Goal: Task Accomplishment & Management: Manage account settings

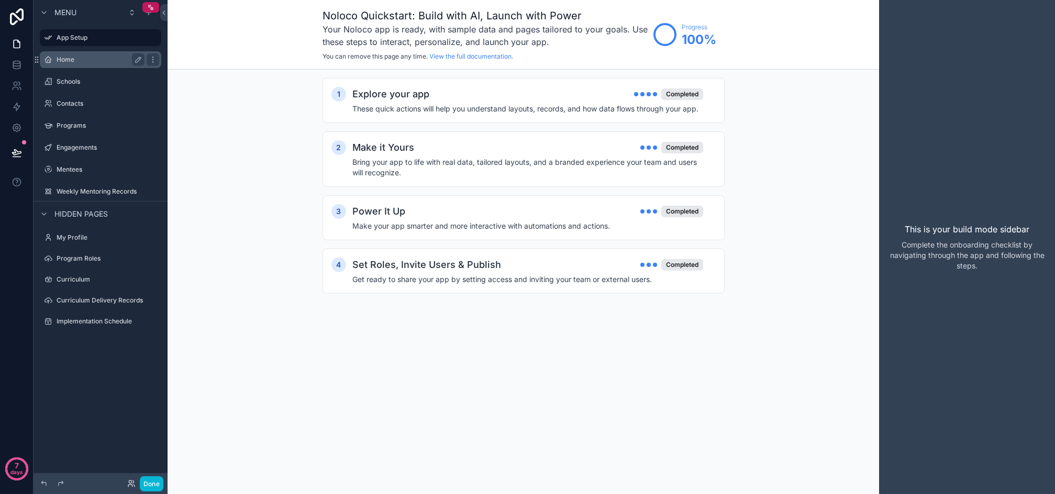
click at [65, 57] on label "Home" at bounding box center [99, 60] width 84 height 8
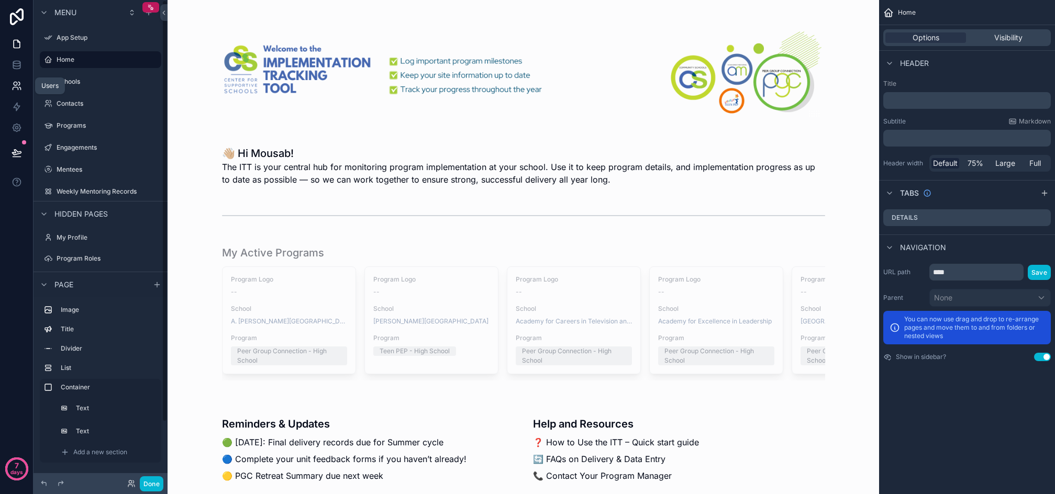
click at [21, 81] on icon at bounding box center [17, 86] width 10 height 10
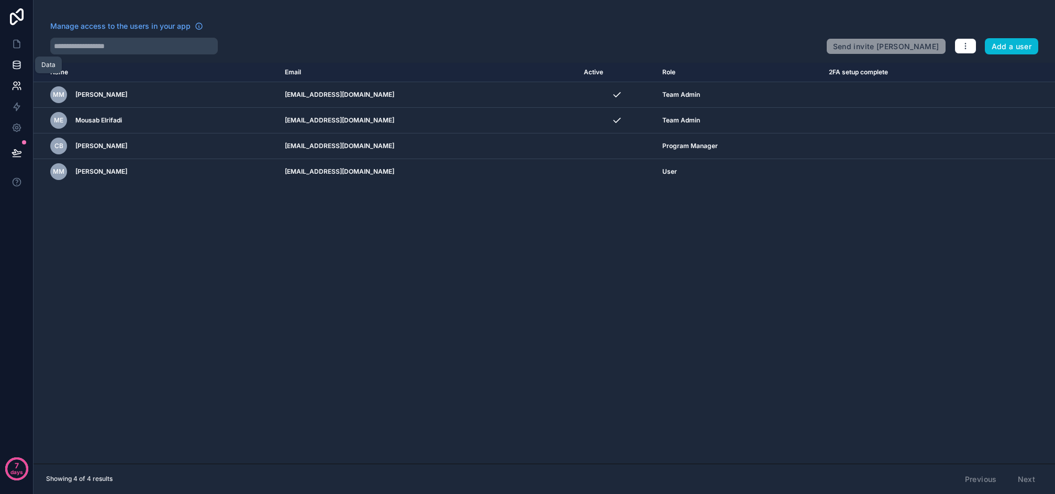
click at [22, 66] on link at bounding box center [16, 64] width 33 height 21
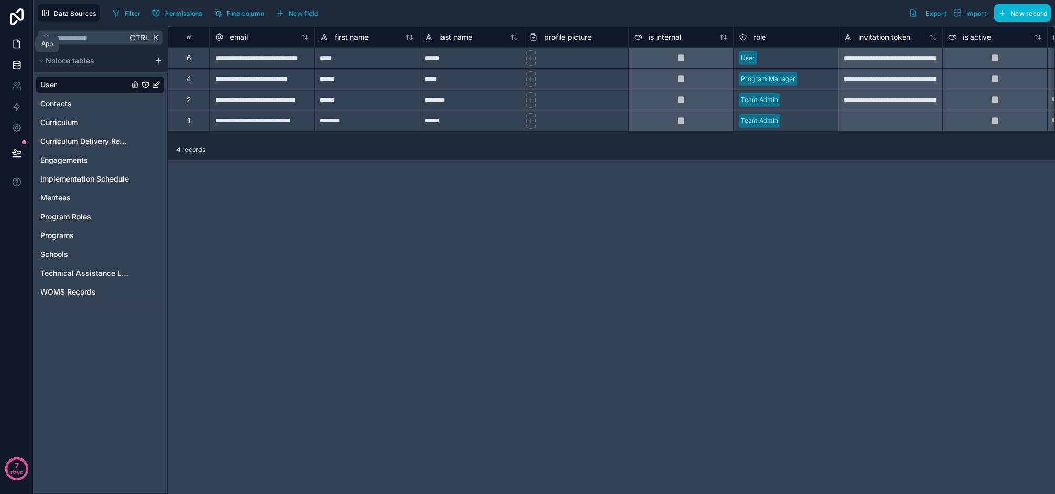
click at [24, 43] on link at bounding box center [16, 44] width 33 height 21
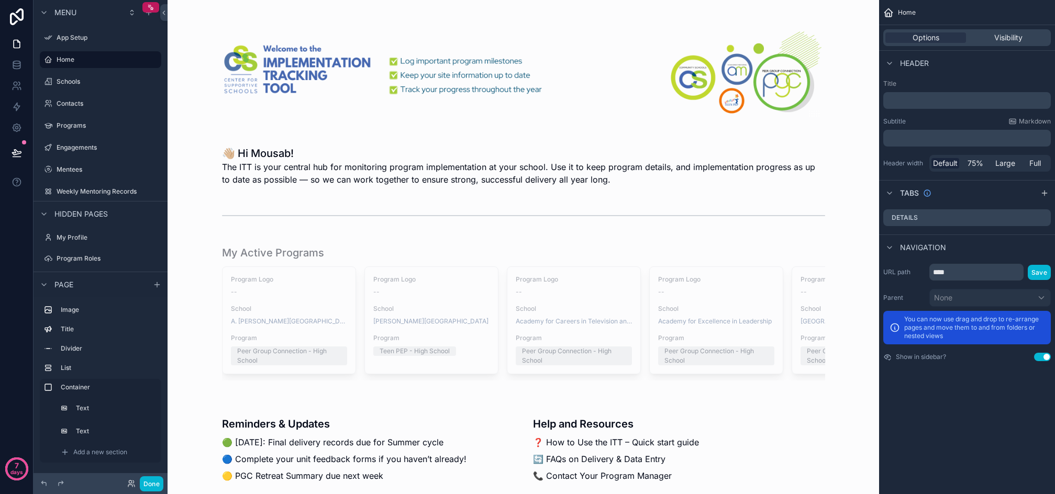
click at [953, 403] on div "Home Options Visibility Header Title ﻿ Subtitle Markdown ﻿ Header width Default…" at bounding box center [967, 247] width 176 height 494
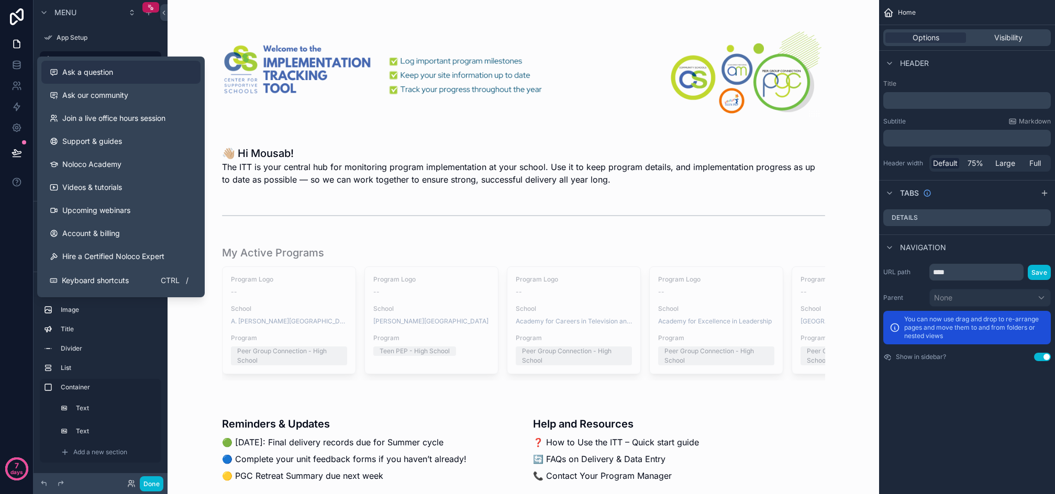
click at [112, 75] on span "Ask a question" at bounding box center [87, 72] width 51 height 10
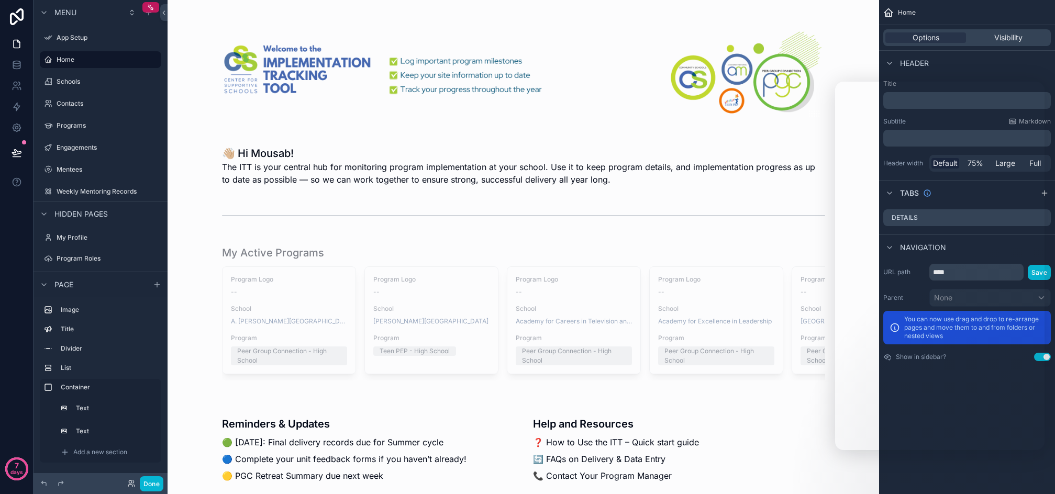
click at [201, 141] on div "👋🏼 Hi Mousab! The ITT is your central hub for monitoring program implementation…" at bounding box center [524, 489] width 712 height 979
click at [98, 144] on label "Engagements" at bounding box center [99, 147] width 84 height 8
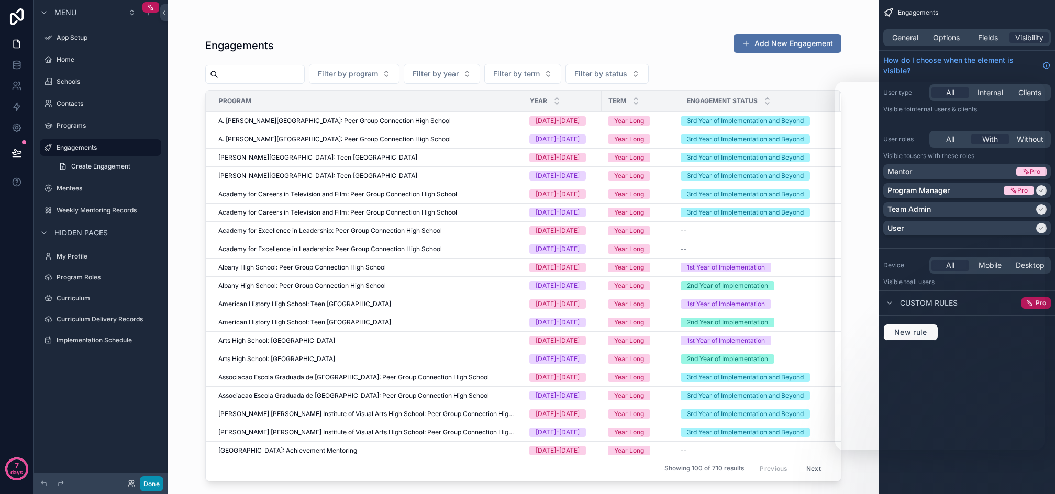
click at [156, 483] on button "Done" at bounding box center [152, 483] width 24 height 15
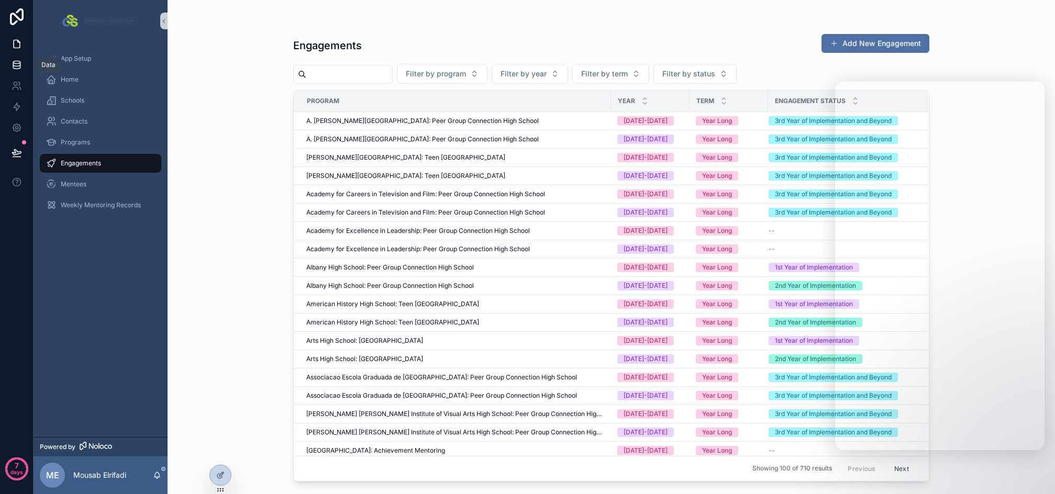
click at [20, 72] on link at bounding box center [16, 64] width 33 height 21
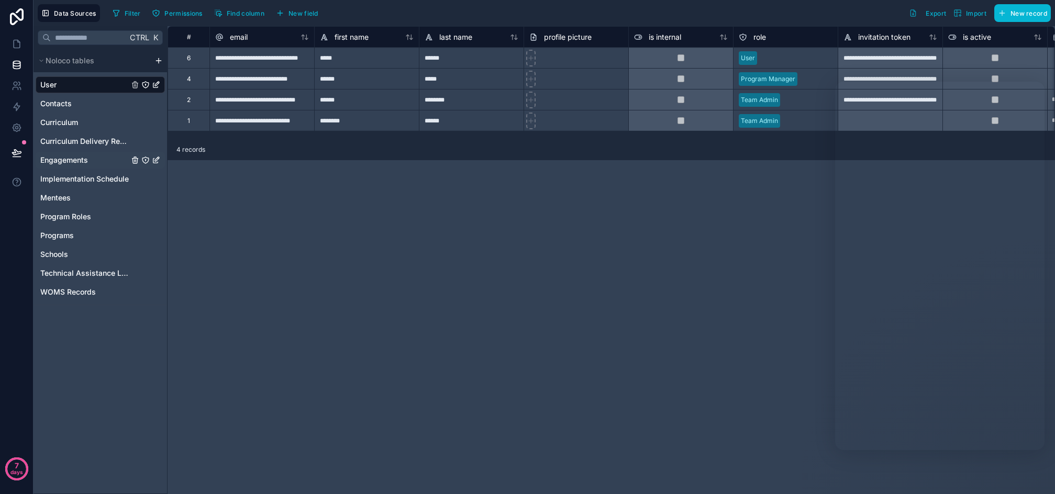
click at [146, 159] on icon "Engagements" at bounding box center [145, 160] width 8 height 8
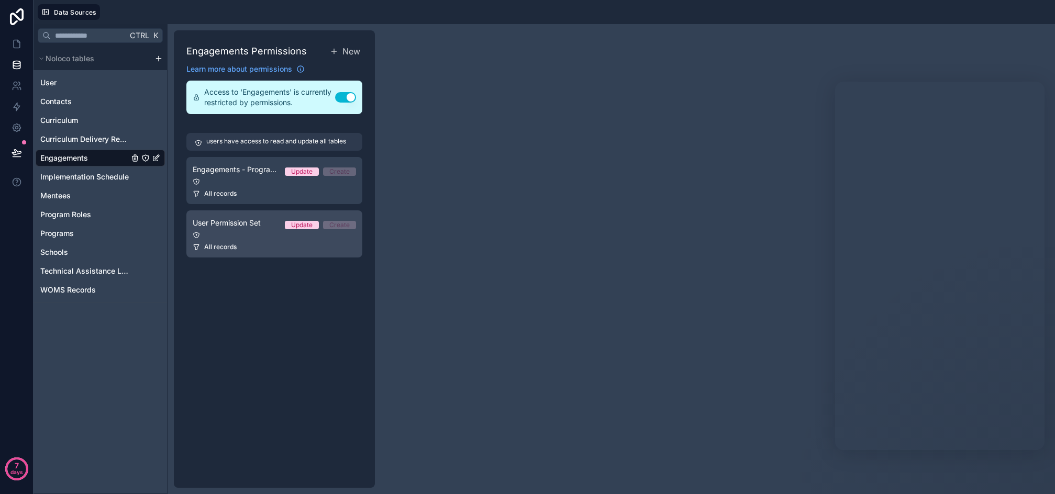
click at [240, 225] on span "User Permission Set" at bounding box center [227, 223] width 68 height 10
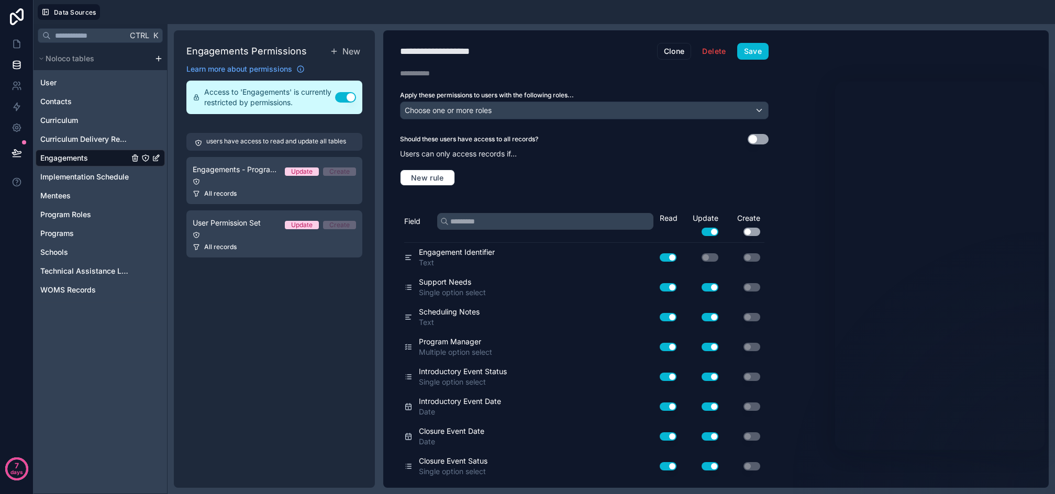
click at [760, 142] on button "Use setting" at bounding box center [758, 139] width 21 height 10
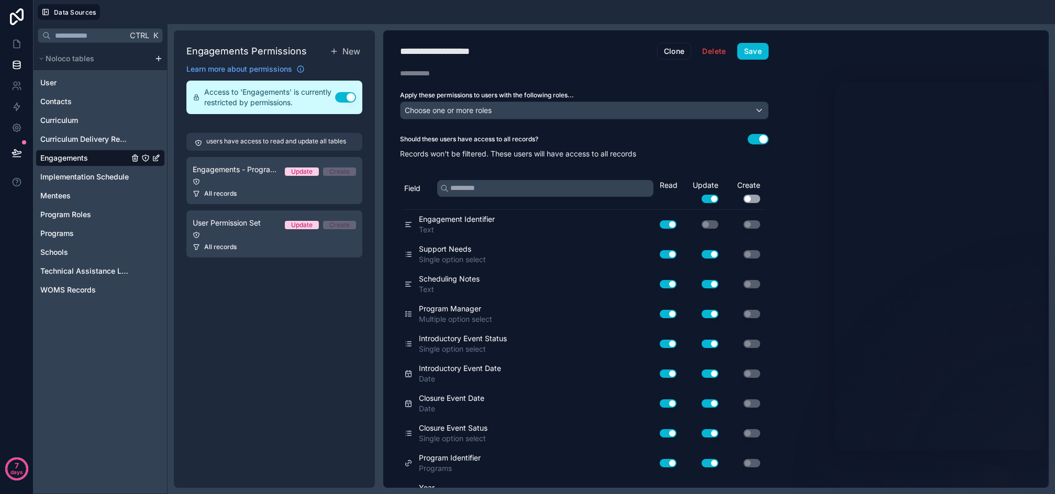
click at [760, 142] on button "Use setting" at bounding box center [758, 139] width 21 height 10
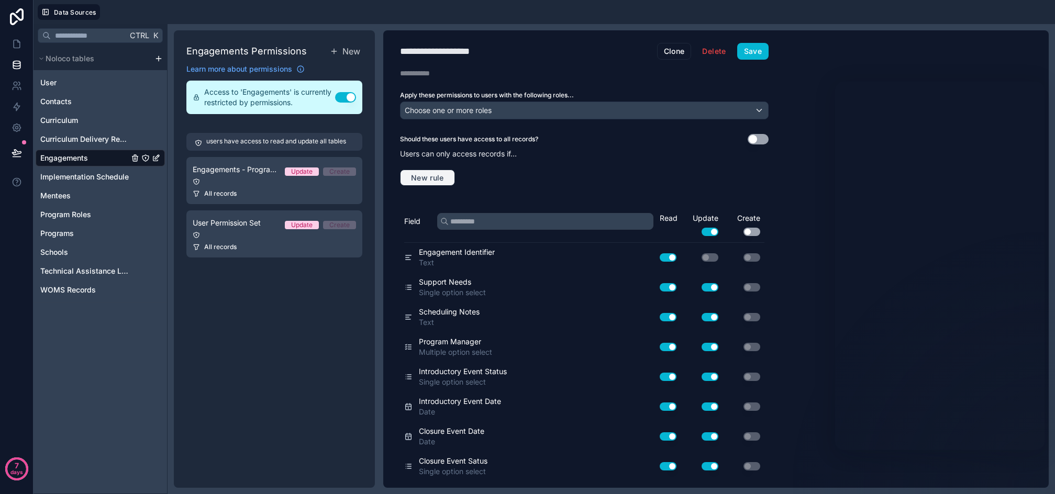
click at [437, 180] on span "New rule" at bounding box center [427, 177] width 41 height 9
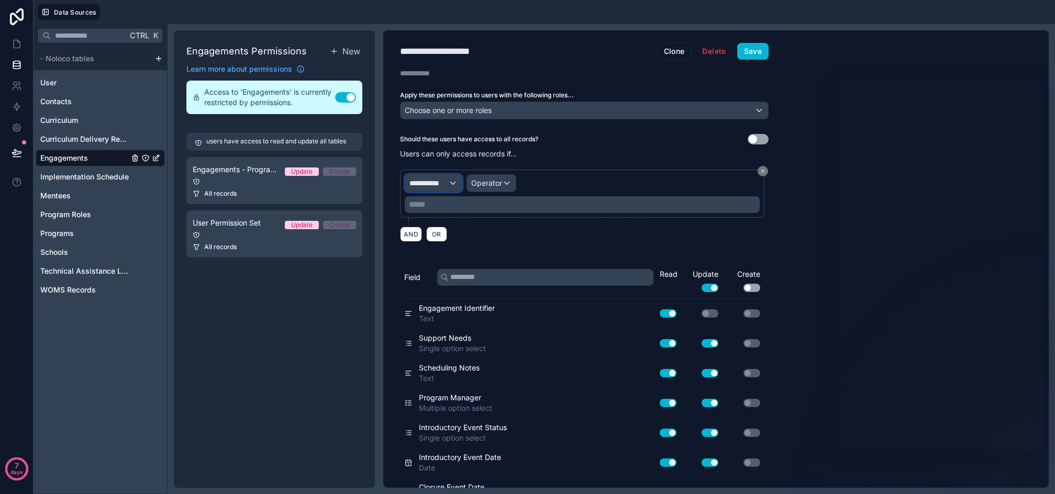
click at [441, 181] on span "**********" at bounding box center [428, 183] width 39 height 10
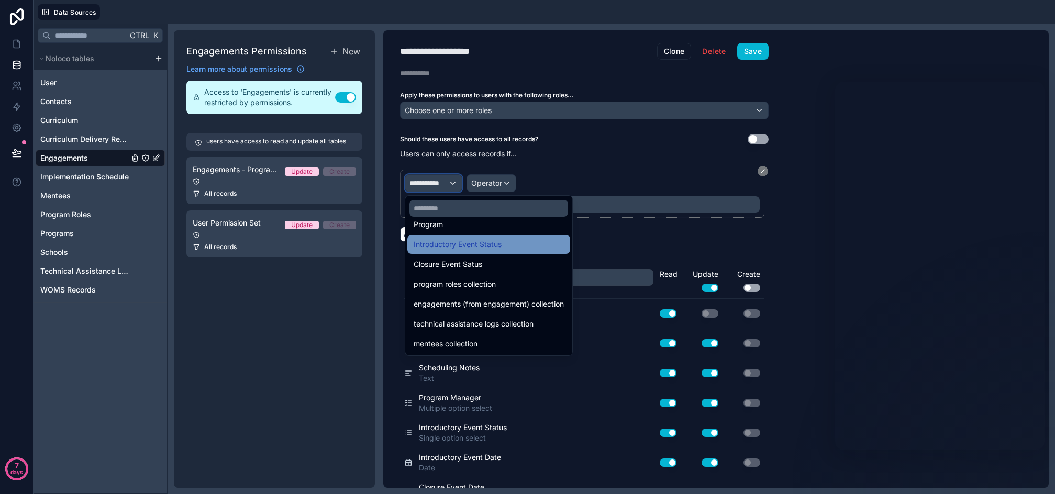
scroll to position [1037, 0]
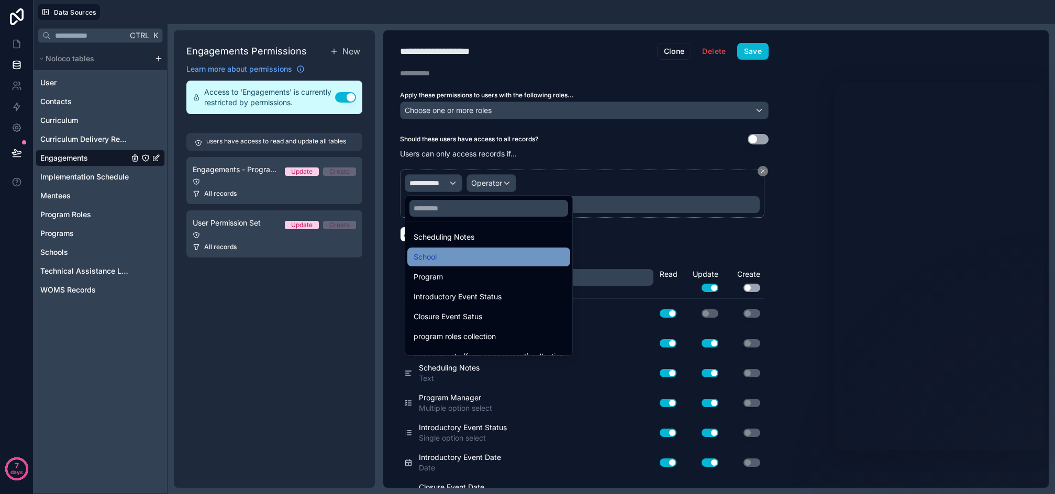
click at [463, 254] on div "School" at bounding box center [489, 257] width 150 height 13
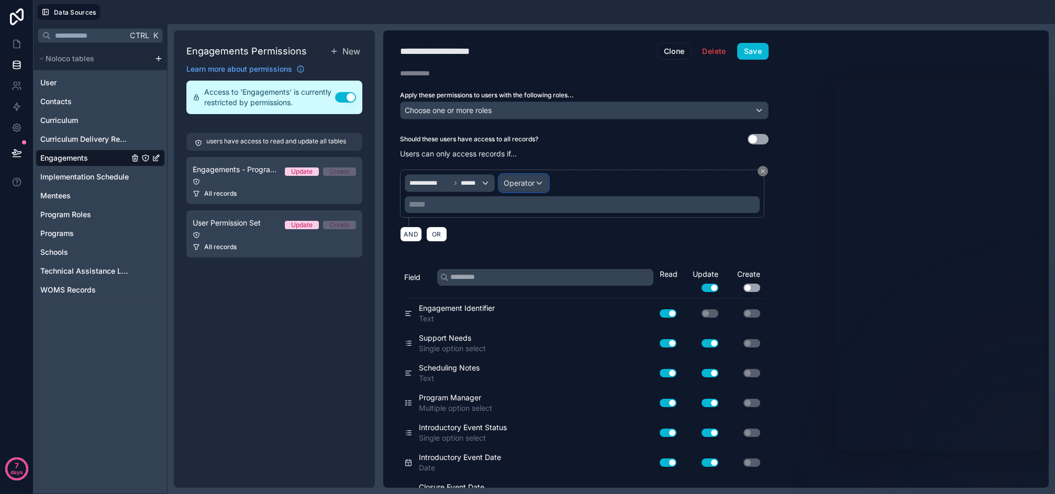
click at [515, 180] on span "Operator" at bounding box center [519, 183] width 31 height 9
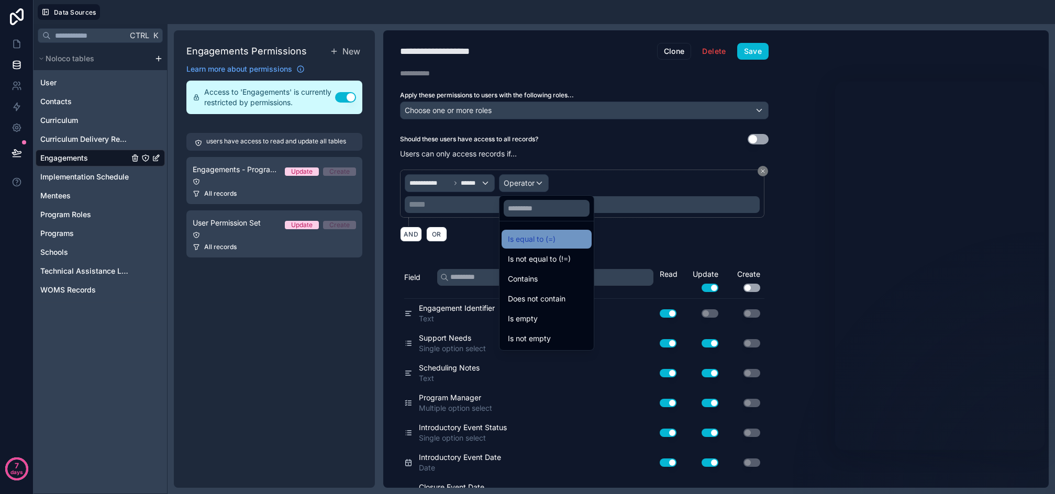
click at [540, 245] on span "Is equal to (=)" at bounding box center [532, 239] width 48 height 13
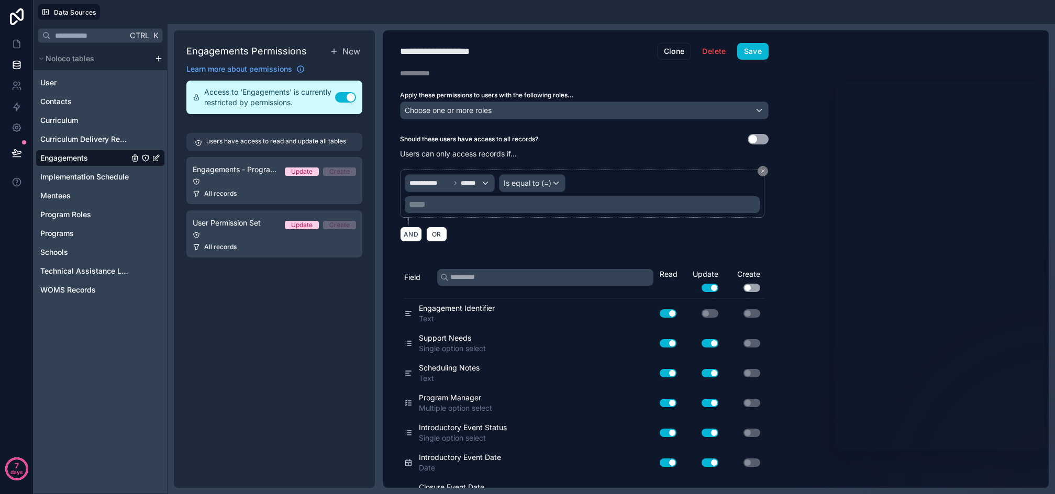
click at [481, 205] on p "***** ﻿" at bounding box center [583, 204] width 349 height 13
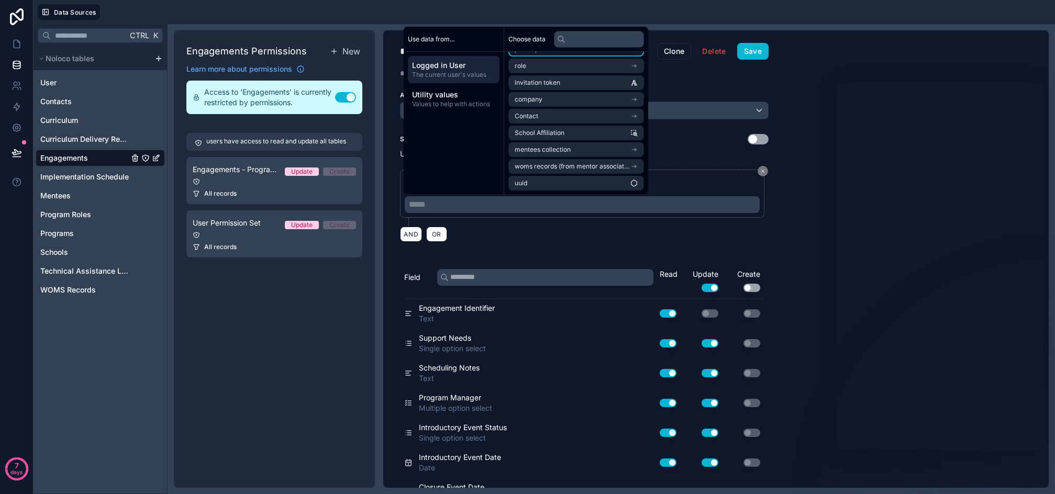
scroll to position [65, 0]
click at [576, 132] on li "School Affiliation" at bounding box center [576, 132] width 136 height 15
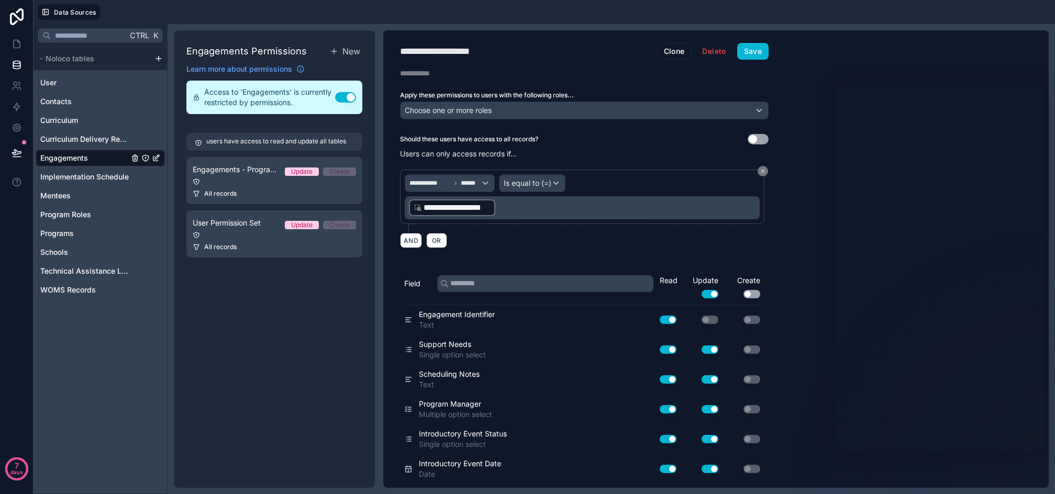
click at [539, 245] on div "AND OR" at bounding box center [584, 240] width 369 height 16
click at [545, 180] on span "Is equal to (=)" at bounding box center [528, 183] width 48 height 10
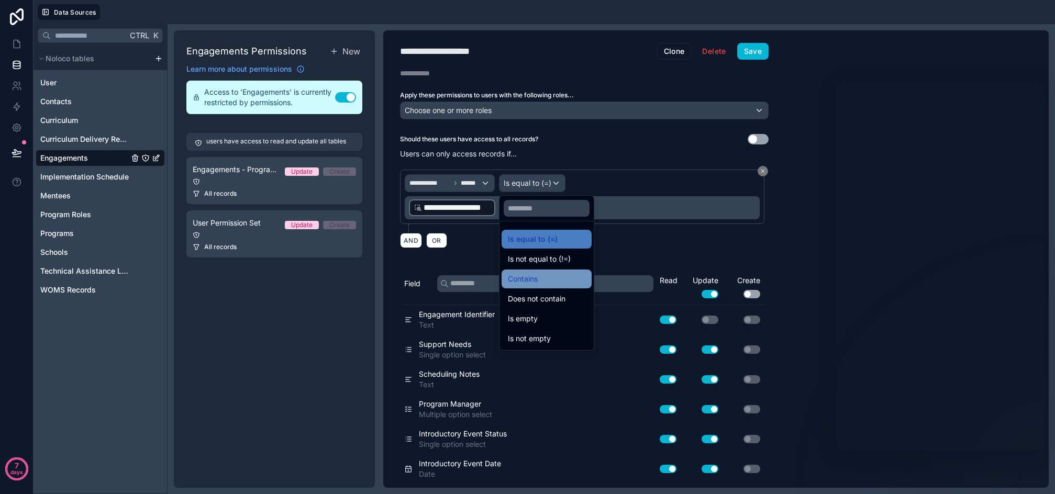
click at [557, 280] on div "Contains" at bounding box center [546, 279] width 77 height 13
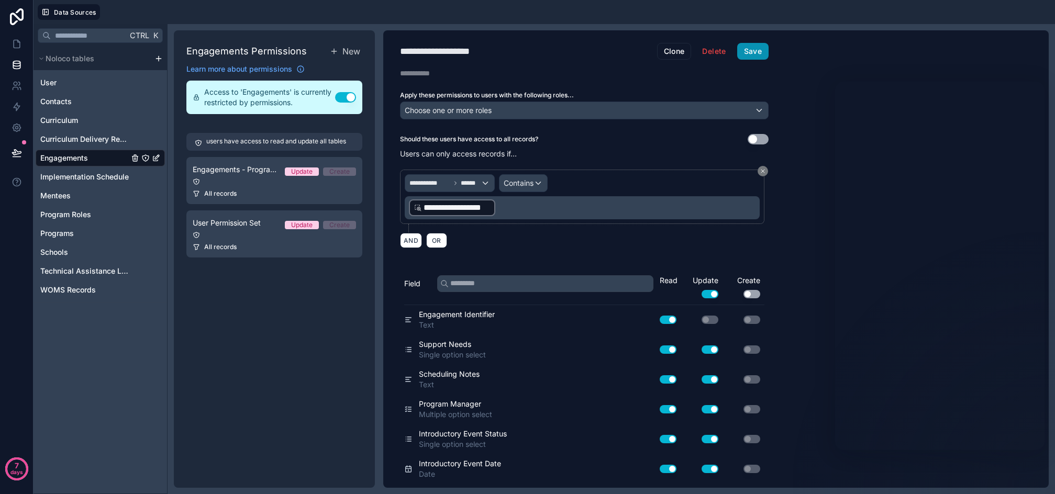
click at [753, 49] on button "Save" at bounding box center [752, 51] width 31 height 17
drag, startPoint x: 17, startPoint y: 40, endPoint x: 54, endPoint y: 40, distance: 37.7
click at [17, 40] on icon at bounding box center [17, 44] width 6 height 8
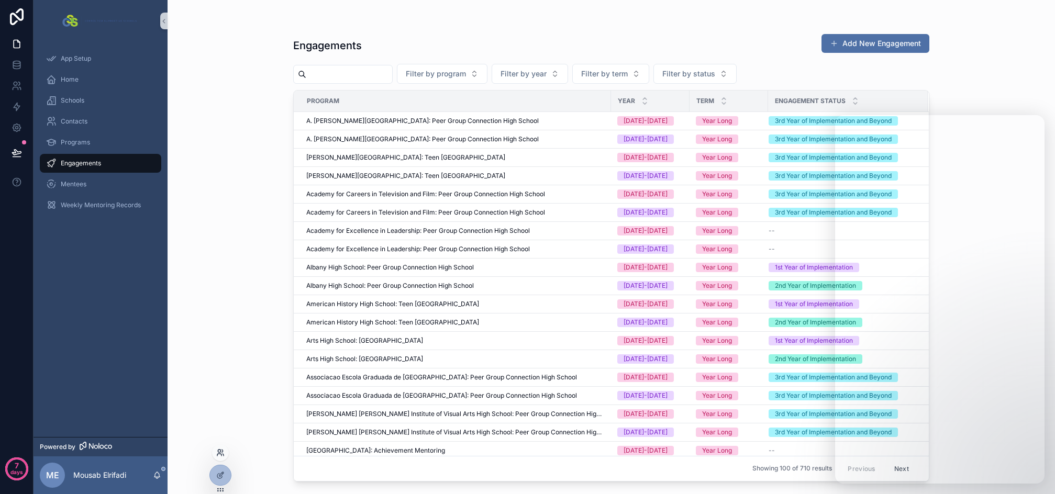
click at [223, 453] on icon at bounding box center [220, 453] width 8 height 8
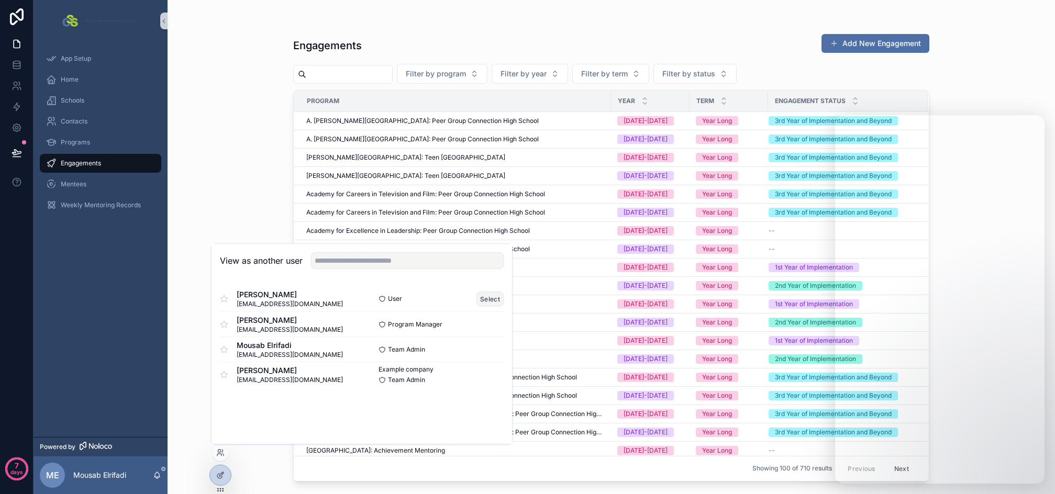
click at [490, 302] on button "Select" at bounding box center [489, 299] width 27 height 15
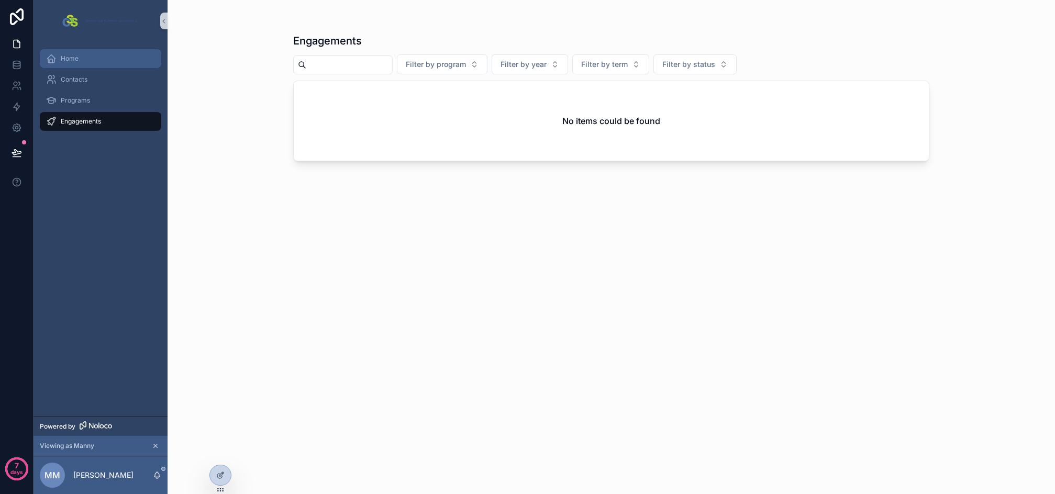
click at [90, 63] on div "Home" at bounding box center [100, 58] width 109 height 17
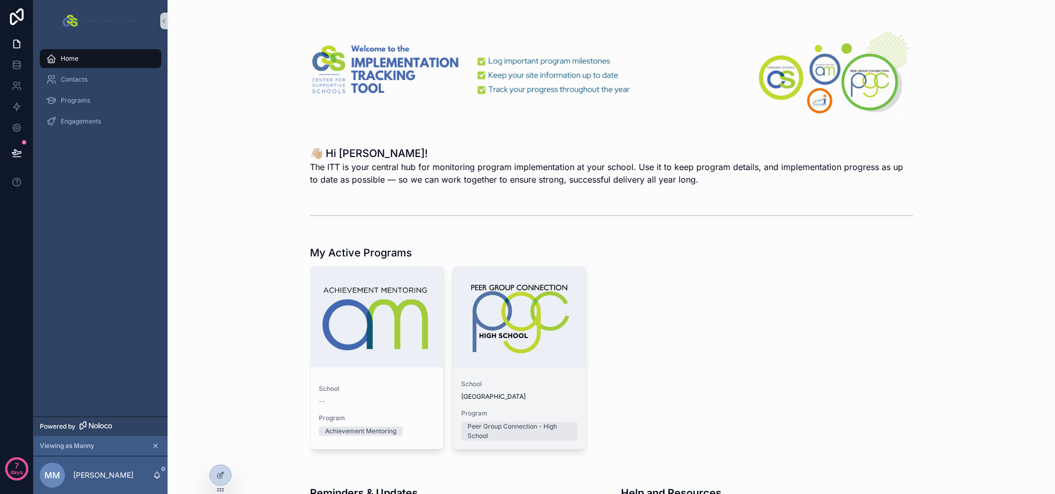
click at [517, 382] on span "School" at bounding box center [519, 384] width 116 height 8
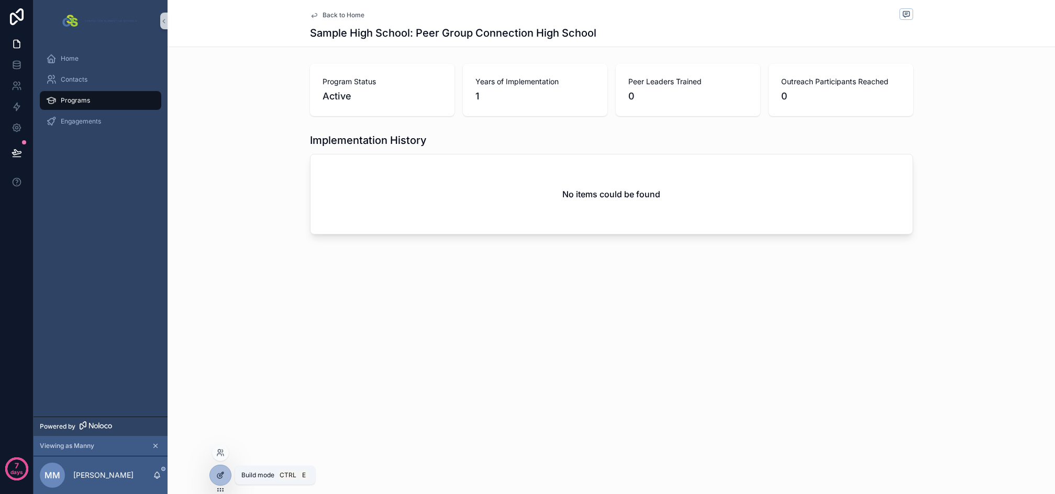
click at [220, 474] on icon at bounding box center [220, 475] width 8 height 8
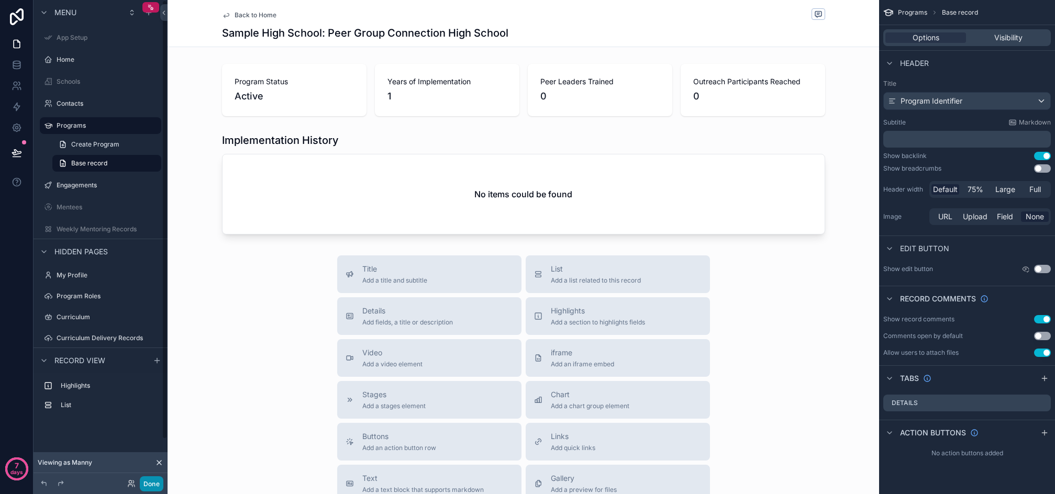
click at [156, 484] on button "Done" at bounding box center [152, 483] width 24 height 15
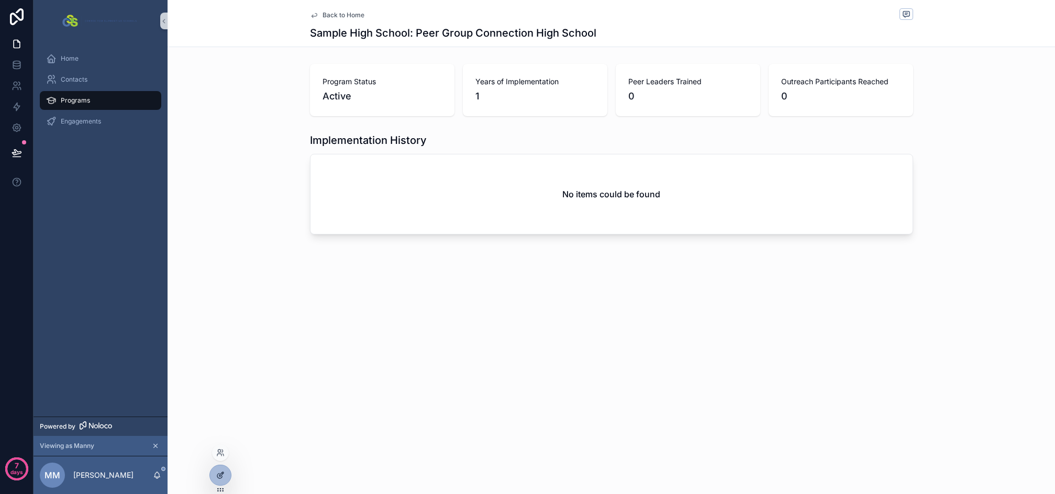
click at [218, 480] on div at bounding box center [220, 475] width 21 height 20
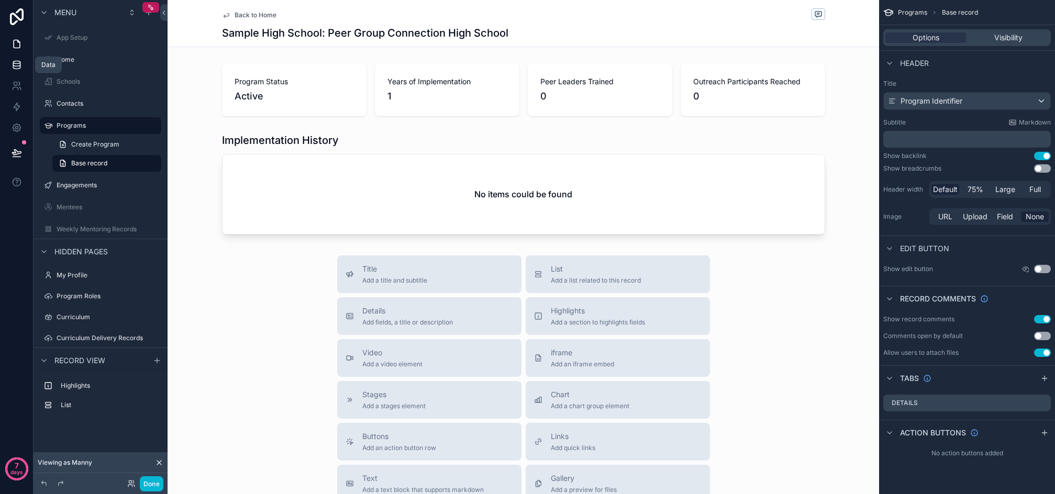
click at [15, 68] on icon at bounding box center [17, 65] width 10 height 10
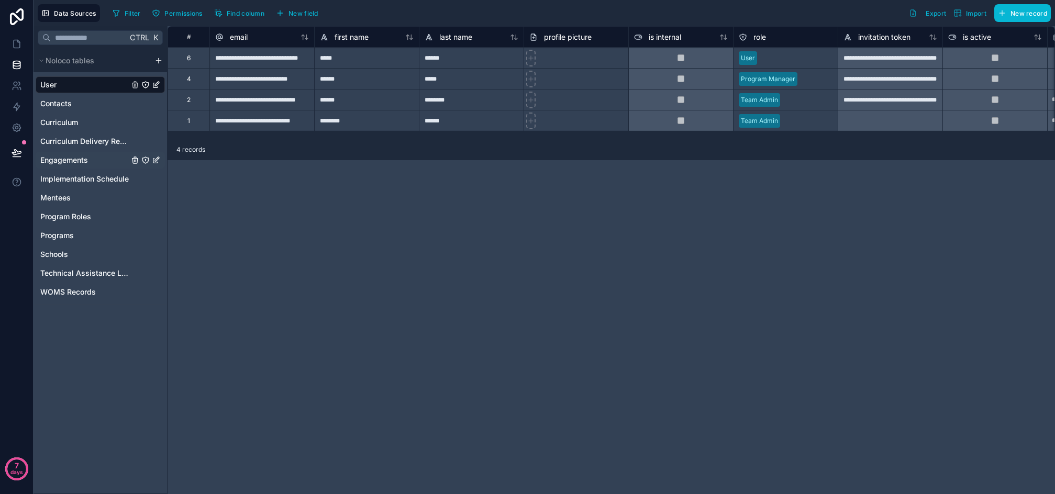
click at [146, 159] on icon "Engagements" at bounding box center [145, 160] width 8 height 8
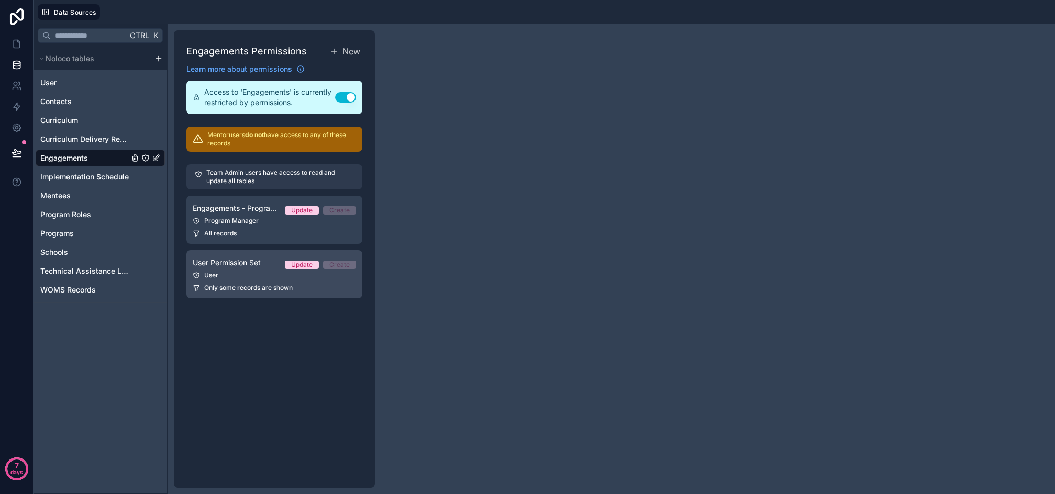
click at [249, 264] on span "User Permission Set" at bounding box center [227, 263] width 68 height 10
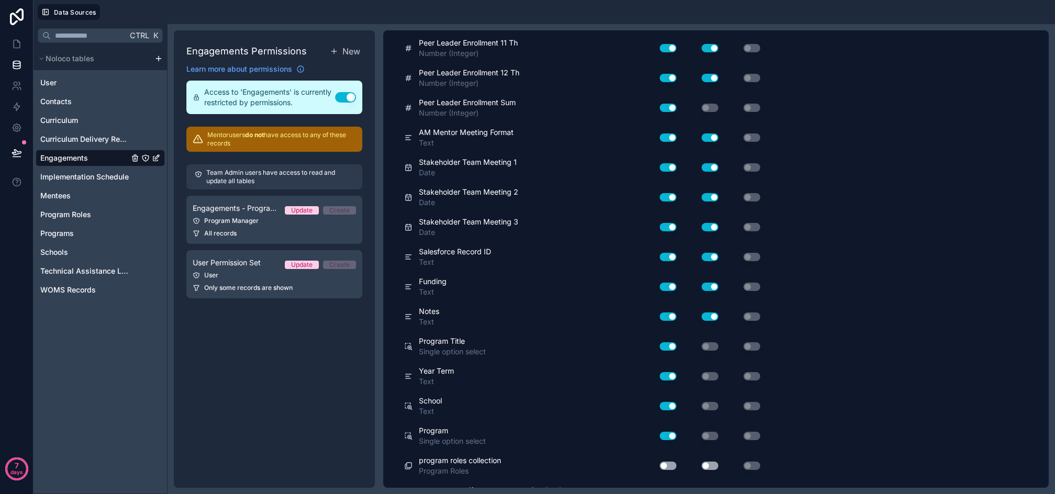
scroll to position [1518, 0]
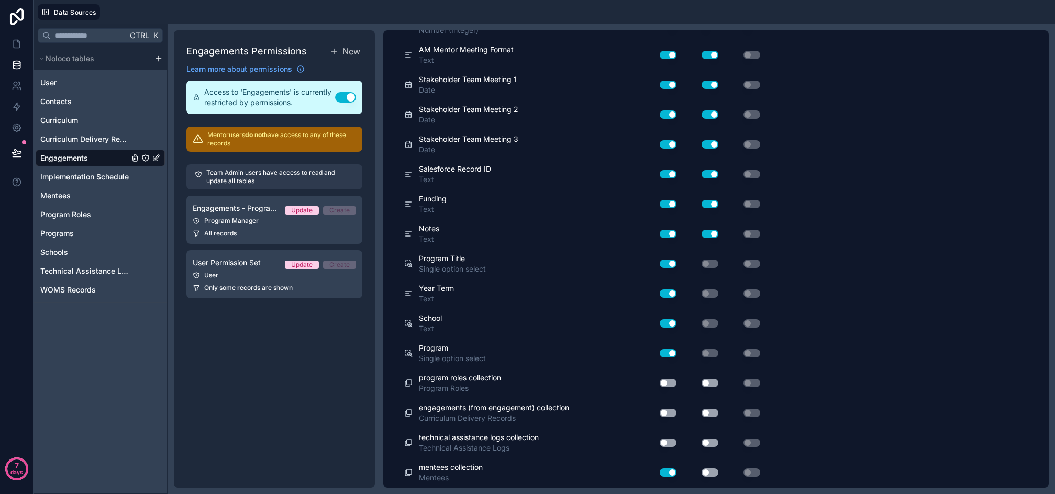
click at [669, 413] on button "Use setting" at bounding box center [668, 413] width 17 height 8
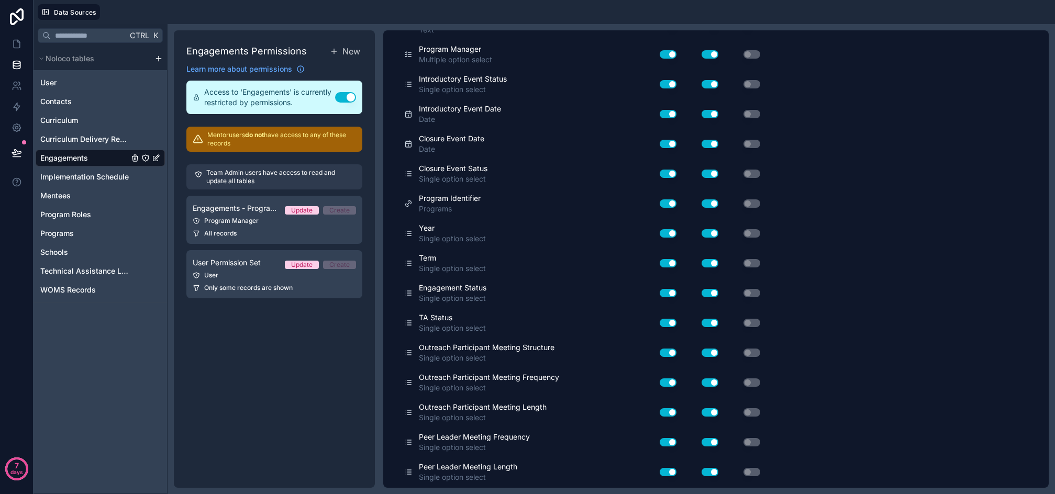
scroll to position [0, 0]
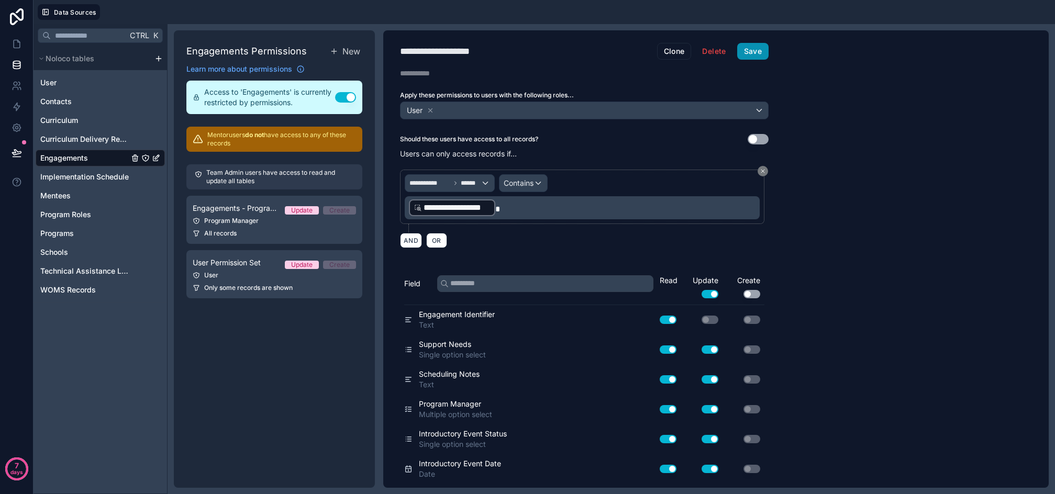
click at [763, 50] on button "Save" at bounding box center [752, 51] width 31 height 17
click at [13, 40] on icon at bounding box center [17, 44] width 10 height 10
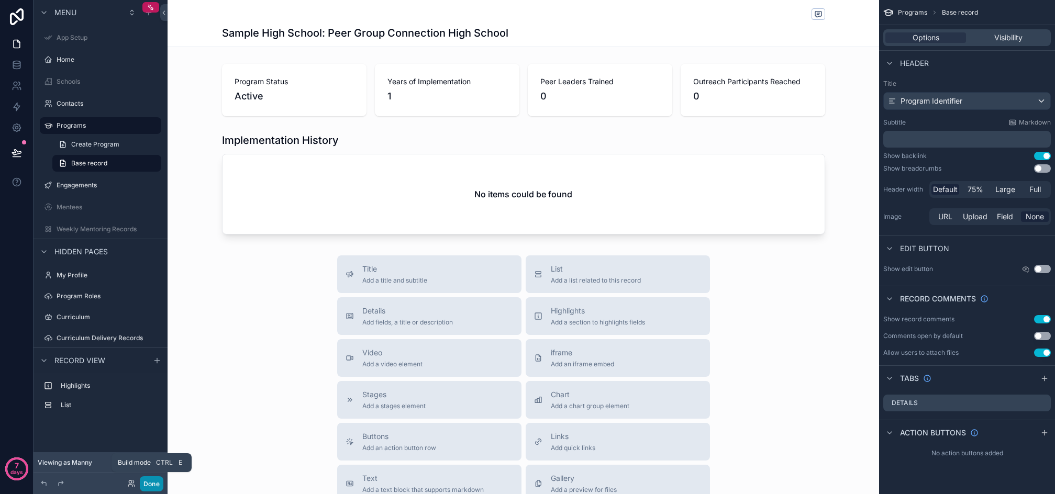
click at [151, 487] on button "Done" at bounding box center [152, 483] width 24 height 15
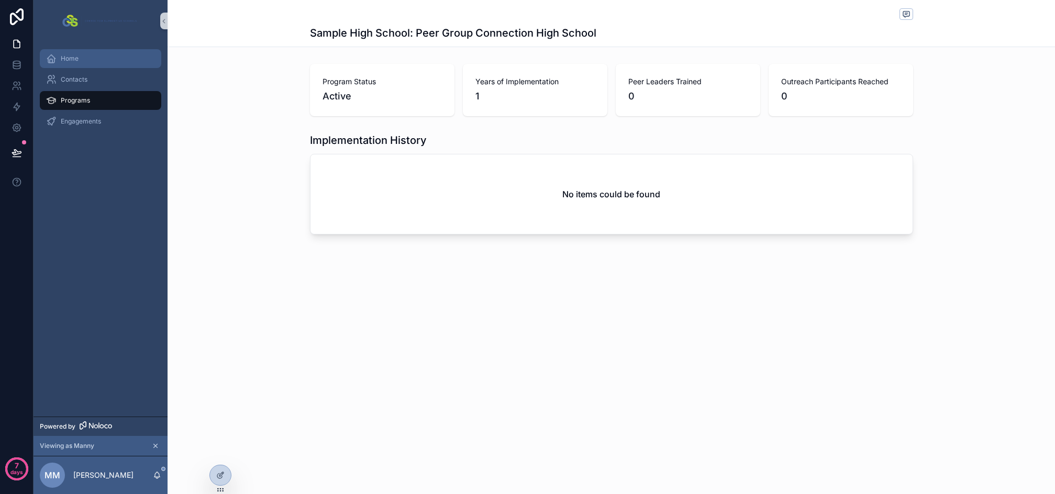
click at [77, 60] on span "Home" at bounding box center [70, 58] width 18 height 8
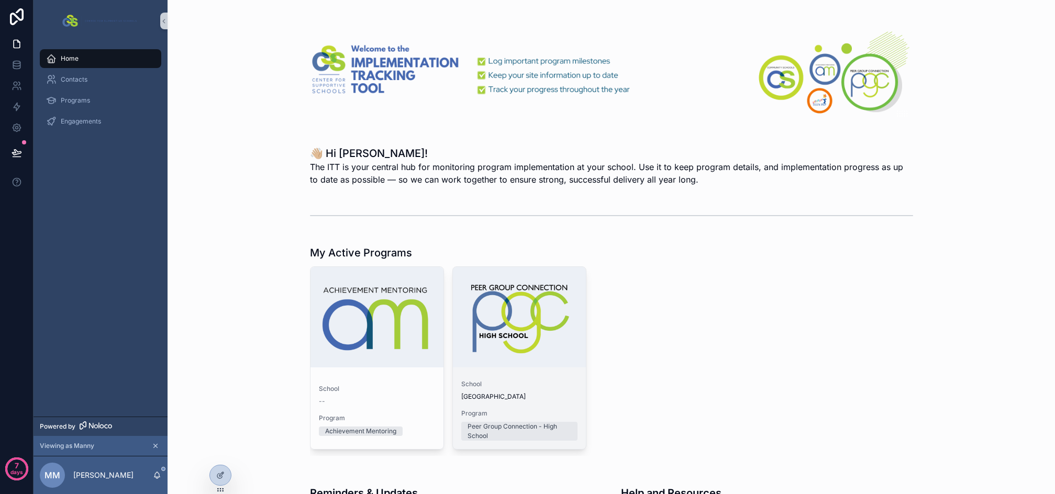
click at [541, 380] on span "School" at bounding box center [519, 384] width 116 height 8
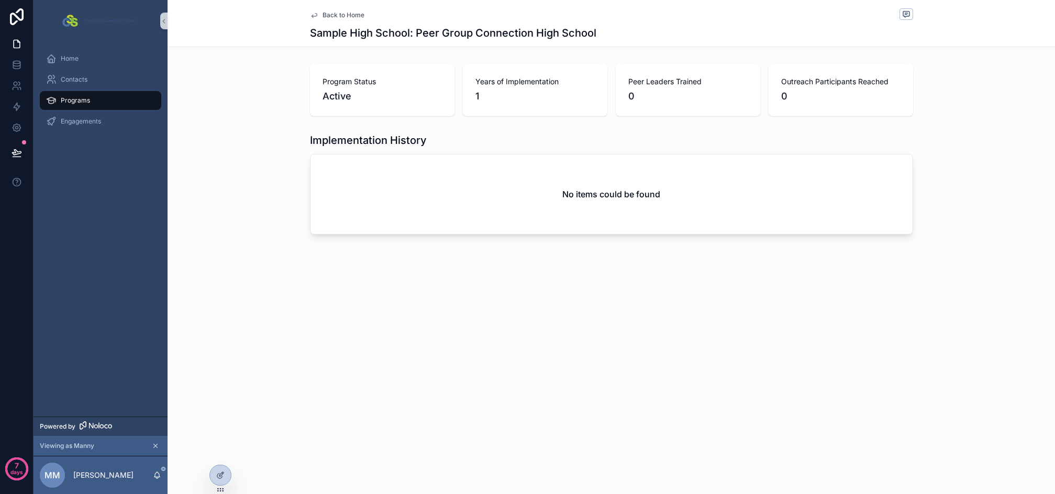
click at [401, 155] on div "No items could be found" at bounding box center [612, 194] width 602 height 80
click at [73, 58] on span "Home" at bounding box center [70, 58] width 18 height 8
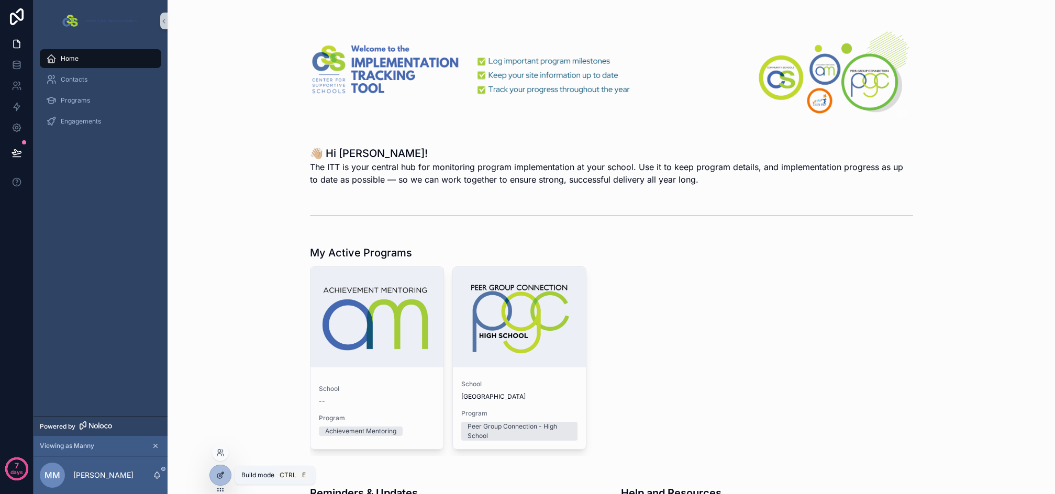
click at [220, 474] on icon at bounding box center [220, 475] width 8 height 8
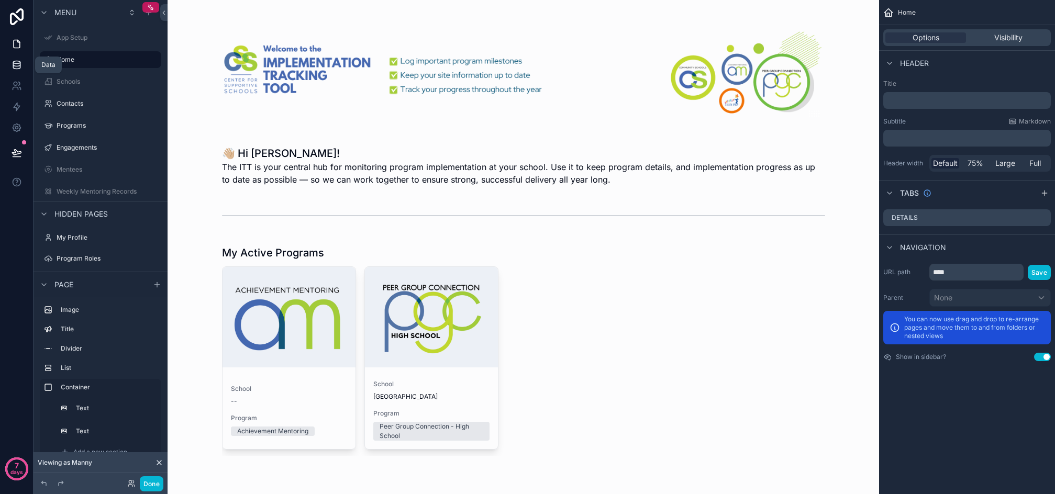
click at [17, 69] on icon at bounding box center [16, 67] width 7 height 4
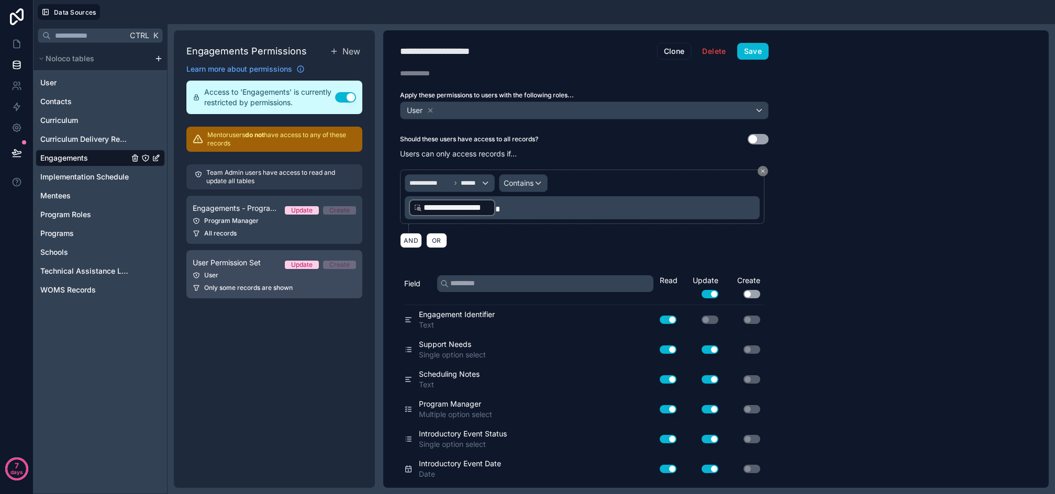
click at [254, 276] on div "User" at bounding box center [274, 275] width 163 height 8
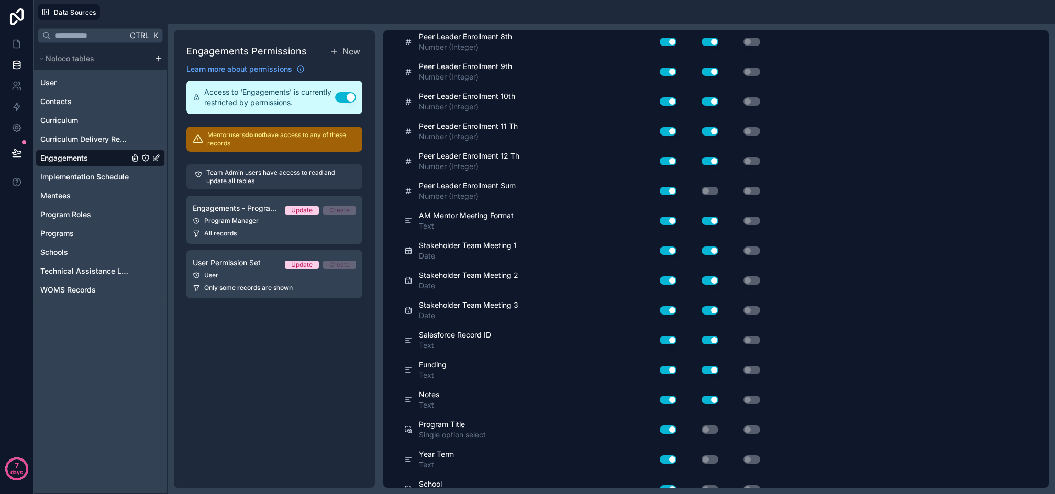
scroll to position [1518, 0]
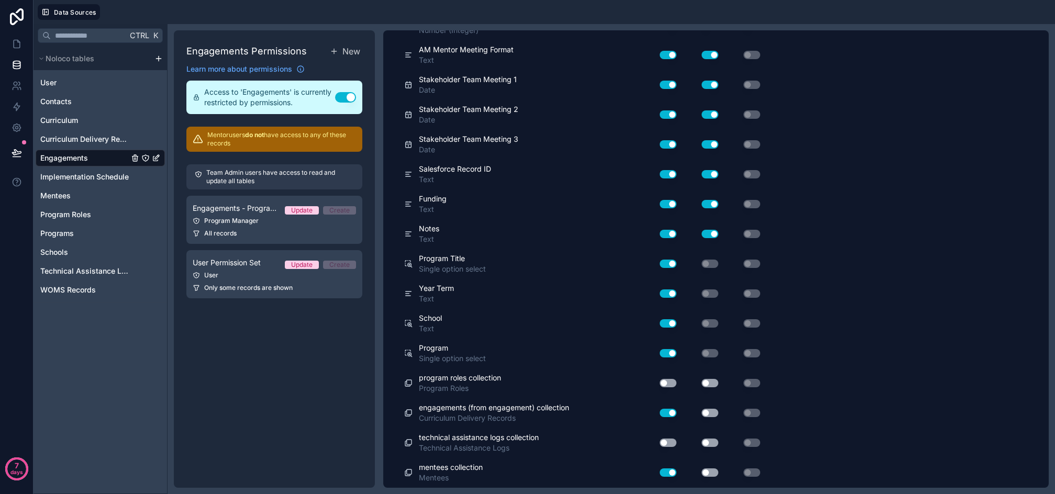
click at [662, 382] on button "Use setting" at bounding box center [668, 383] width 17 height 8
click at [714, 409] on button "Use setting" at bounding box center [710, 413] width 17 height 8
click at [709, 471] on button "Use setting" at bounding box center [710, 473] width 17 height 8
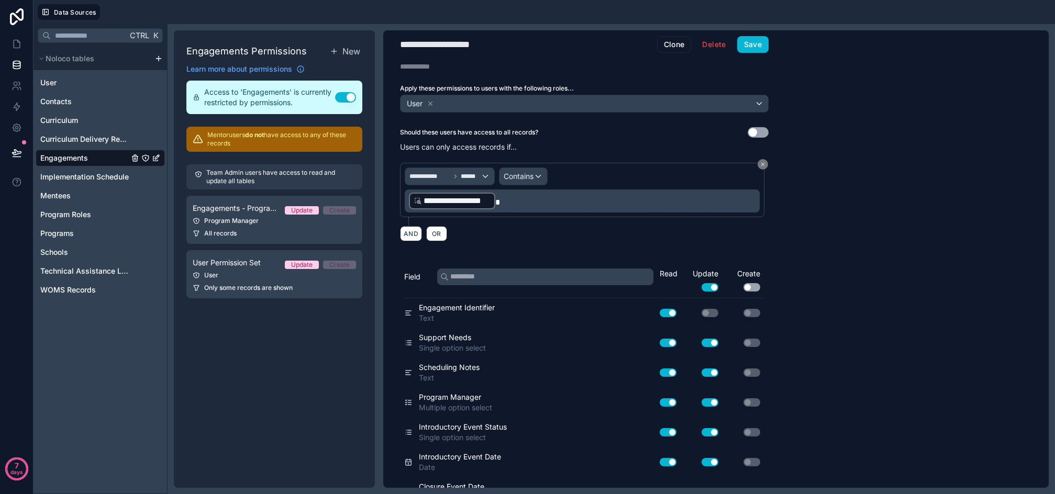
scroll to position [0, 0]
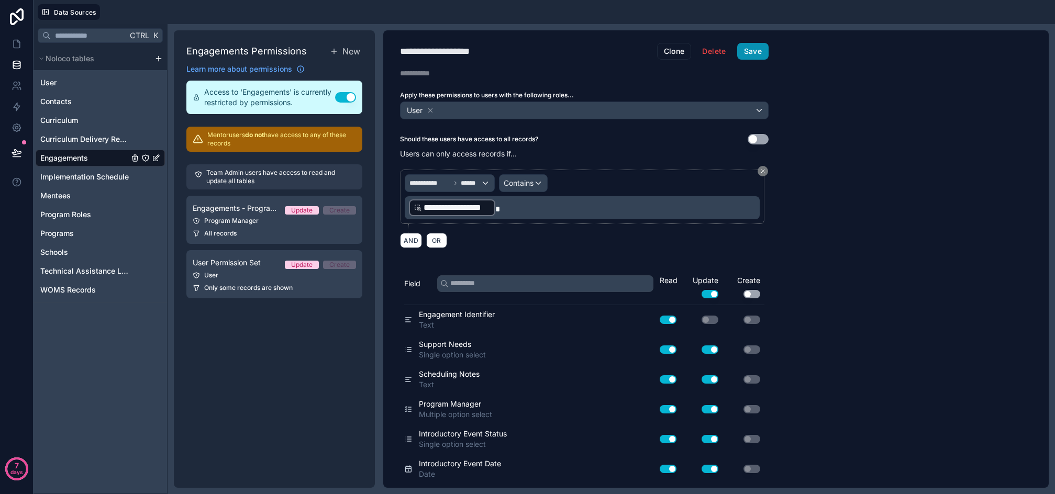
click at [743, 49] on button "Save" at bounding box center [752, 51] width 31 height 17
click at [14, 43] on icon at bounding box center [17, 44] width 10 height 10
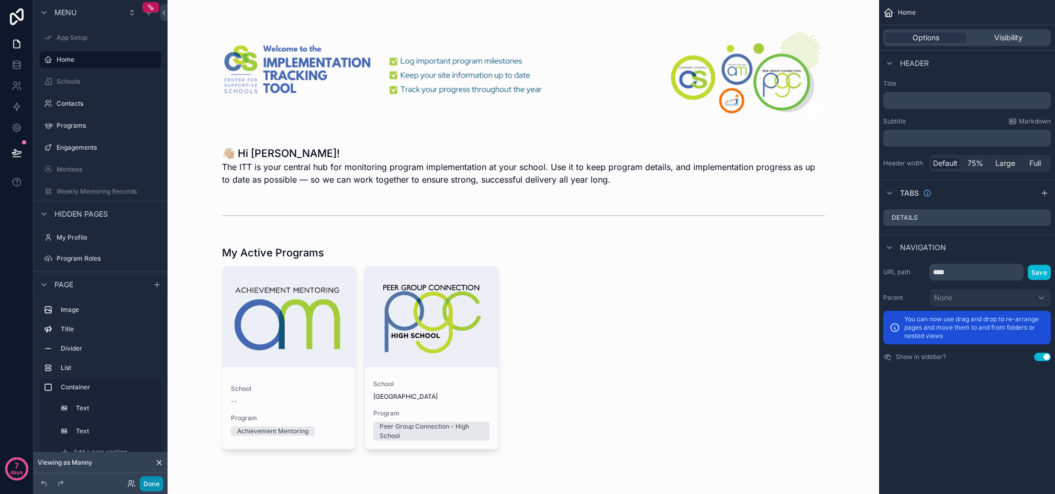
click at [148, 482] on button "Done" at bounding box center [152, 483] width 24 height 15
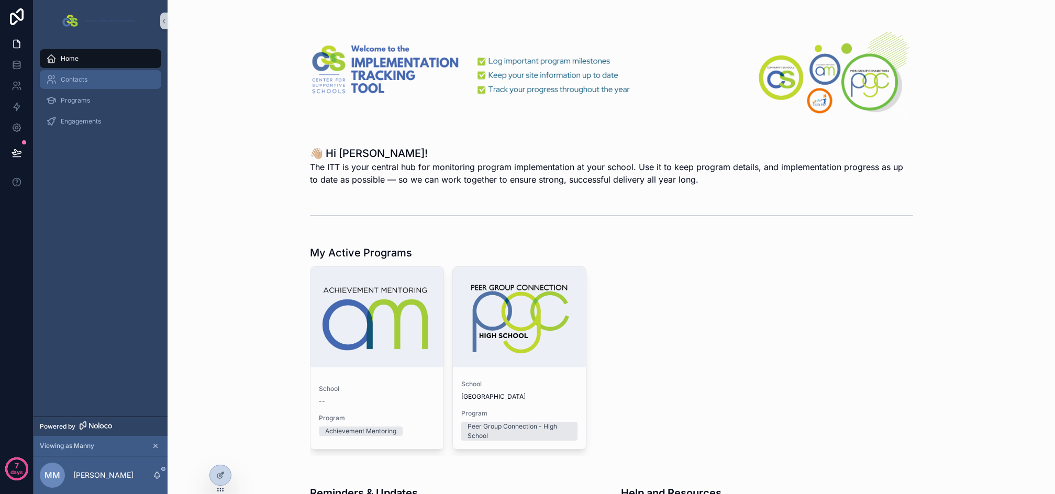
click at [77, 75] on div "Contacts" at bounding box center [100, 79] width 109 height 17
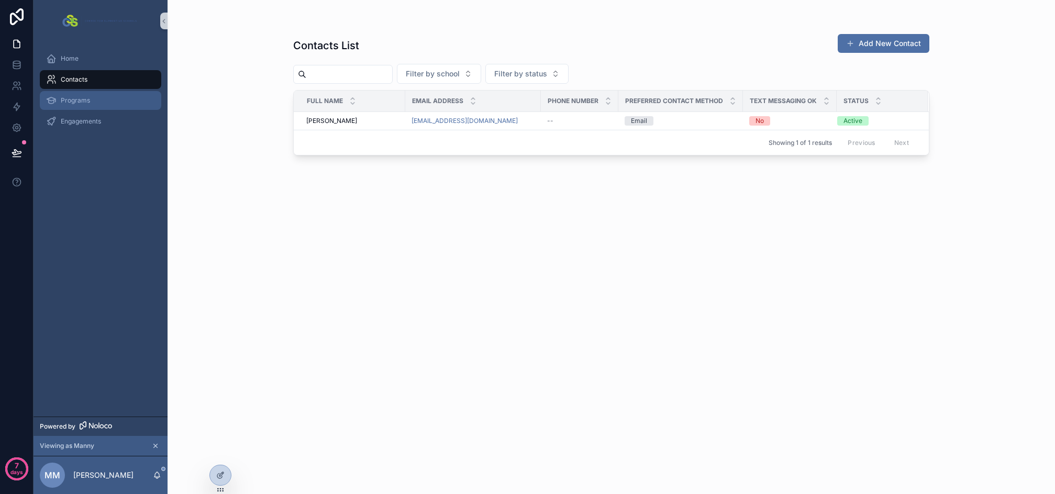
click at [88, 103] on span "Programs" at bounding box center [75, 100] width 29 height 8
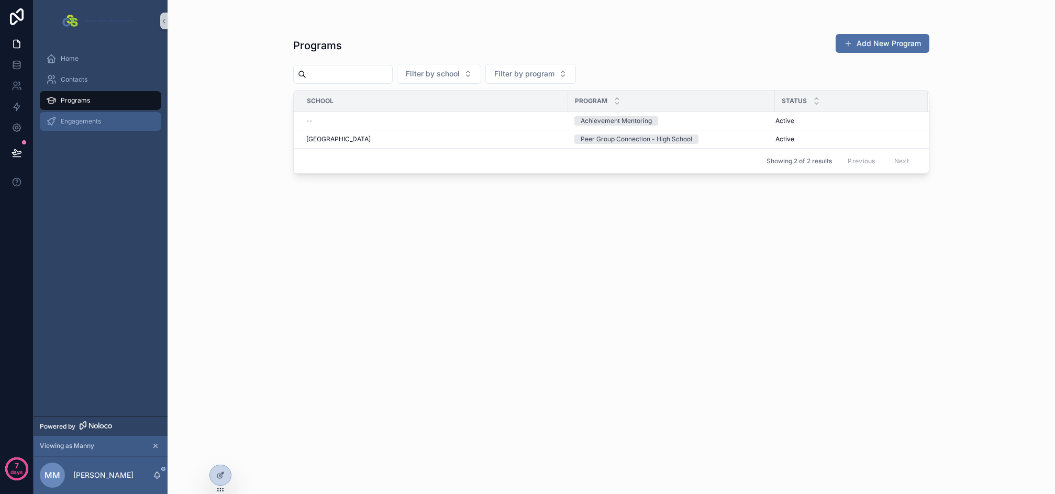
click at [90, 116] on div "Engagements" at bounding box center [100, 121] width 109 height 17
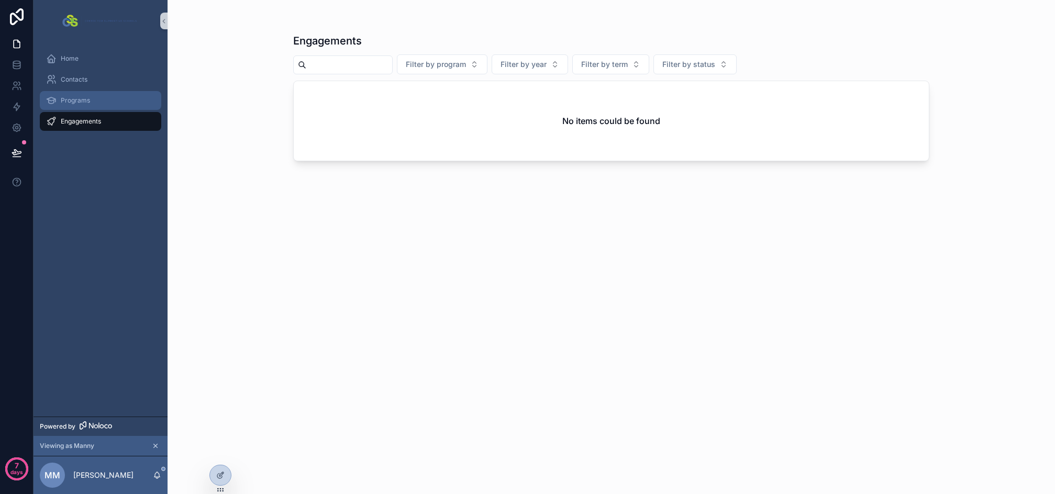
click at [90, 108] on div "Programs" at bounding box center [100, 100] width 109 height 17
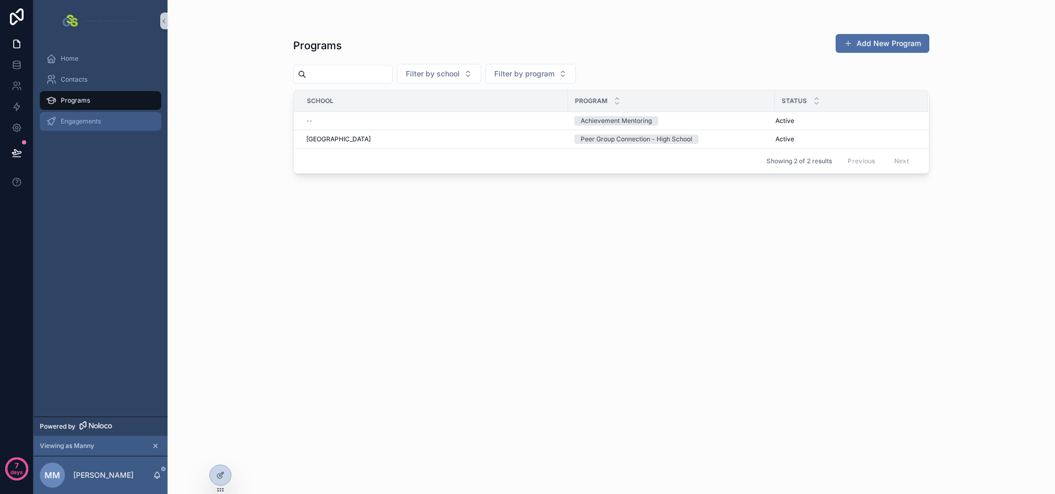
click at [92, 121] on span "Engagements" at bounding box center [81, 121] width 40 height 8
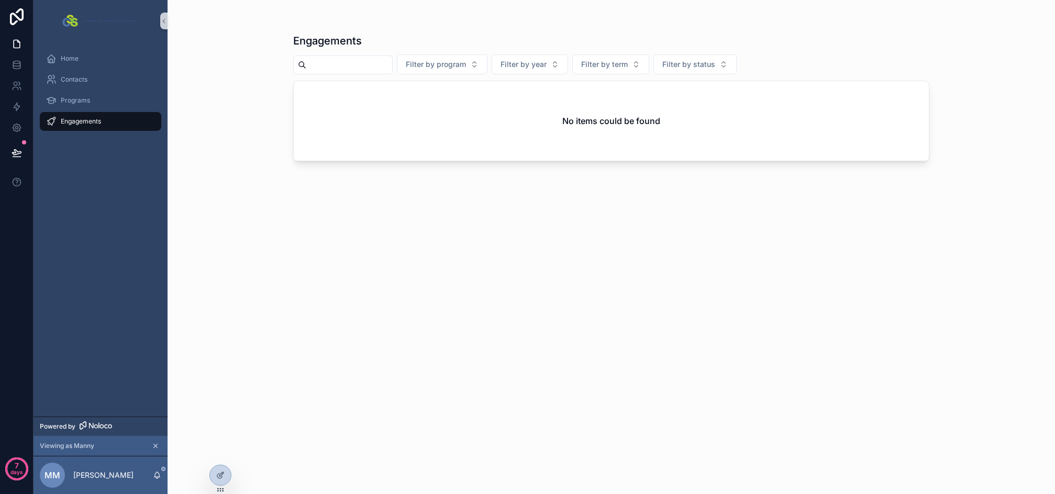
click at [92, 121] on span "Engagements" at bounding box center [81, 121] width 40 height 8
click at [225, 472] on div at bounding box center [220, 475] width 21 height 20
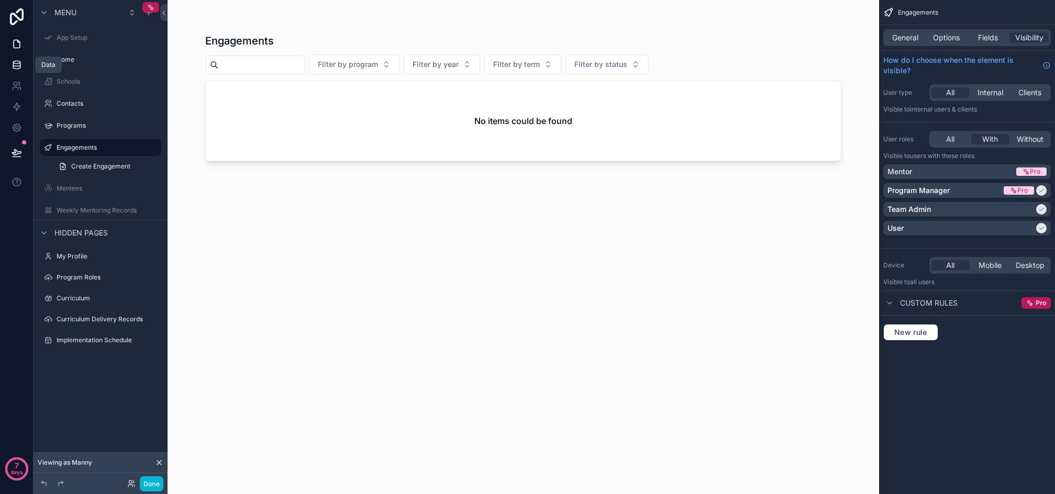
click at [13, 65] on icon at bounding box center [16, 67] width 7 height 4
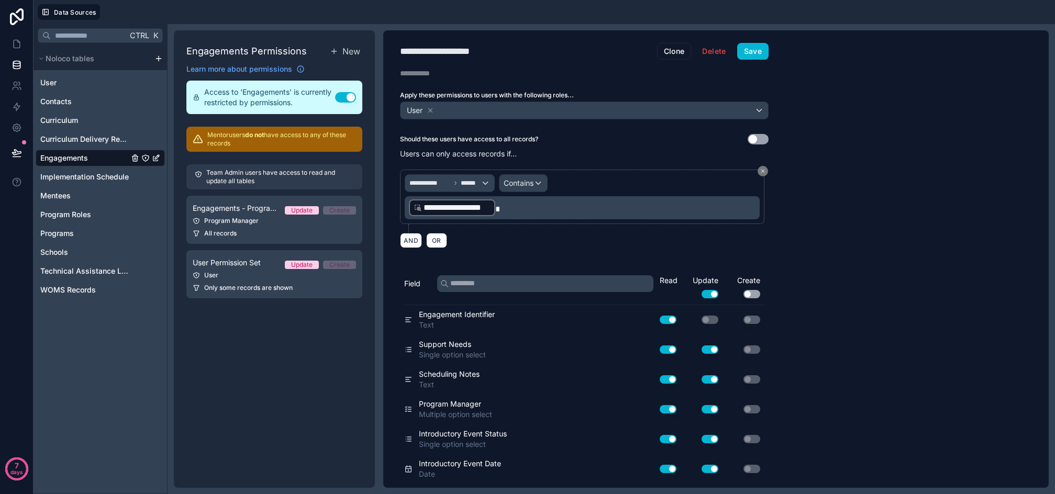
click at [65, 157] on span "Engagements" at bounding box center [64, 158] width 48 height 10
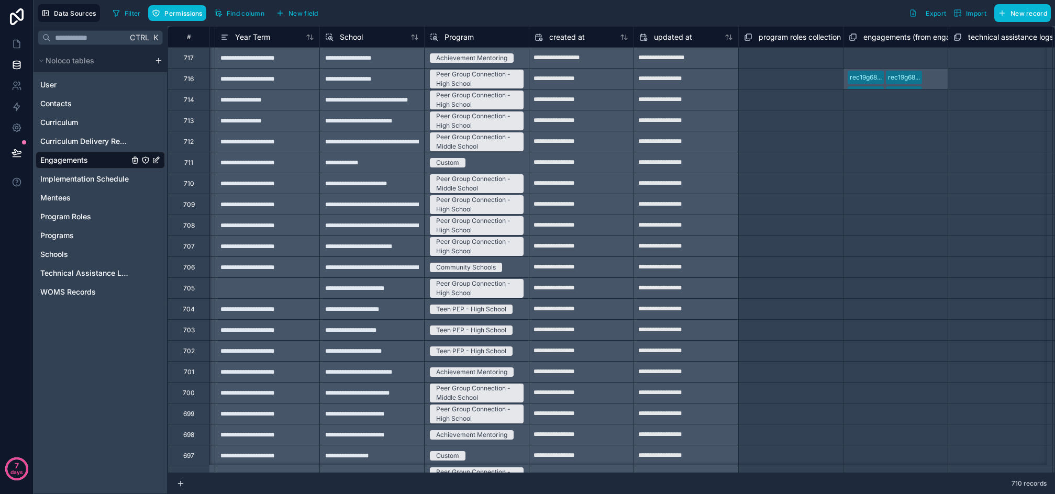
scroll to position [0, 5234]
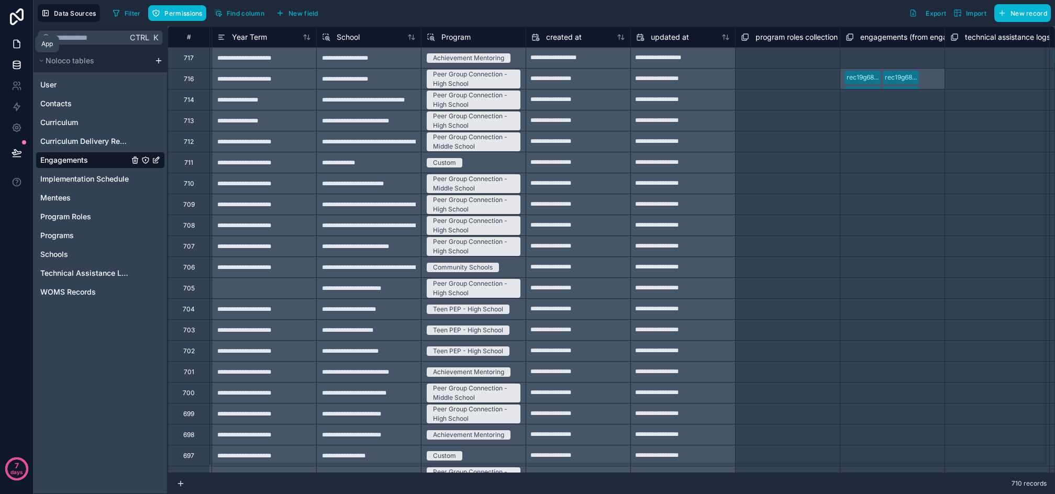
click at [14, 43] on icon at bounding box center [17, 44] width 10 height 10
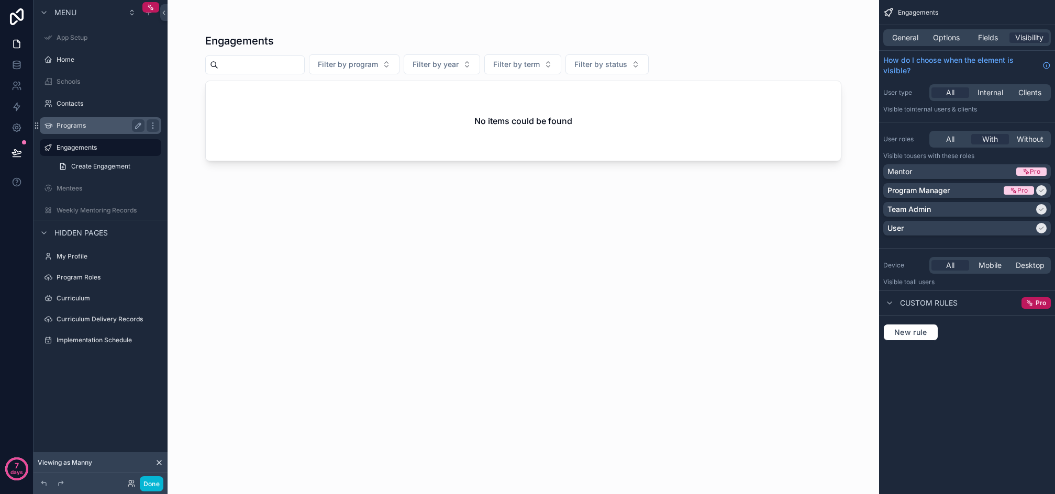
click at [65, 130] on div "Programs" at bounding box center [101, 125] width 88 height 13
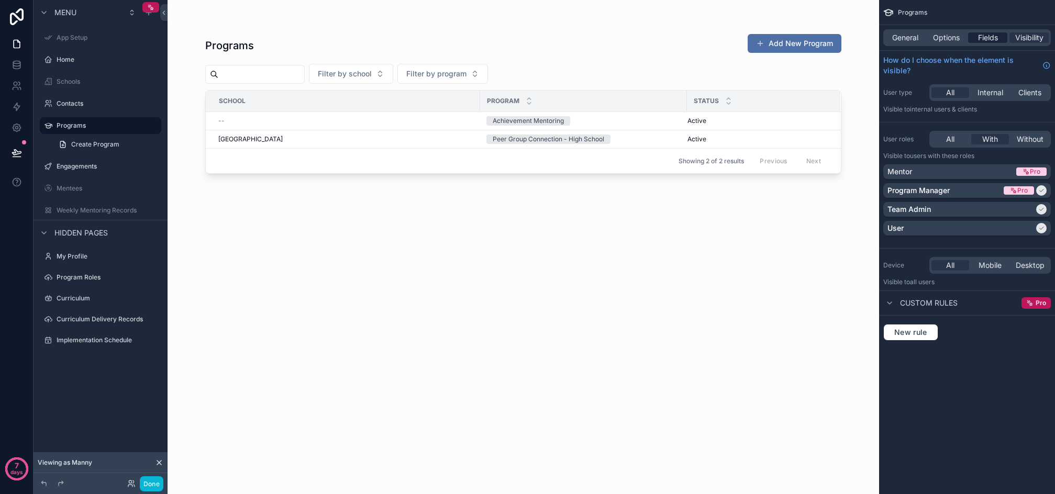
click at [986, 41] on span "Fields" at bounding box center [988, 37] width 20 height 10
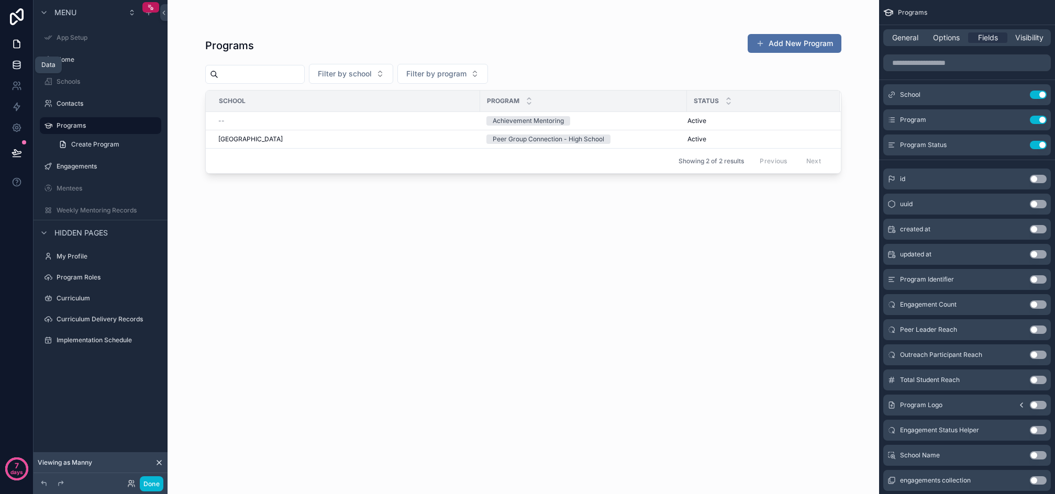
click at [10, 60] on link at bounding box center [16, 64] width 33 height 21
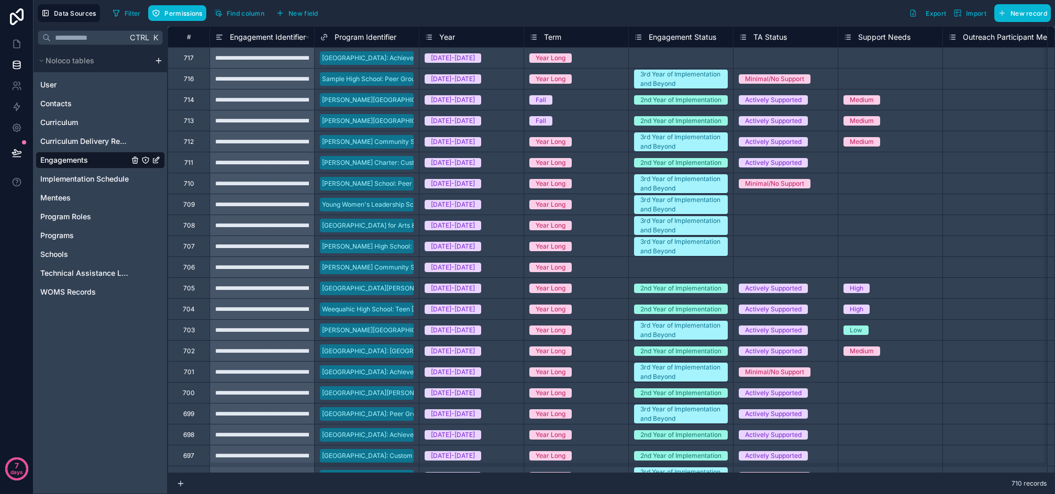
click at [508, 63] on div "[DATE]-[DATE]" at bounding box center [471, 58] width 104 height 12
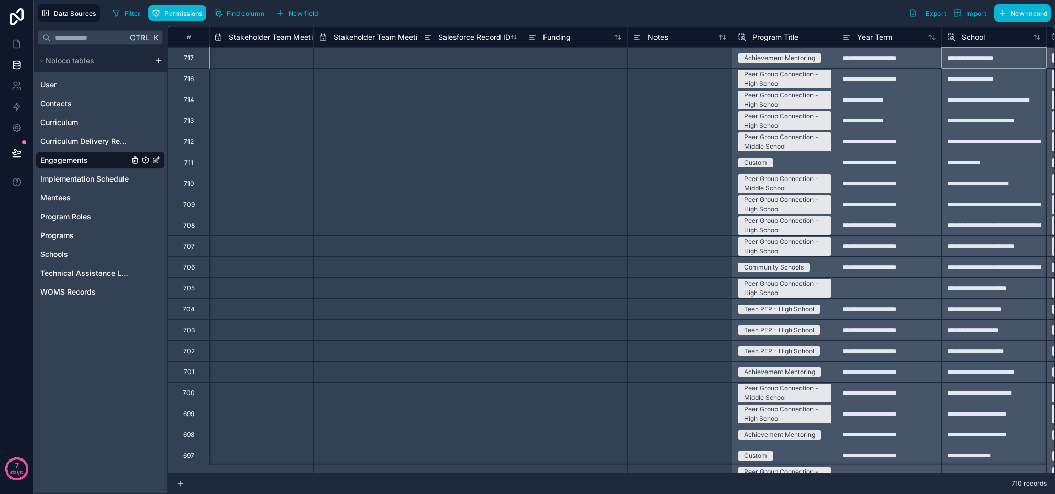
scroll to position [0, 4714]
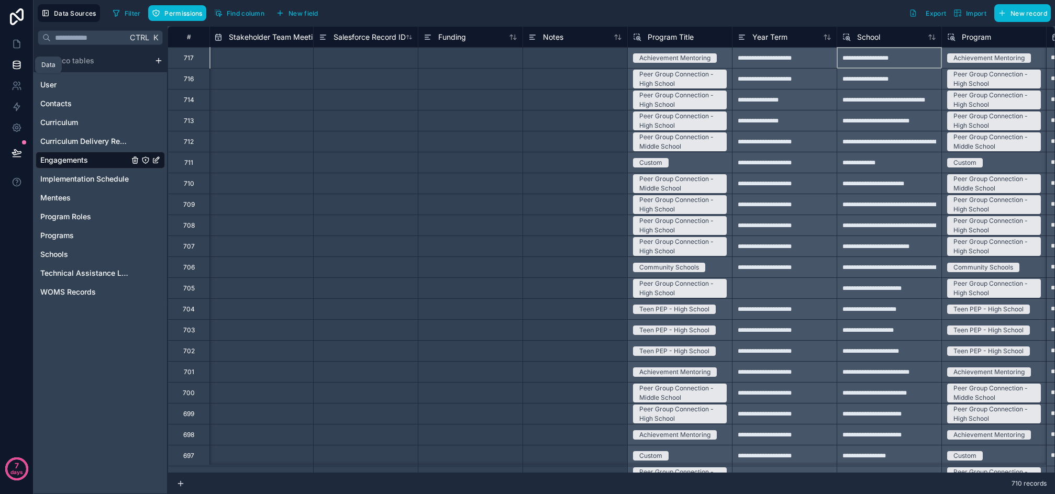
click at [15, 64] on icon at bounding box center [17, 65] width 10 height 10
click at [6, 35] on link at bounding box center [16, 44] width 33 height 21
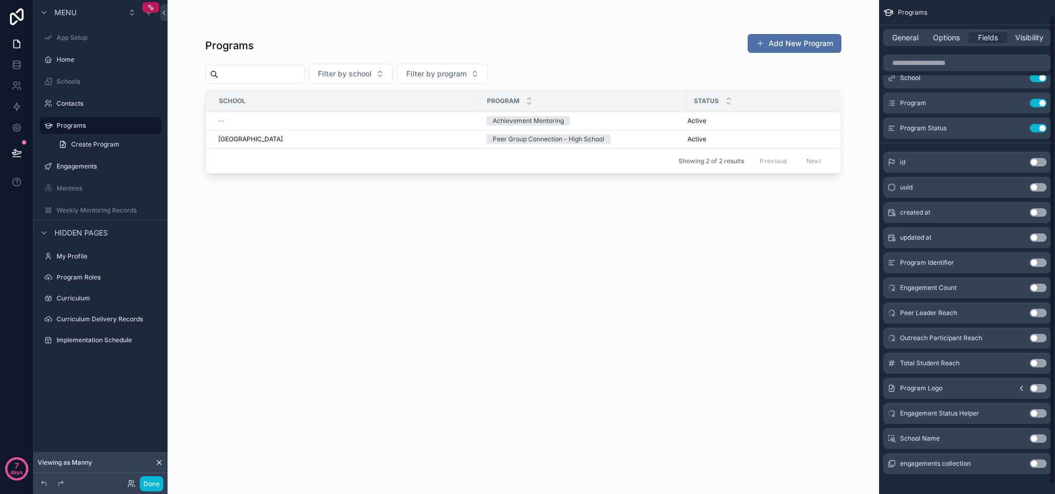
scroll to position [26, 0]
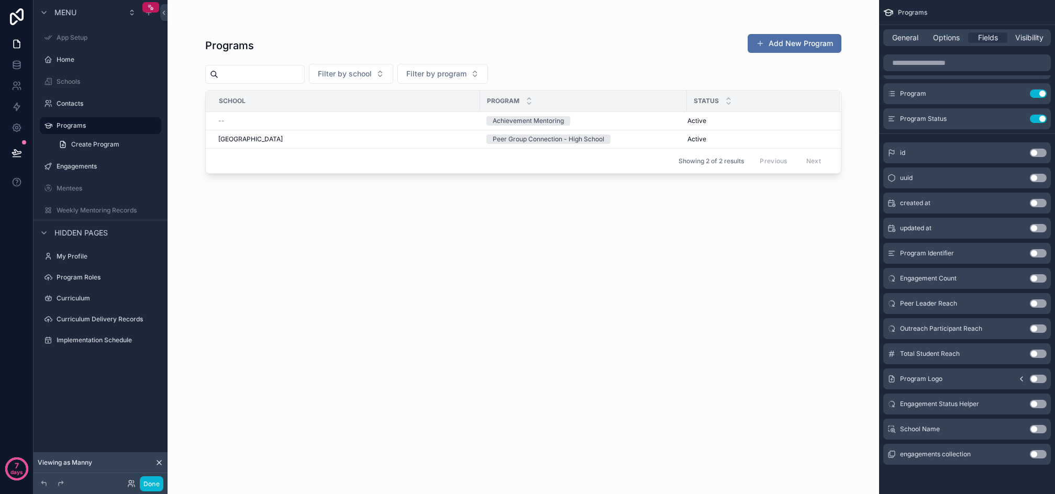
click at [1034, 429] on button "Use setting" at bounding box center [1038, 429] width 17 height 8
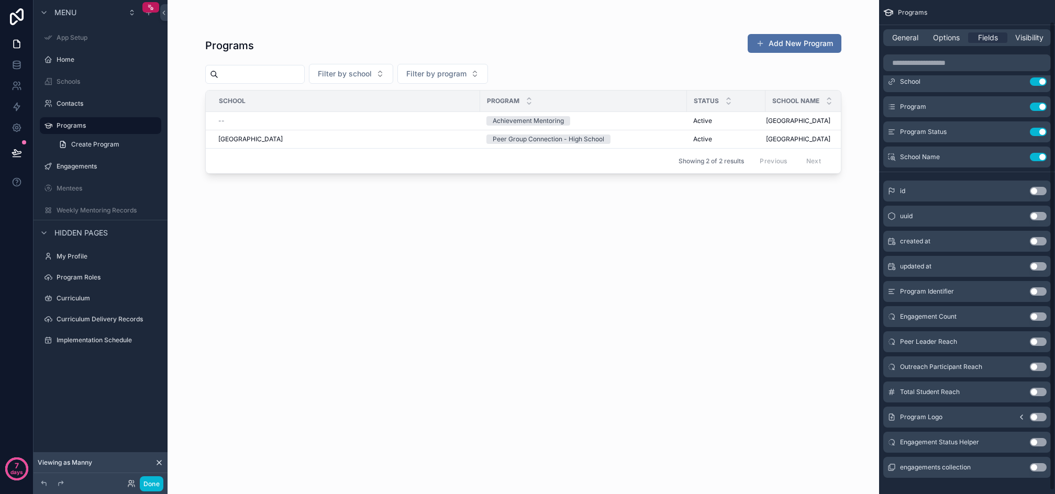
scroll to position [0, 0]
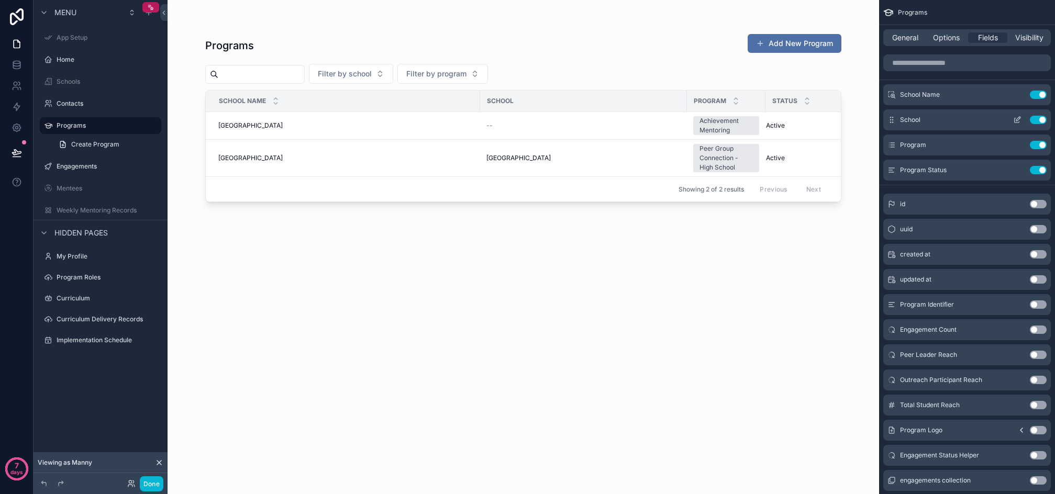
click at [1034, 118] on button "Use setting" at bounding box center [1038, 120] width 17 height 8
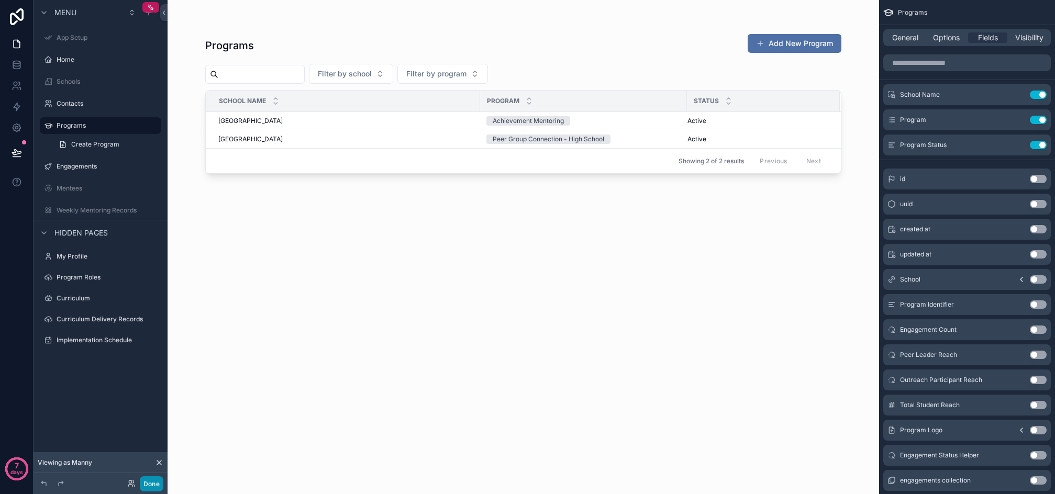
click at [156, 484] on button "Done" at bounding box center [152, 483] width 24 height 15
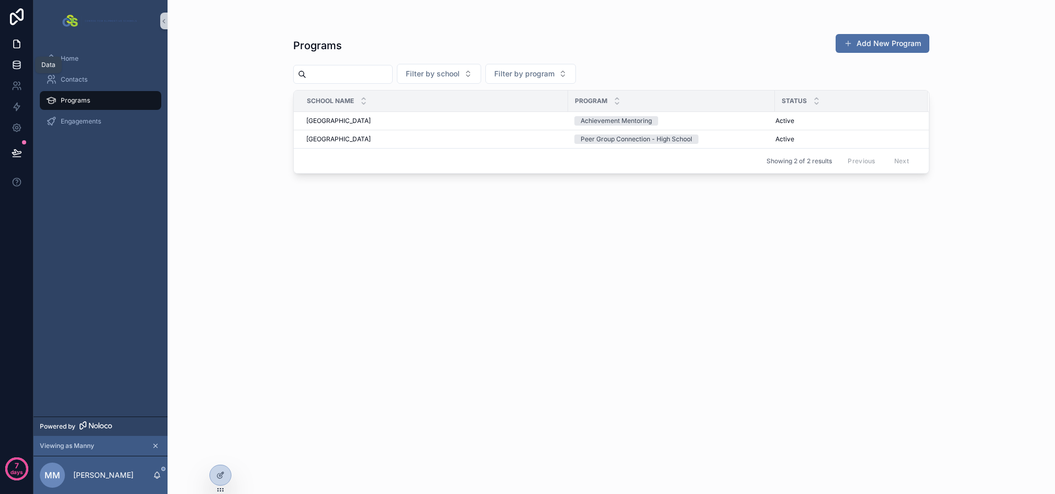
click at [23, 62] on link at bounding box center [16, 64] width 33 height 21
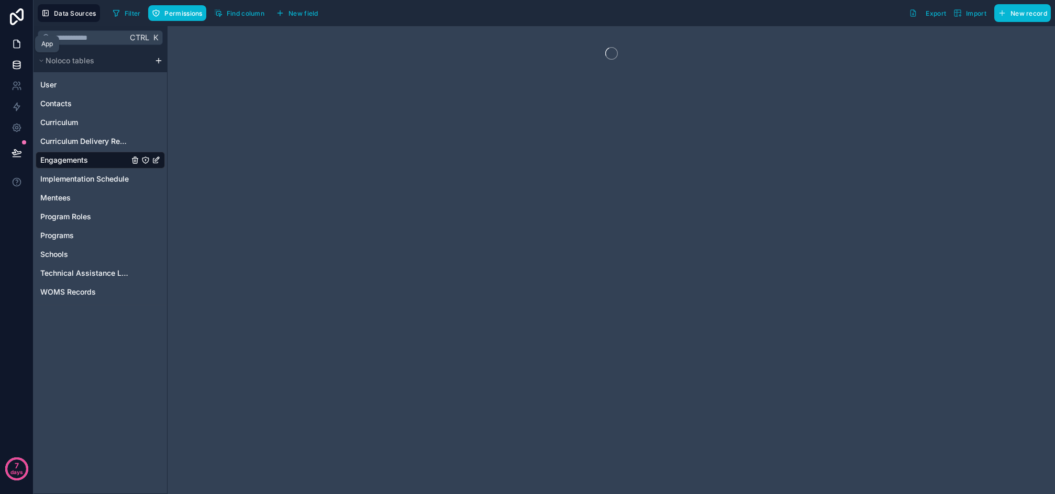
click at [23, 46] on link at bounding box center [16, 44] width 33 height 21
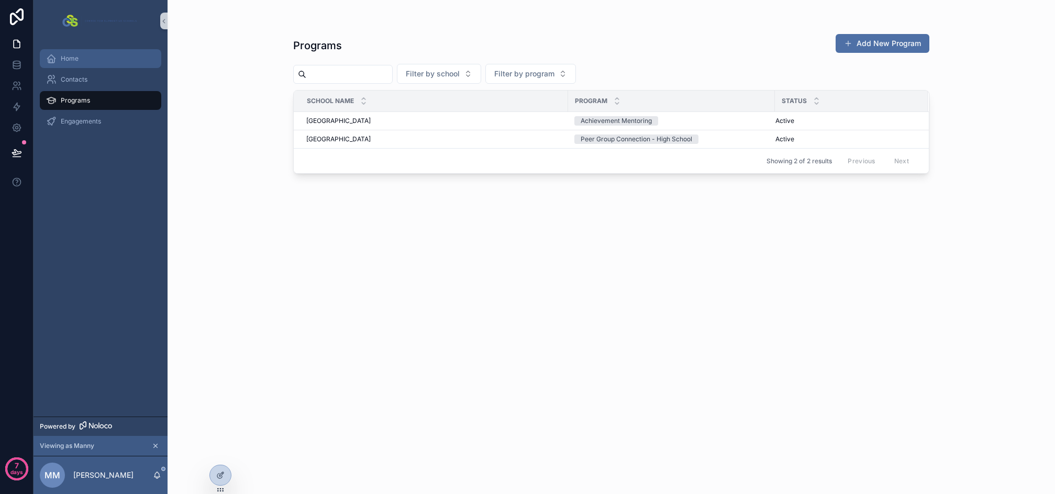
click at [64, 62] on span "Home" at bounding box center [70, 58] width 18 height 8
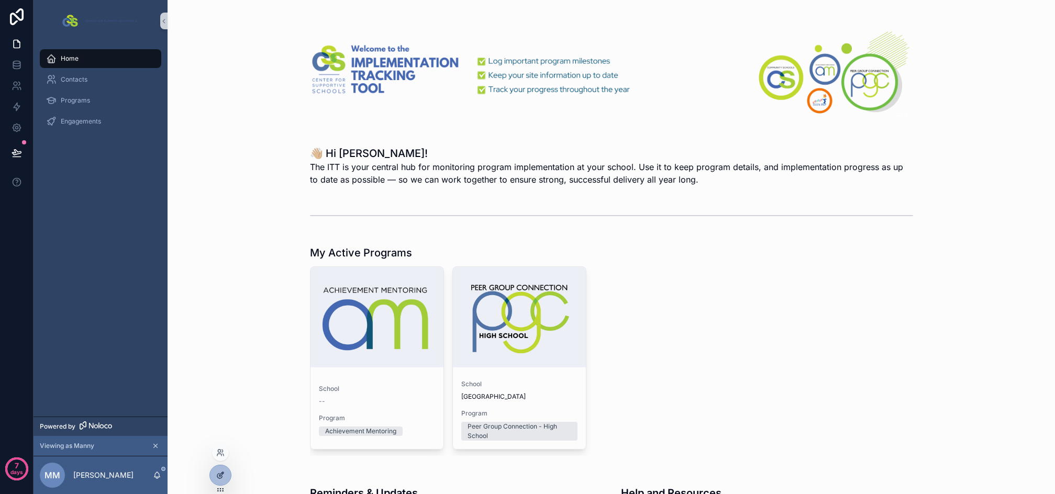
click at [218, 478] on icon at bounding box center [219, 476] width 5 height 5
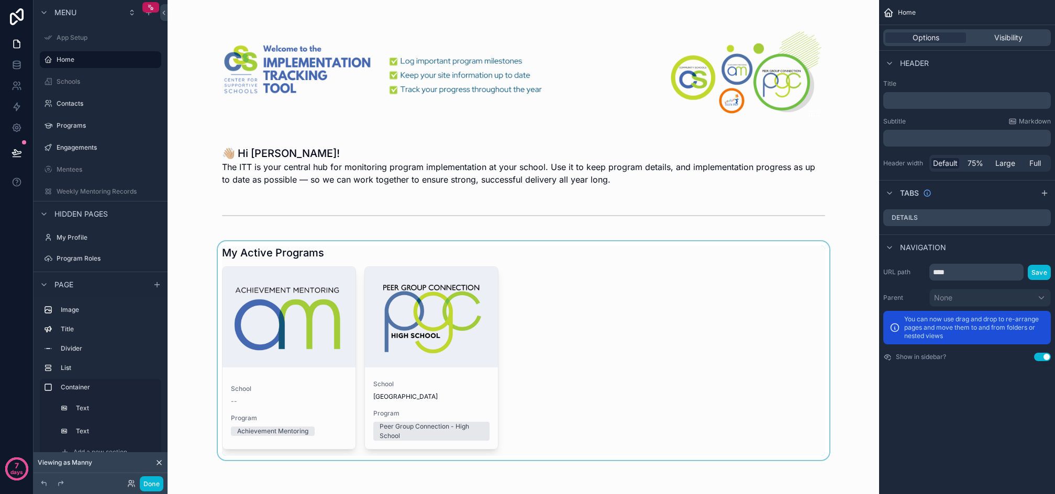
click at [690, 306] on div "scrollable content" at bounding box center [523, 350] width 695 height 219
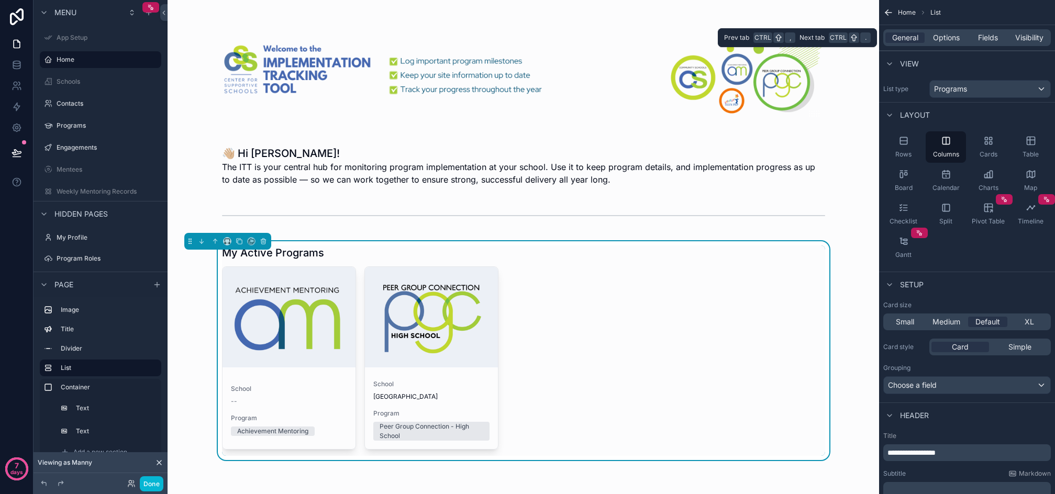
click at [992, 31] on div "General Options Fields Visibility" at bounding box center [967, 37] width 168 height 17
click at [991, 37] on span "Fields" at bounding box center [988, 37] width 20 height 10
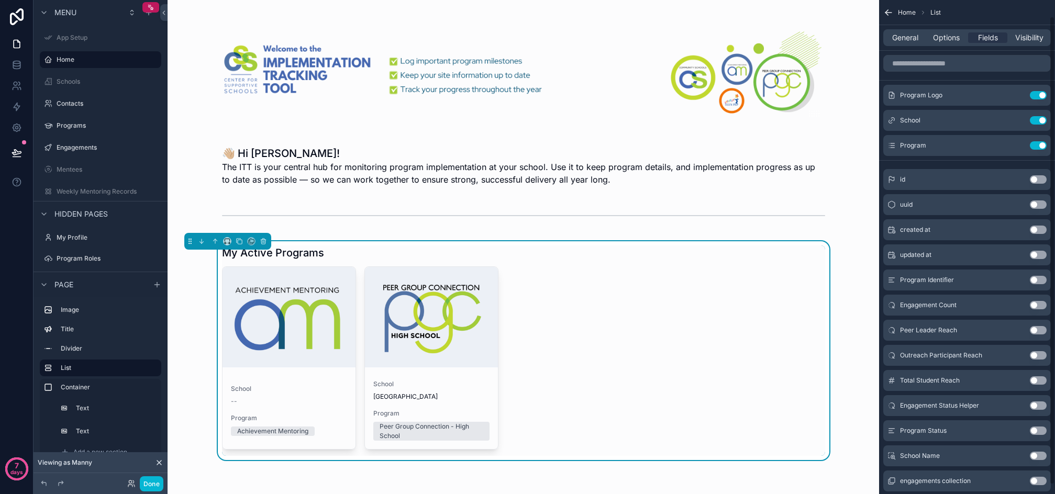
scroll to position [27, 0]
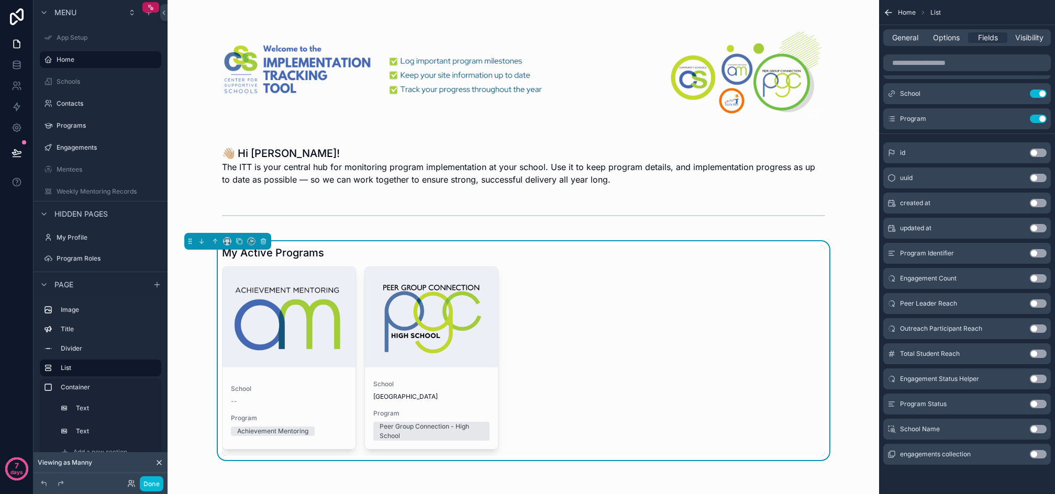
click at [1035, 425] on button "Use setting" at bounding box center [1038, 429] width 17 height 8
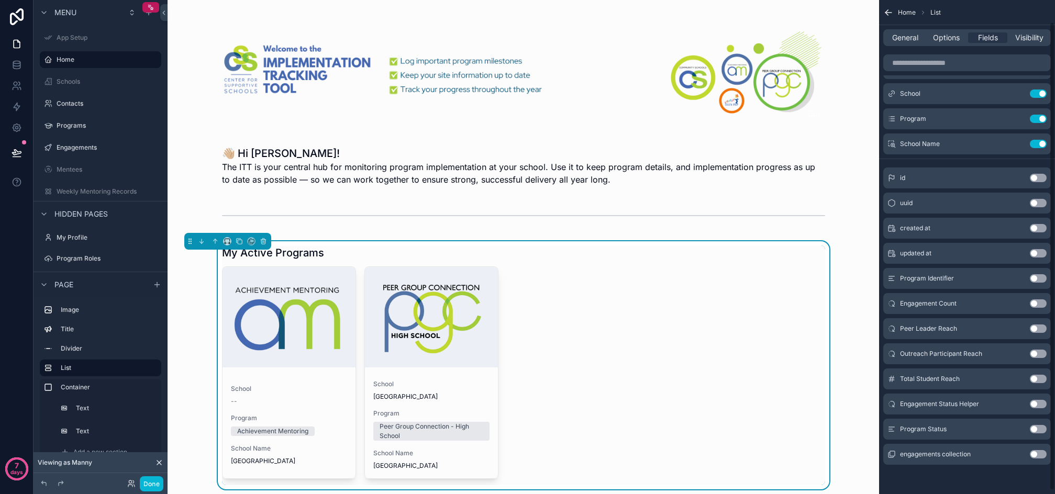
scroll to position [0, 0]
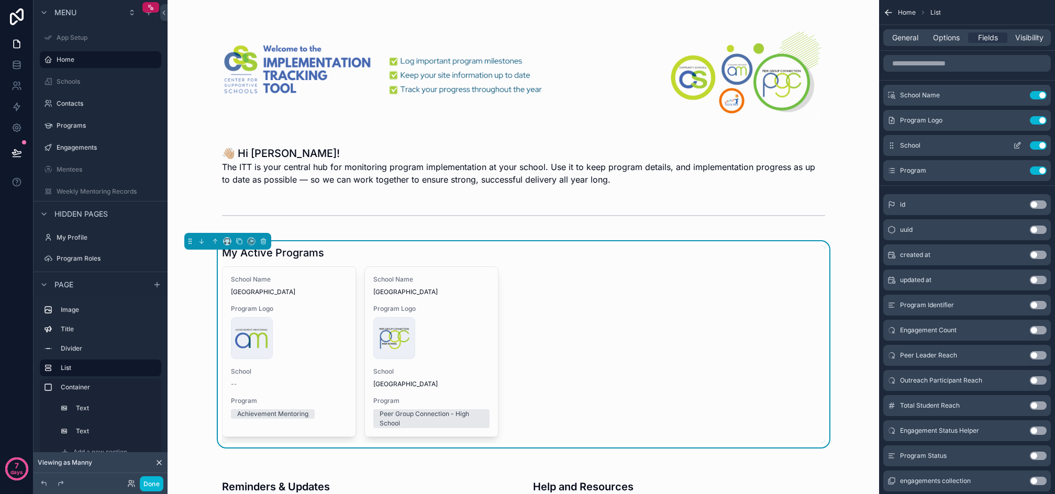
click at [1034, 145] on button "Use setting" at bounding box center [1038, 145] width 17 height 8
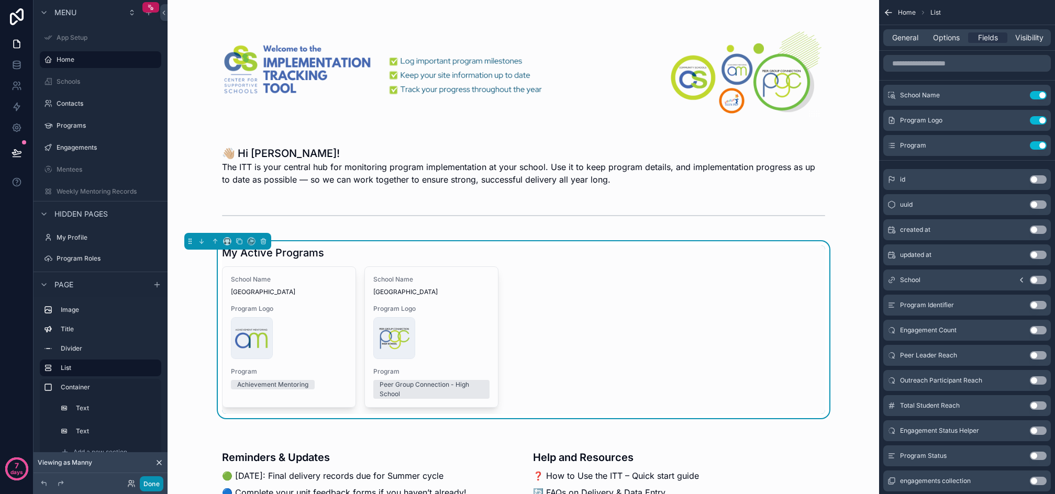
click at [151, 487] on button "Done" at bounding box center [152, 483] width 24 height 15
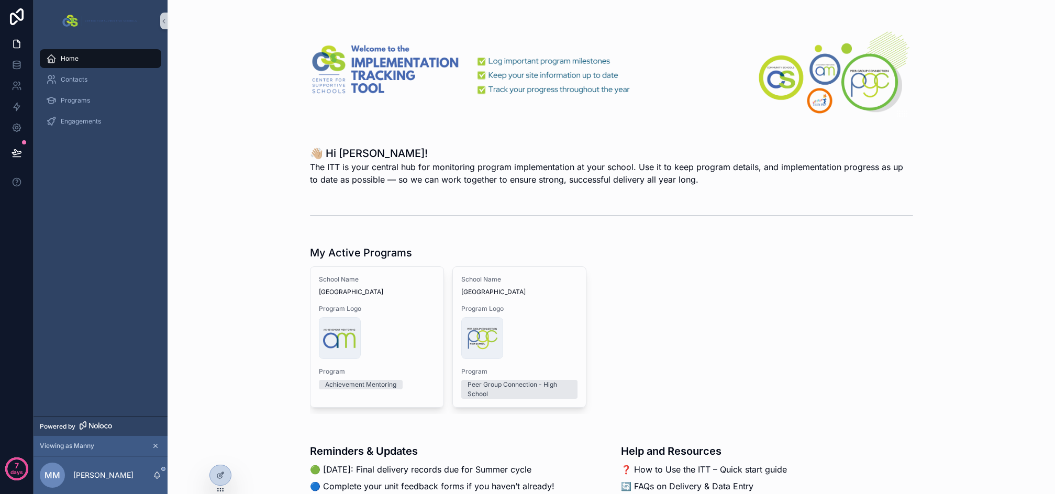
click at [750, 335] on div "School Name Sample High School Program Logo AM-Formatted-Logo .png Program Achi…" at bounding box center [611, 341] width 603 height 148
click at [227, 478] on div at bounding box center [220, 475] width 21 height 20
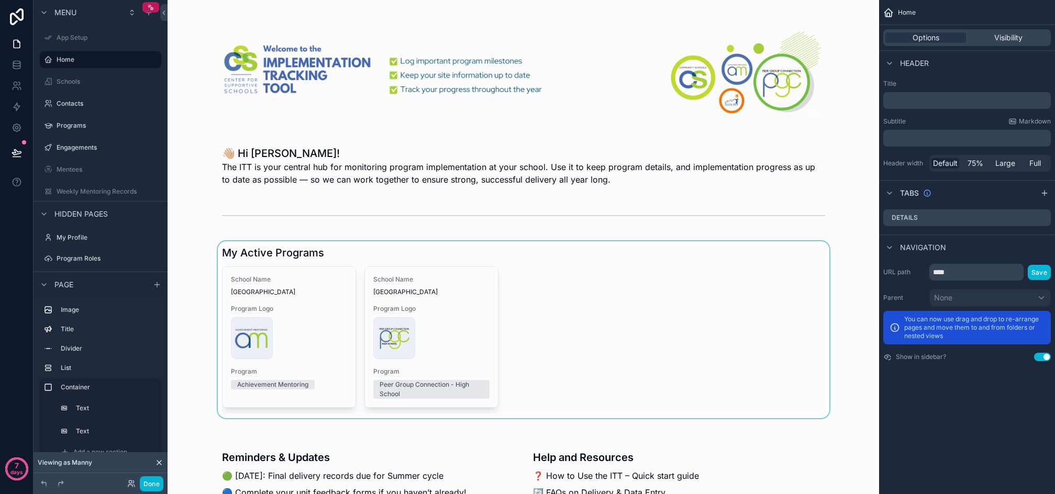
click at [744, 290] on div "scrollable content" at bounding box center [523, 329] width 695 height 177
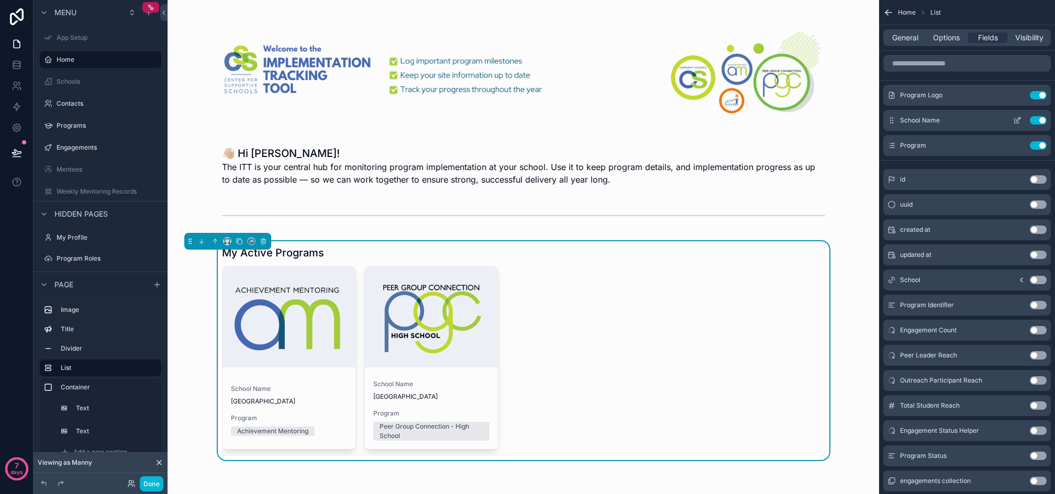
click at [1015, 120] on icon "scrollable content" at bounding box center [1017, 121] width 5 height 5
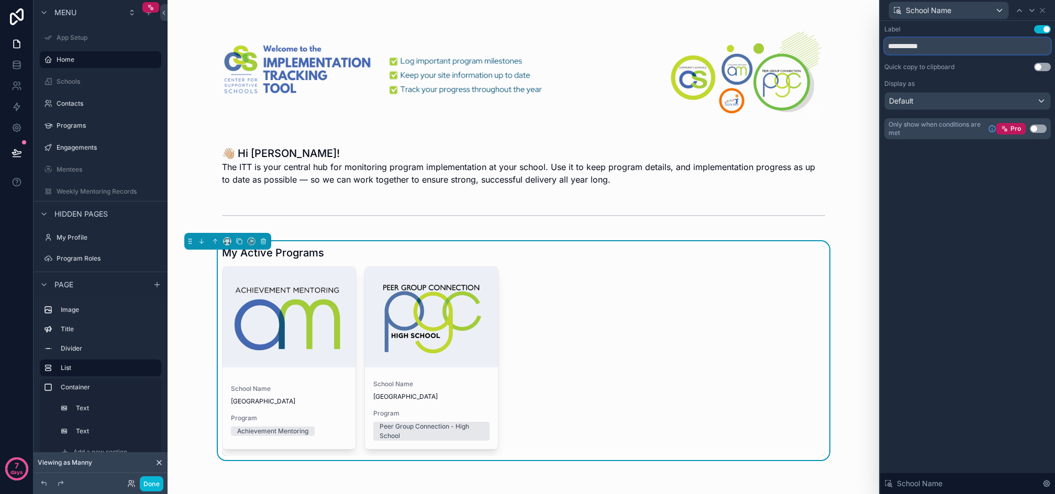
click at [925, 48] on input "**********" at bounding box center [967, 46] width 167 height 17
type input "******"
click at [1001, 10] on div "School Name" at bounding box center [948, 10] width 119 height 17
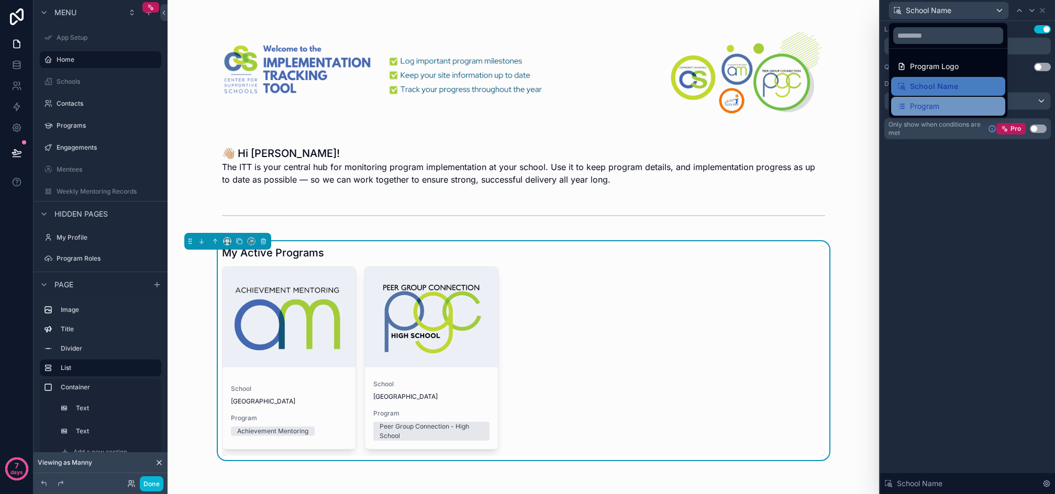
click at [926, 101] on span "Program" at bounding box center [924, 106] width 29 height 13
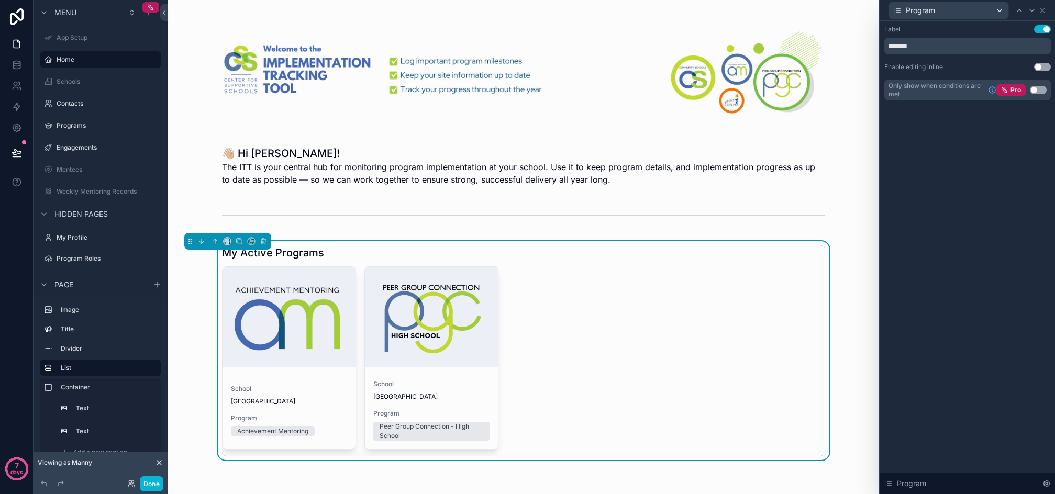
click at [1044, 67] on button "Use setting" at bounding box center [1042, 67] width 17 height 8
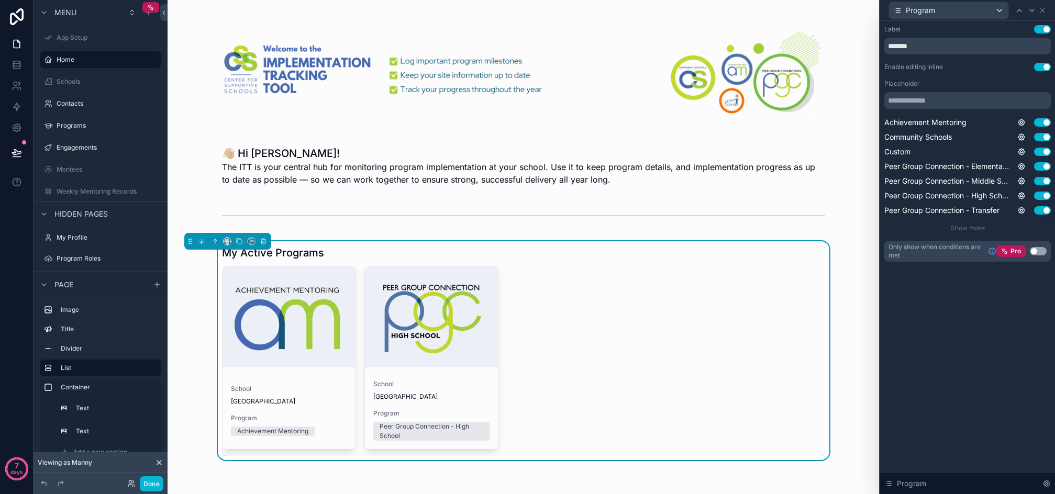
click at [1044, 67] on button "Use setting" at bounding box center [1042, 67] width 17 height 8
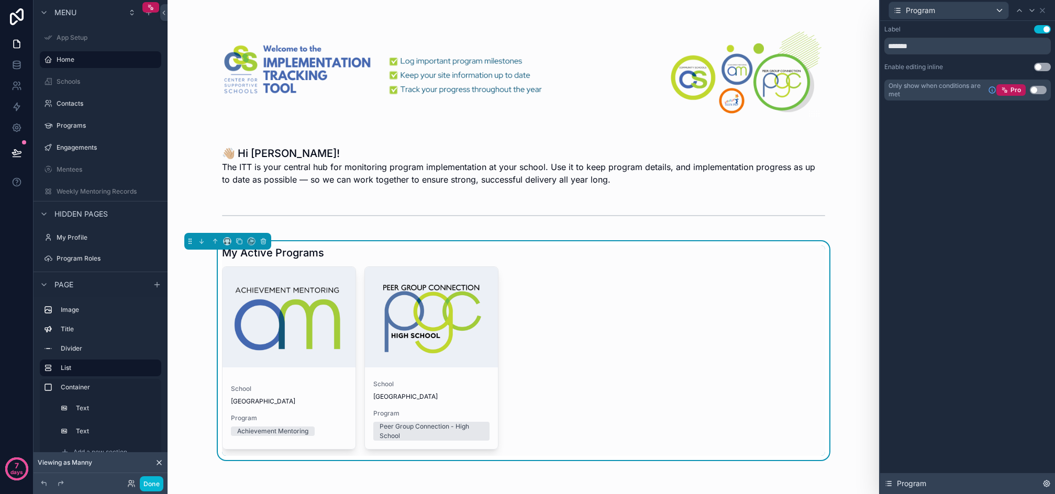
click at [1046, 480] on icon at bounding box center [1047, 484] width 8 height 8
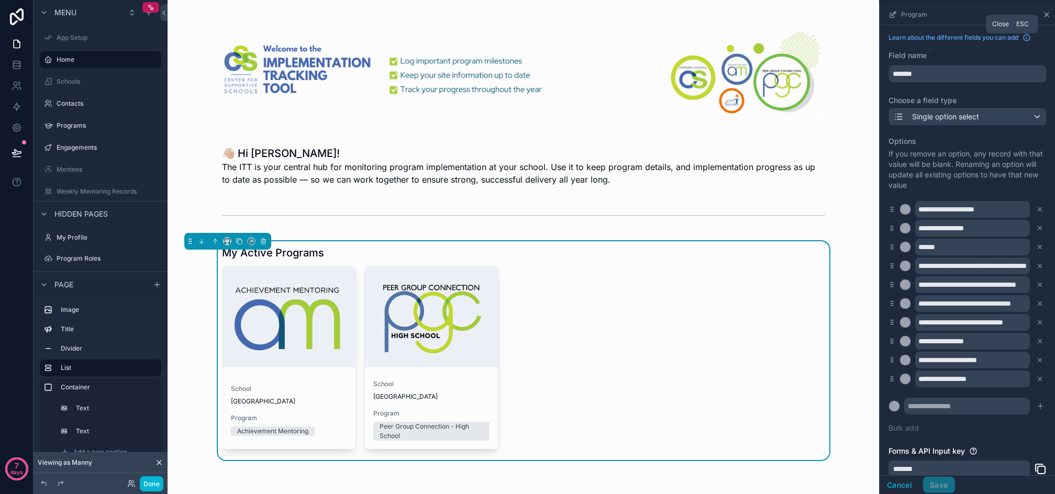
click at [1047, 13] on icon "scrollable content" at bounding box center [1047, 14] width 8 height 8
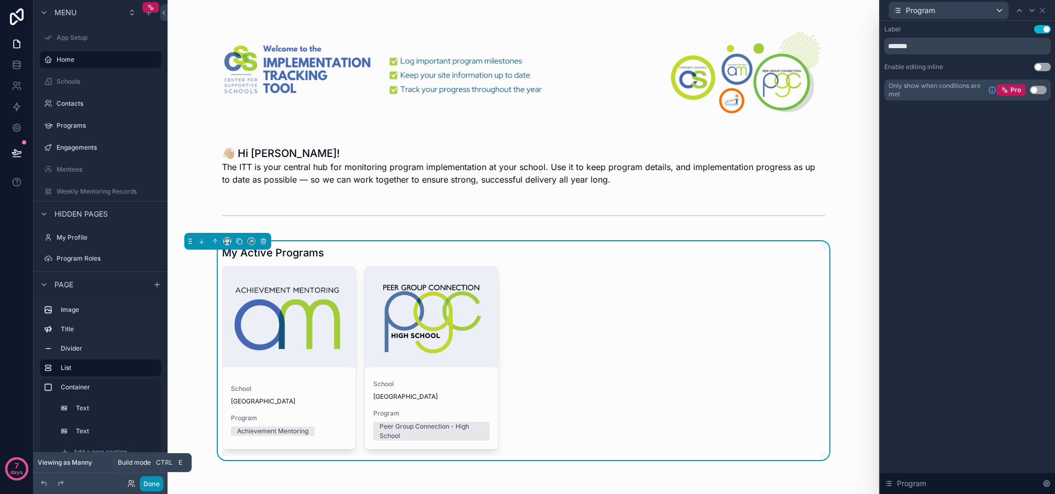
click at [150, 483] on button "Done" at bounding box center [152, 483] width 24 height 15
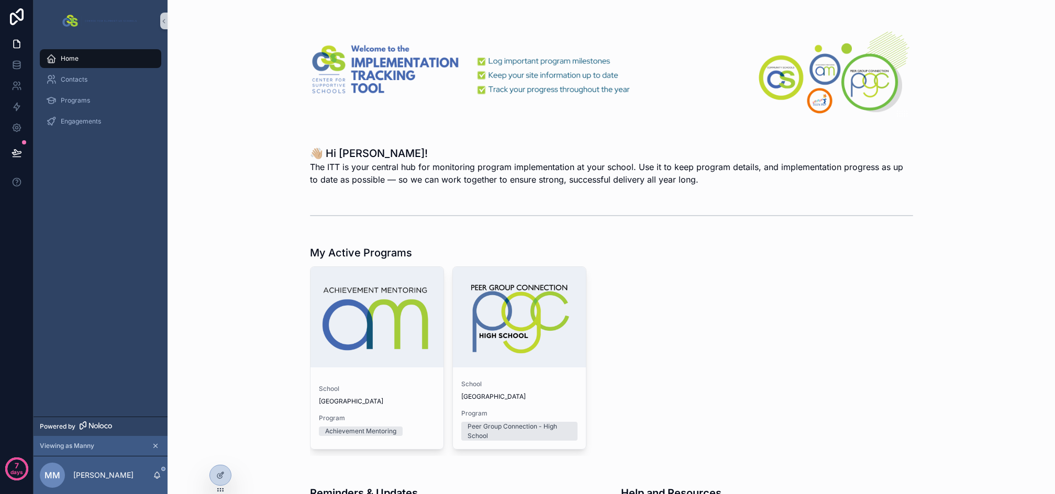
click at [777, 398] on div "School Sample High School Program Achievement Mentoring School Sample High Scho…" at bounding box center [611, 362] width 603 height 190
click at [558, 379] on div "School Sample High School Program Peer Group Connection - High School" at bounding box center [519, 410] width 133 height 77
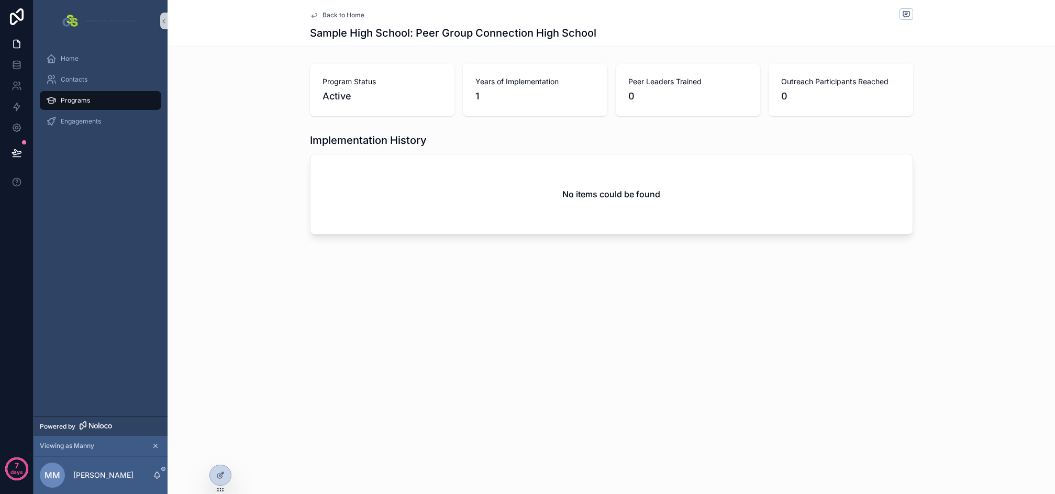
click at [523, 171] on div "No items could be found" at bounding box center [612, 194] width 602 height 80
click at [80, 119] on span "Engagements" at bounding box center [81, 121] width 40 height 8
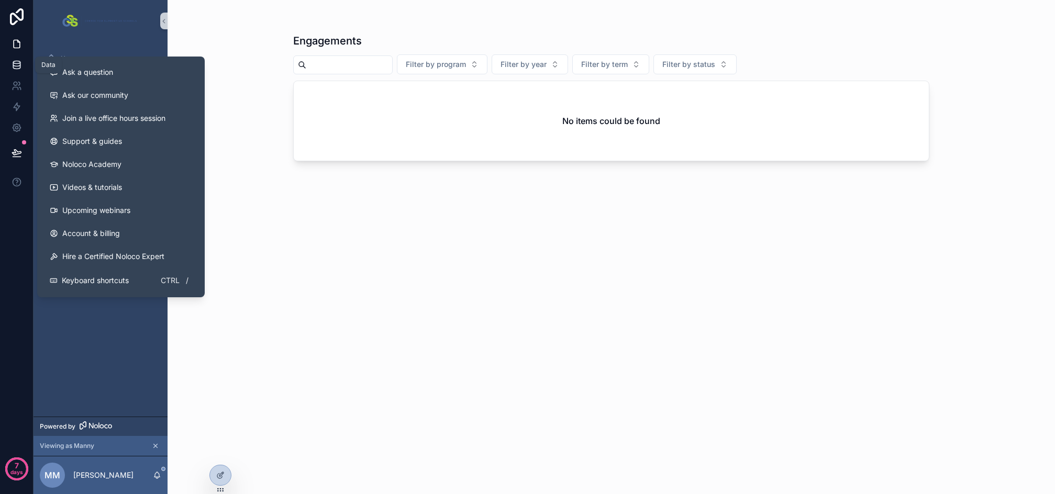
click at [16, 65] on icon at bounding box center [17, 65] width 10 height 10
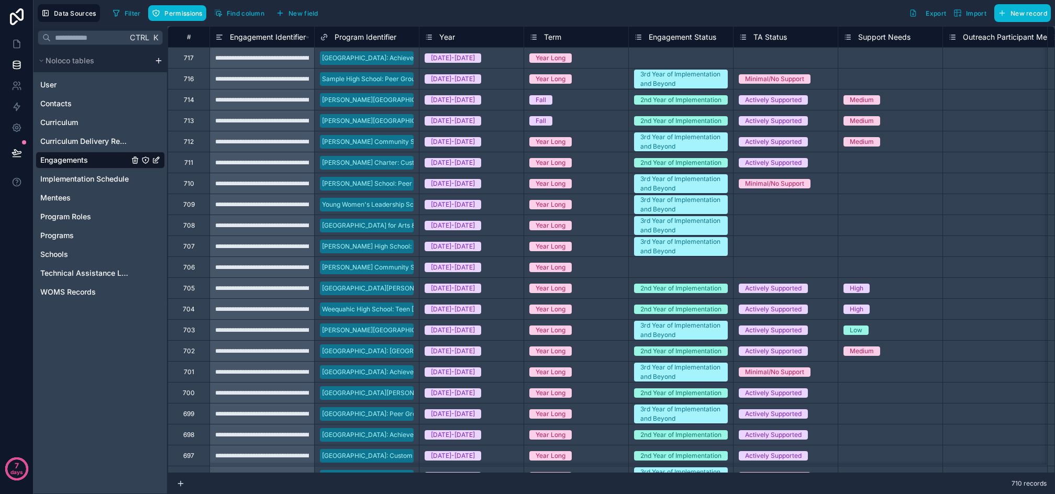
click at [146, 159] on icon "Engagements" at bounding box center [145, 160] width 8 height 8
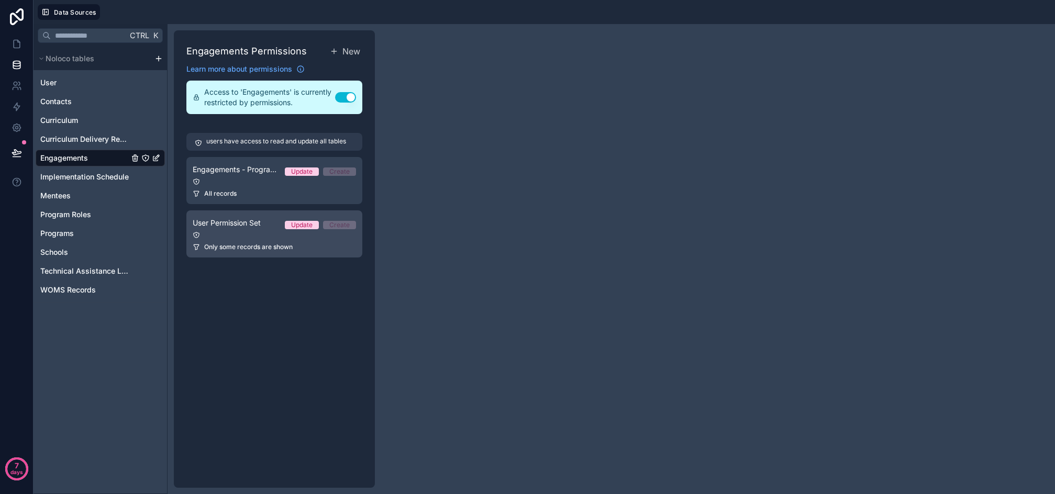
click at [263, 239] on link "User Permission Set Update Create Only some records are shown" at bounding box center [274, 233] width 176 height 47
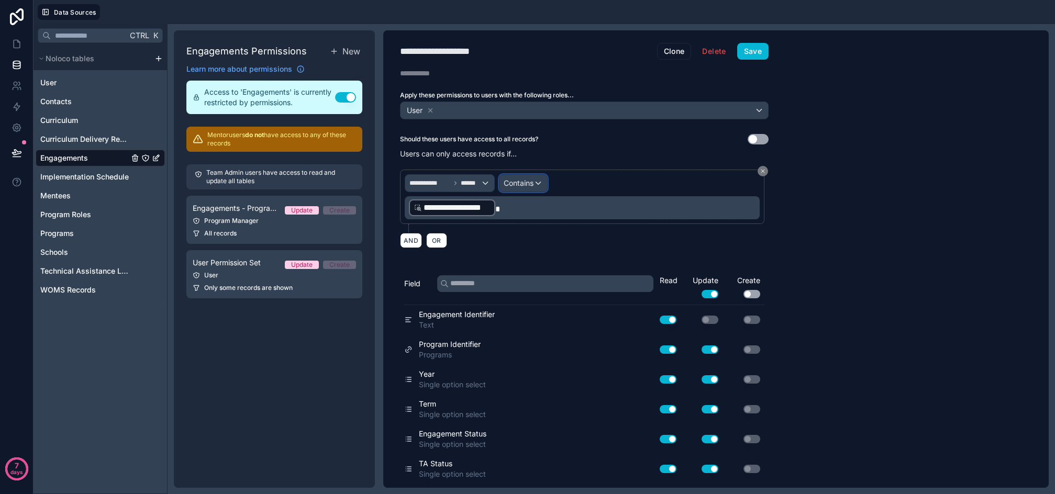
click at [526, 183] on span "Contains" at bounding box center [519, 183] width 30 height 10
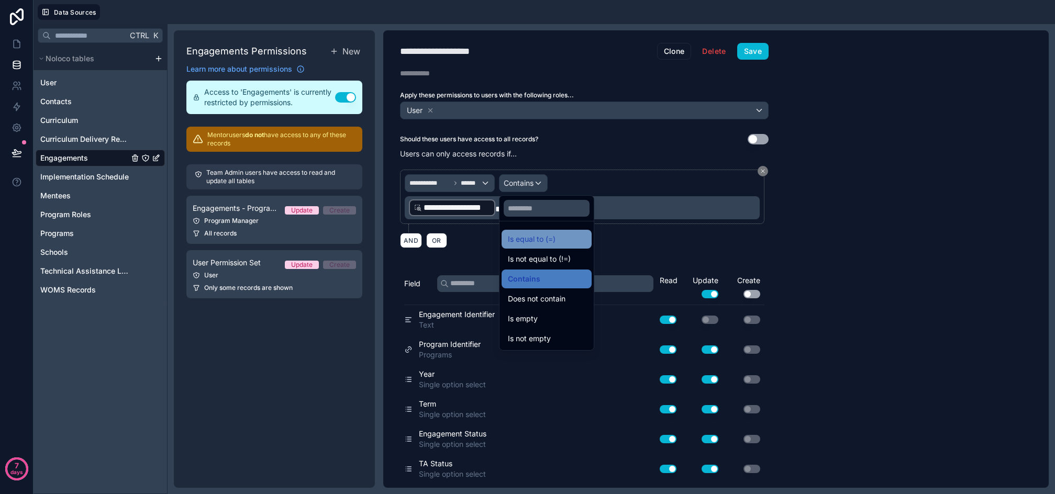
click at [552, 237] on span "Is equal to (=)" at bounding box center [532, 239] width 48 height 13
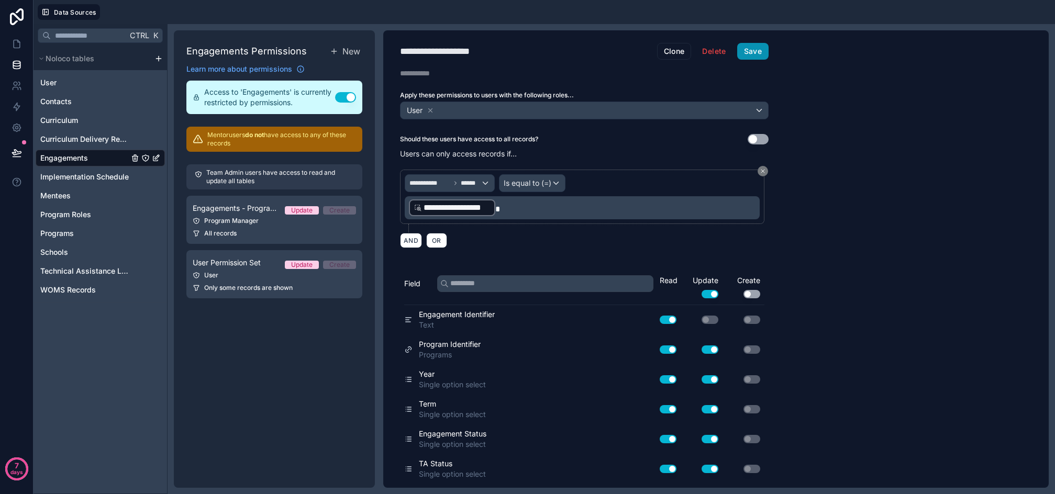
click at [747, 49] on button "Save" at bounding box center [752, 51] width 31 height 17
click at [17, 42] on icon at bounding box center [18, 41] width 2 height 2
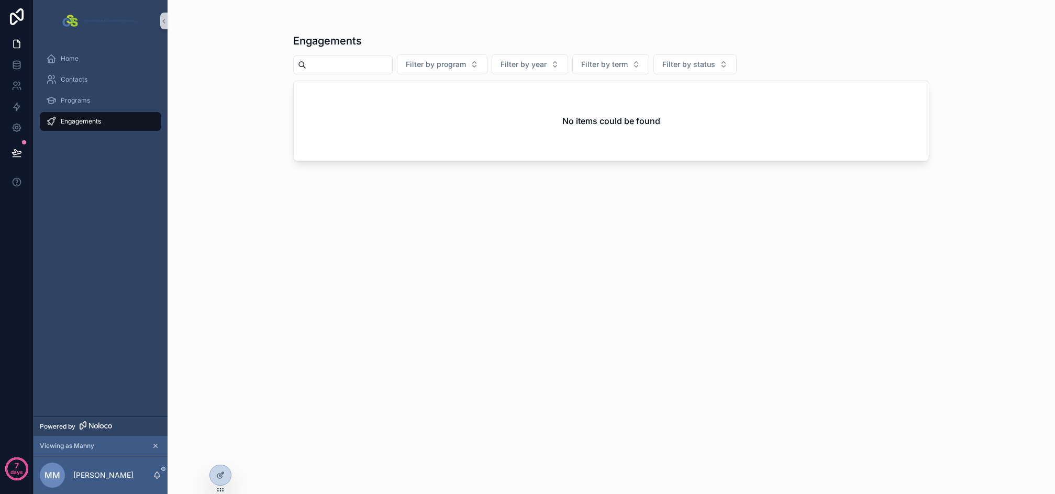
click at [426, 242] on div "Engagements Filter by program Filter by year Filter by term Filter by status No…" at bounding box center [611, 253] width 636 height 457
click at [87, 106] on div "Programs" at bounding box center [100, 100] width 109 height 17
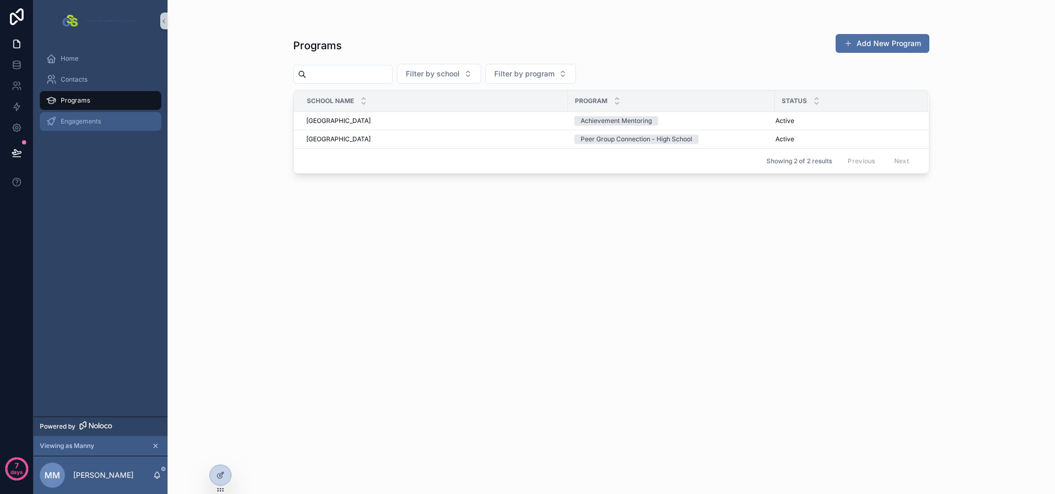
click at [87, 125] on span "Engagements" at bounding box center [81, 121] width 40 height 8
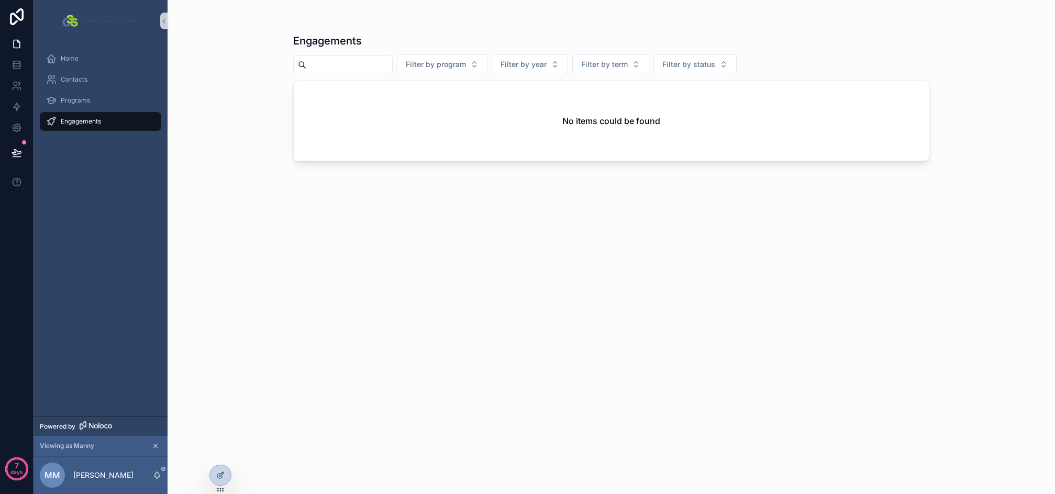
click at [445, 297] on div "Engagements Filter by program Filter by year Filter by term Filter by status No…" at bounding box center [611, 253] width 636 height 457
click at [88, 108] on div "Programs" at bounding box center [100, 100] width 109 height 17
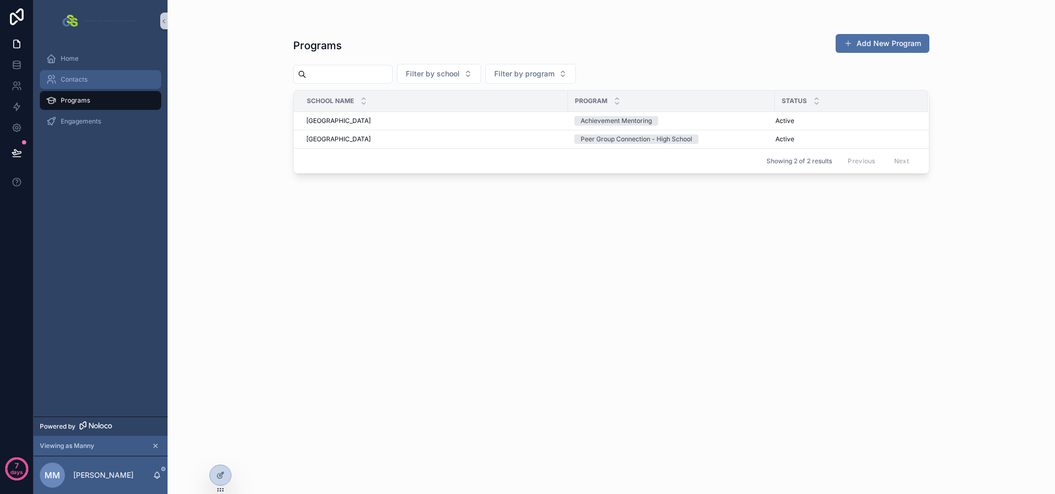
click at [83, 82] on span "Contacts" at bounding box center [74, 79] width 27 height 8
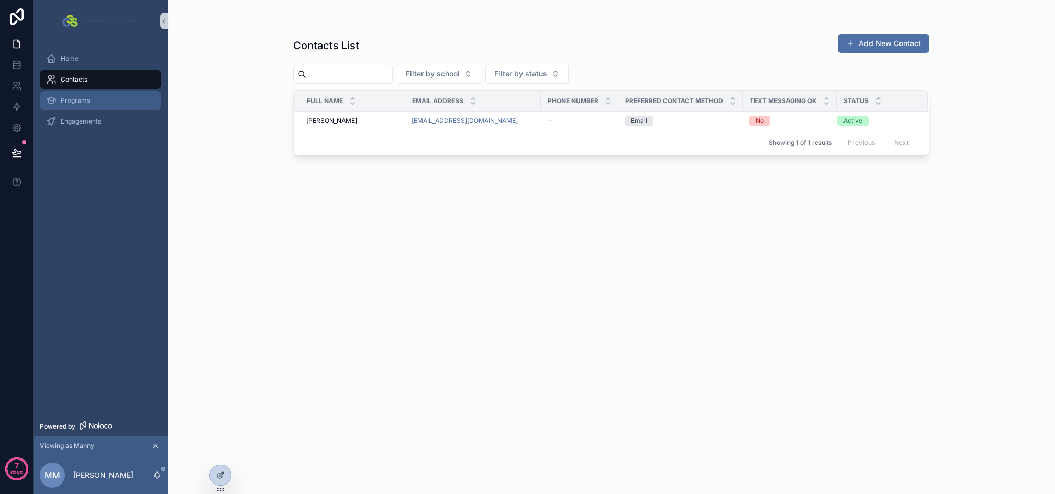
click at [79, 104] on span "Programs" at bounding box center [75, 100] width 29 height 8
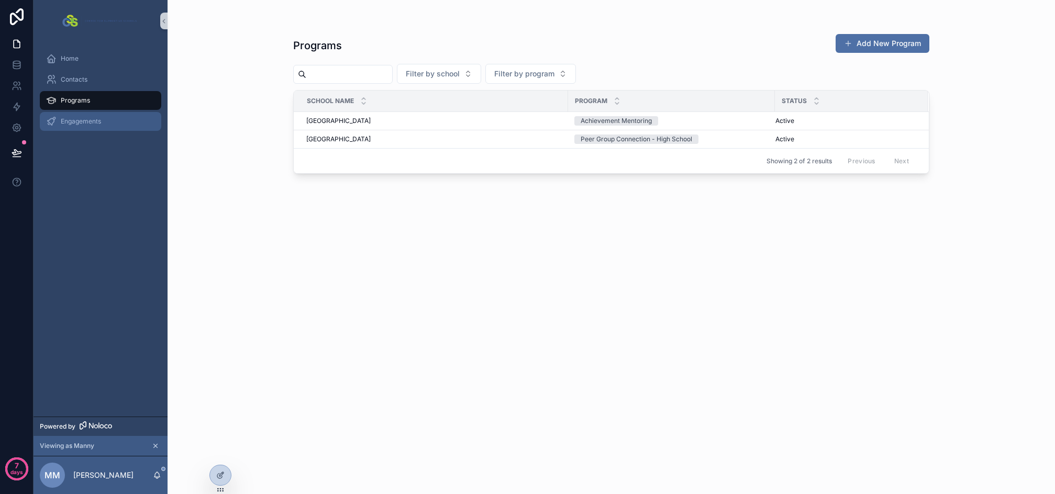
click at [73, 125] on span "Engagements" at bounding box center [81, 121] width 40 height 8
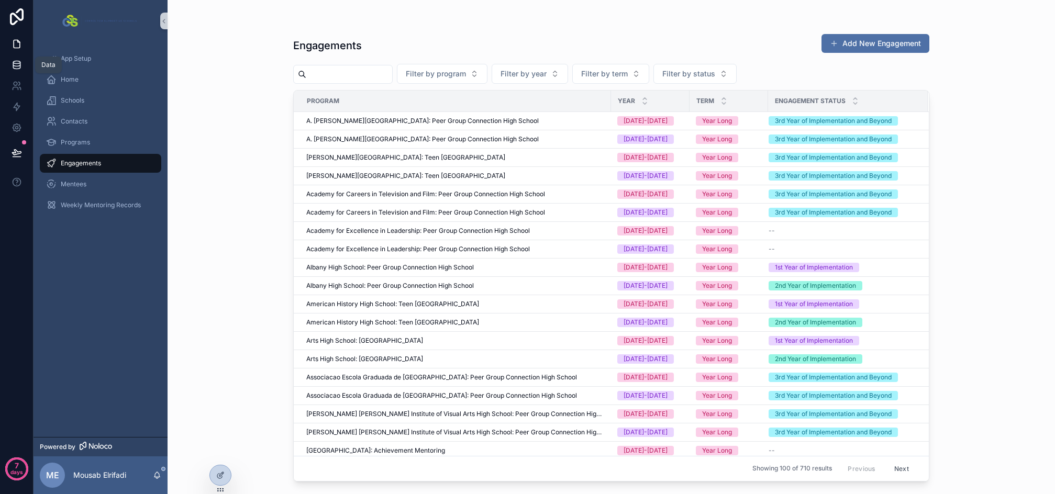
click at [17, 70] on icon at bounding box center [17, 65] width 10 height 10
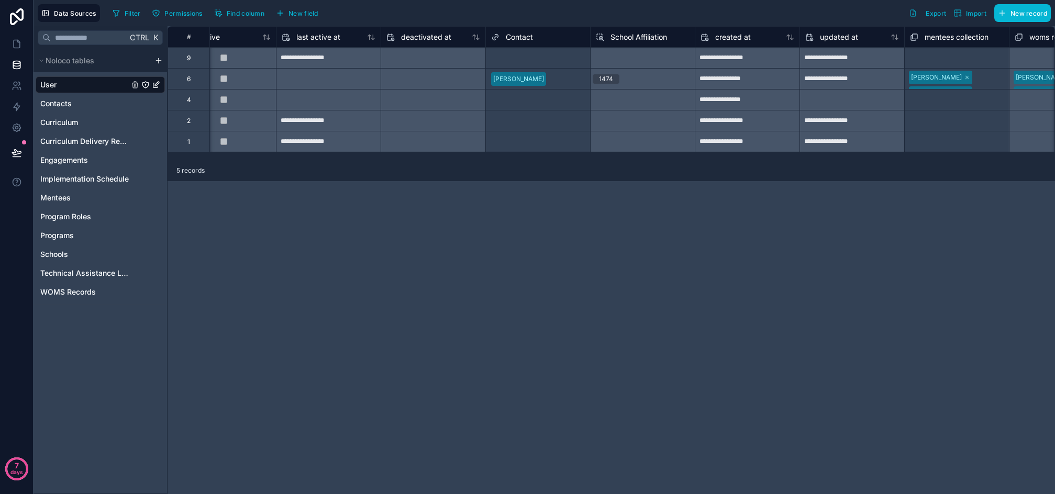
scroll to position [0, 750]
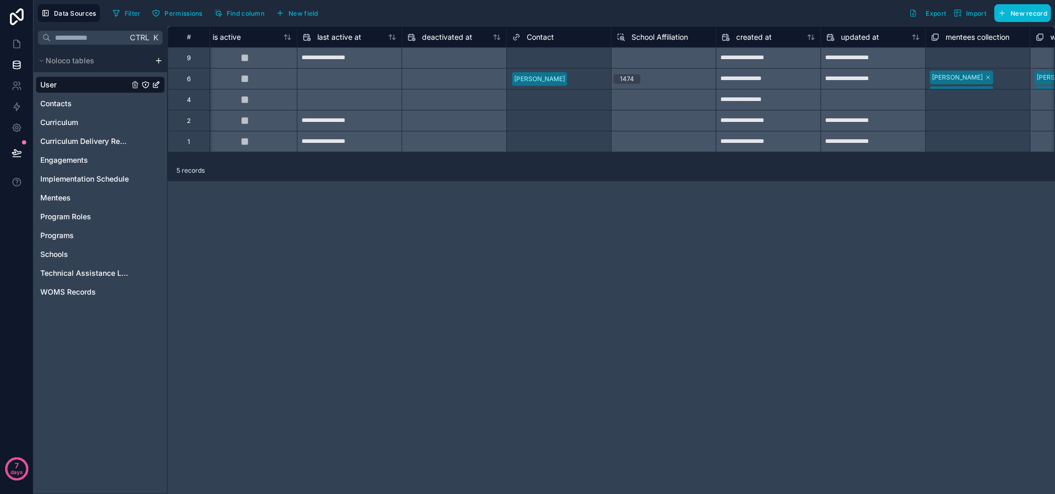
click at [662, 37] on span "School Affiliation" at bounding box center [659, 37] width 57 height 10
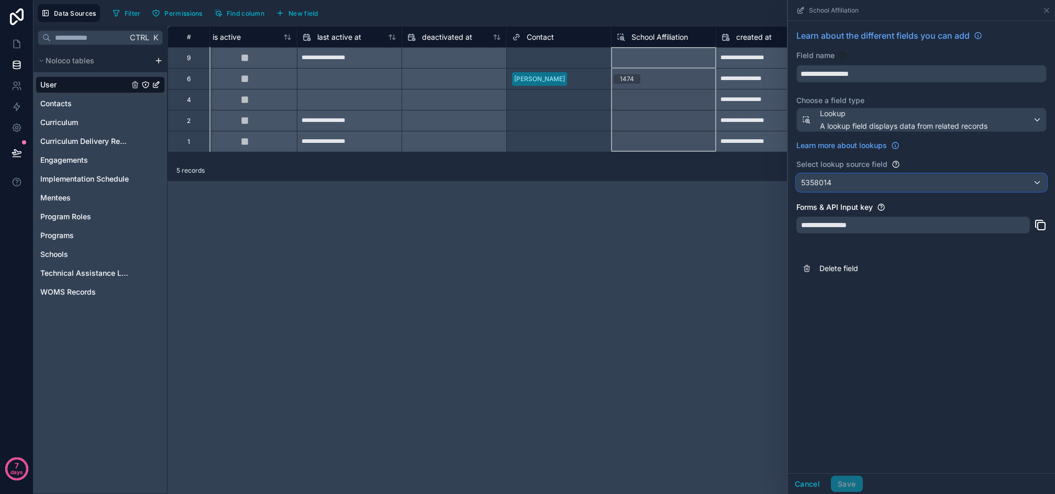
click at [862, 186] on div "5358014" at bounding box center [921, 182] width 249 height 17
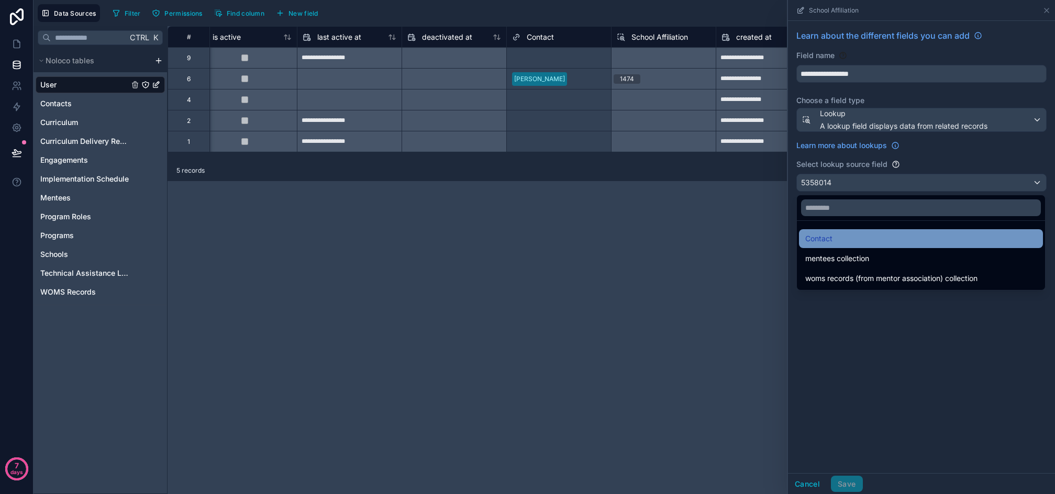
click at [847, 232] on div "Contact" at bounding box center [921, 238] width 244 height 19
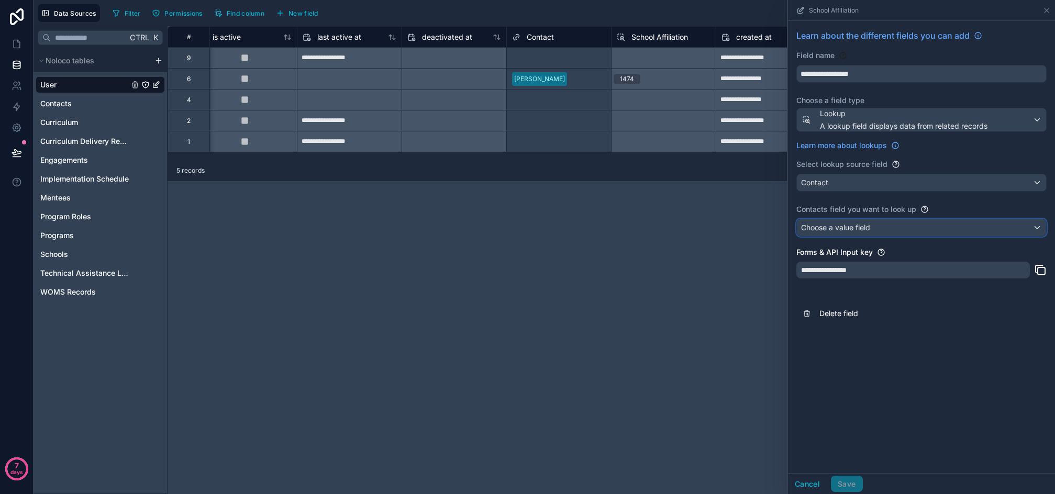
click at [847, 228] on span "Choose a value field" at bounding box center [835, 227] width 69 height 9
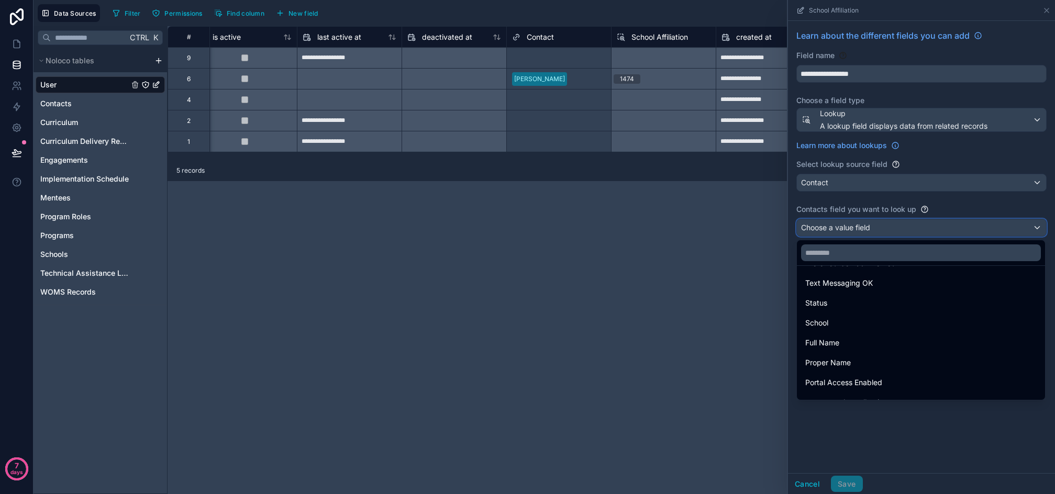
scroll to position [114, 0]
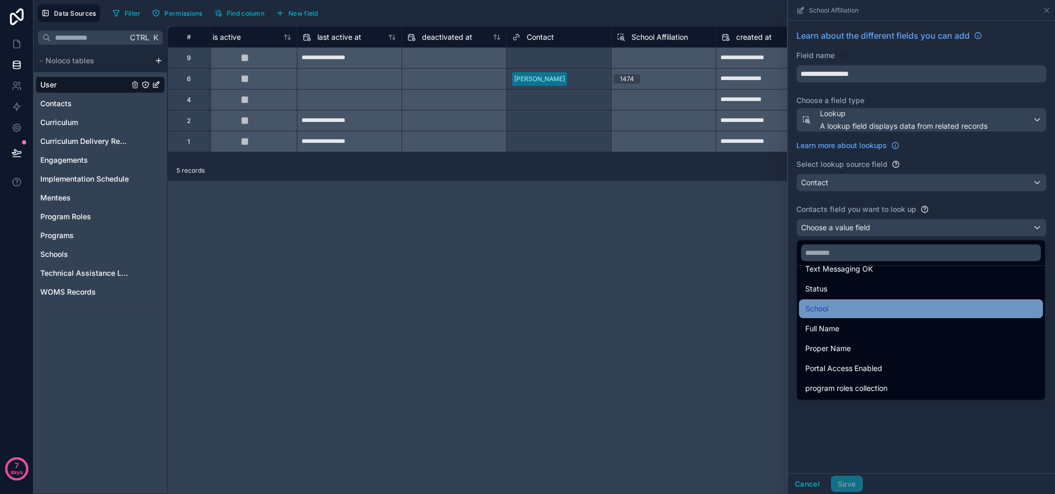
click at [874, 314] on div "School" at bounding box center [920, 309] width 231 height 13
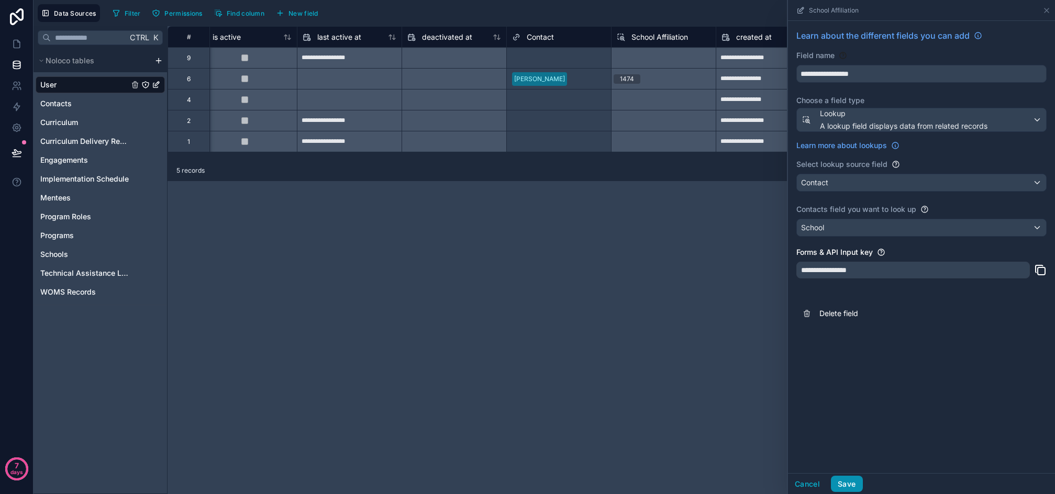
click at [850, 481] on button "Save" at bounding box center [846, 484] width 31 height 17
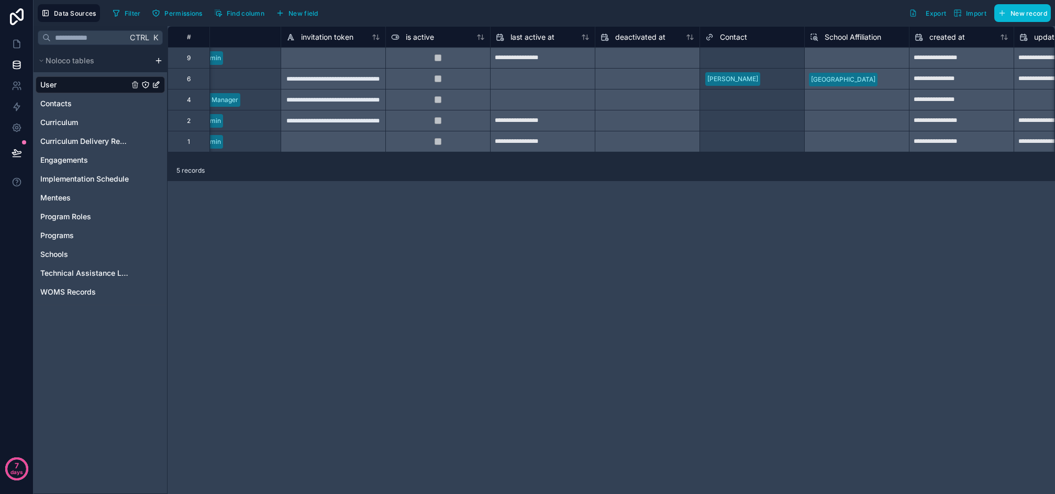
scroll to position [0, 561]
click at [13, 40] on icon at bounding box center [17, 44] width 10 height 10
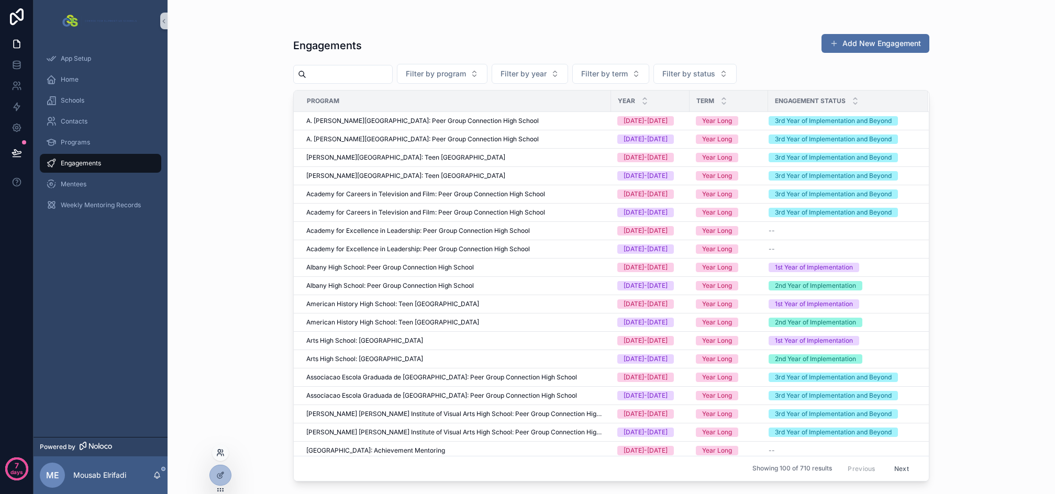
click at [219, 452] on icon at bounding box center [219, 451] width 3 height 3
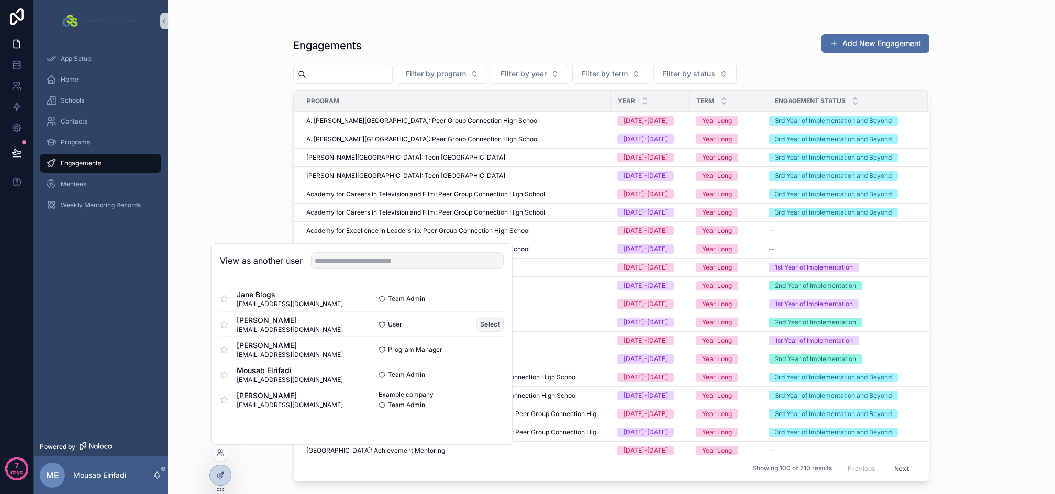
click at [486, 325] on button "Select" at bounding box center [489, 324] width 27 height 15
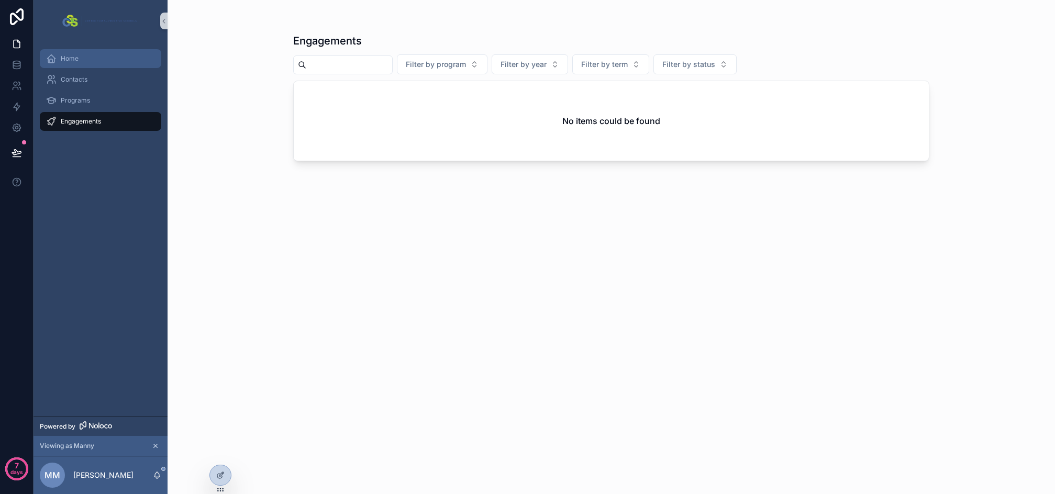
click at [94, 63] on div "Home" at bounding box center [100, 58] width 109 height 17
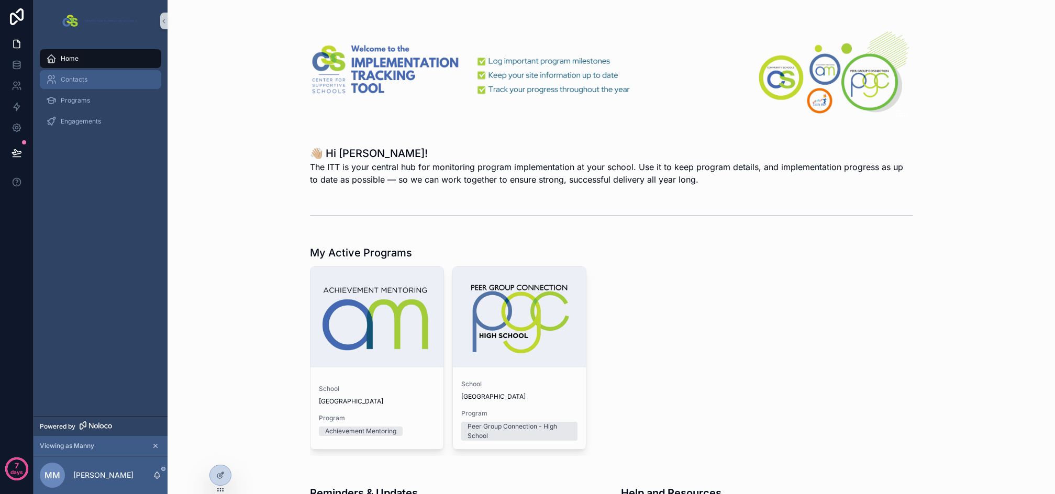
click at [92, 82] on div "Contacts" at bounding box center [100, 79] width 109 height 17
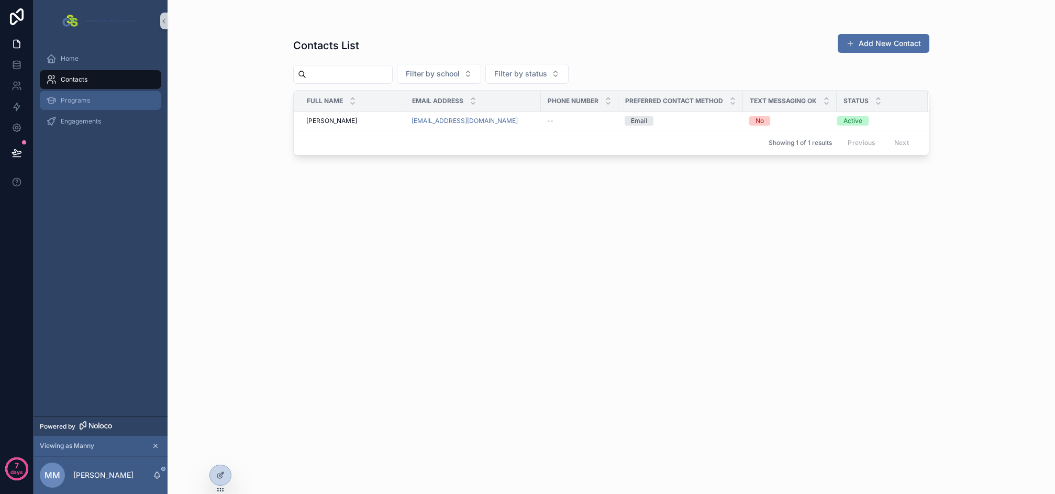
click at [96, 96] on div "Programs" at bounding box center [100, 100] width 109 height 17
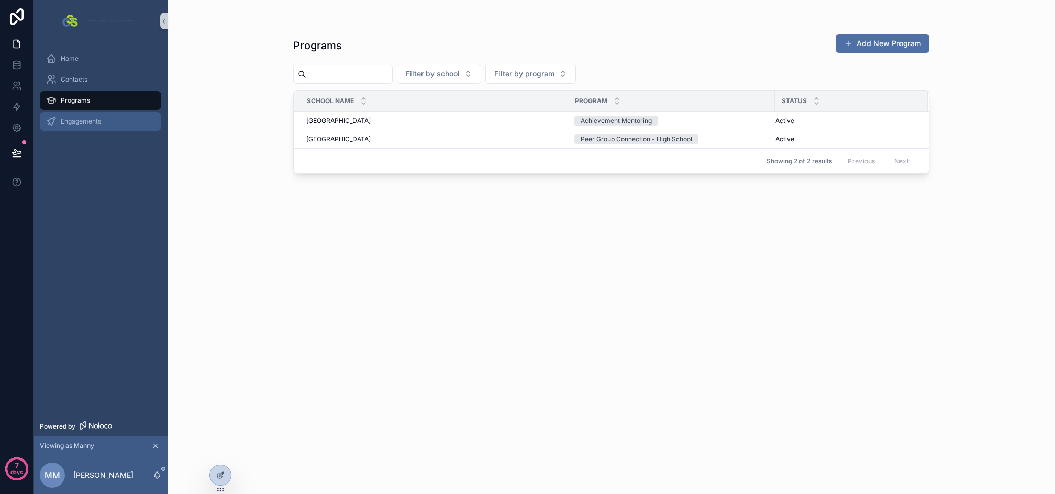
click at [97, 114] on div "Engagements" at bounding box center [100, 121] width 109 height 17
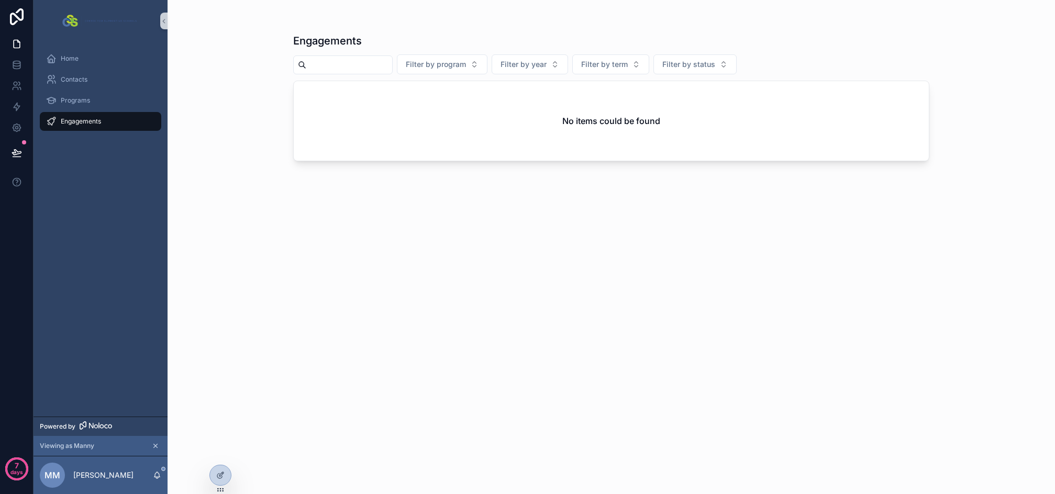
click at [228, 127] on div "Engagements Filter by program Filter by year Filter by term Filter by status No…" at bounding box center [612, 247] width 888 height 494
click at [18, 63] on icon at bounding box center [16, 62] width 7 height 3
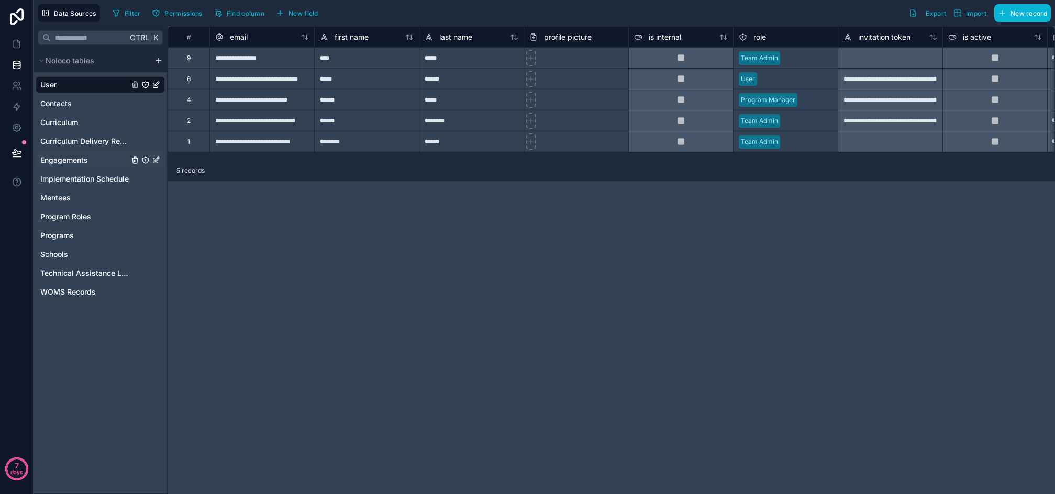
click at [145, 158] on icon "Engagements" at bounding box center [145, 160] width 6 height 6
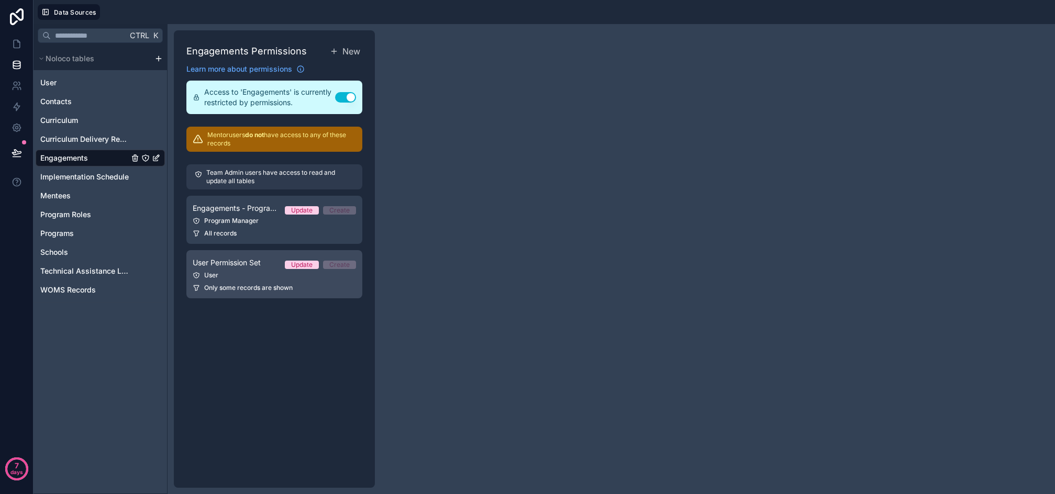
click at [259, 275] on div "User" at bounding box center [274, 275] width 163 height 8
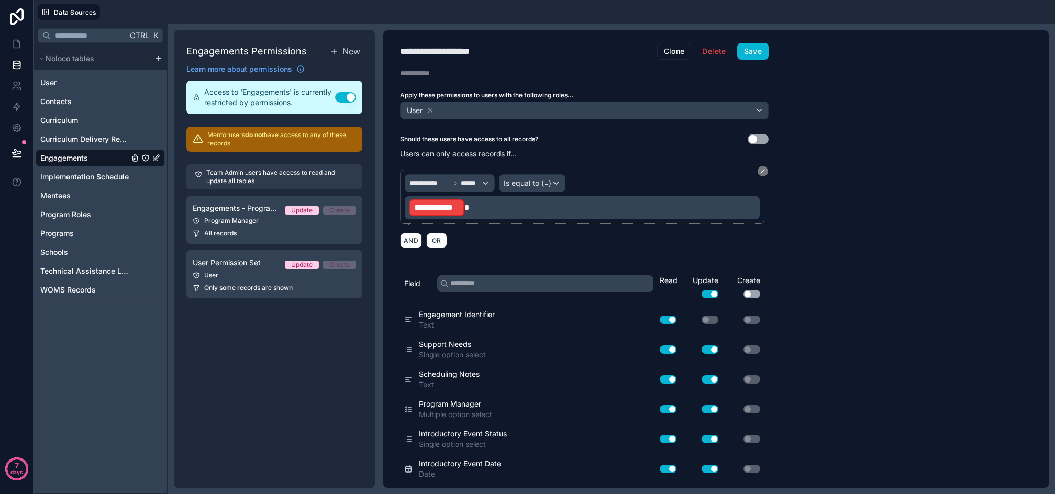
click at [438, 202] on span "**********" at bounding box center [436, 208] width 45 height 13
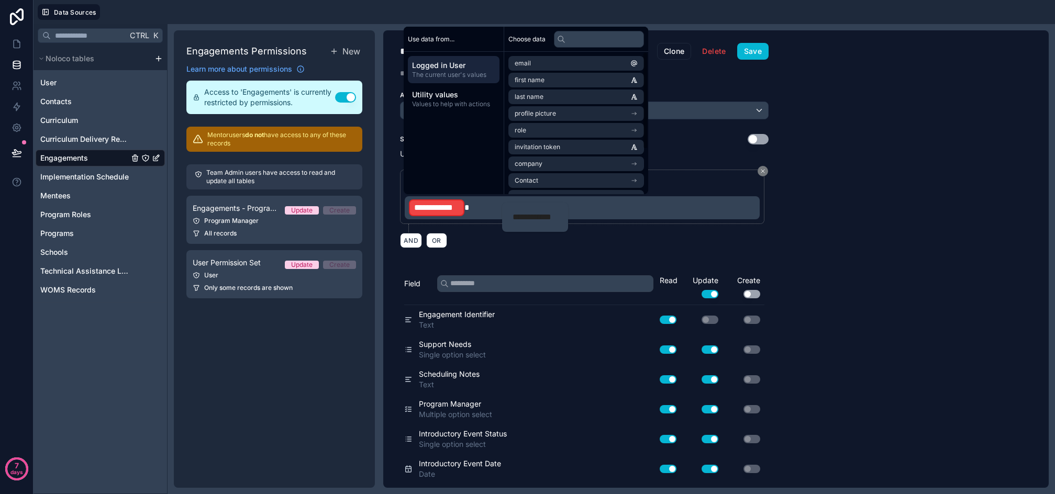
click at [459, 75] on span "The current user's values" at bounding box center [453, 75] width 83 height 8
click at [586, 133] on li "School Affiliation" at bounding box center [576, 132] width 136 height 15
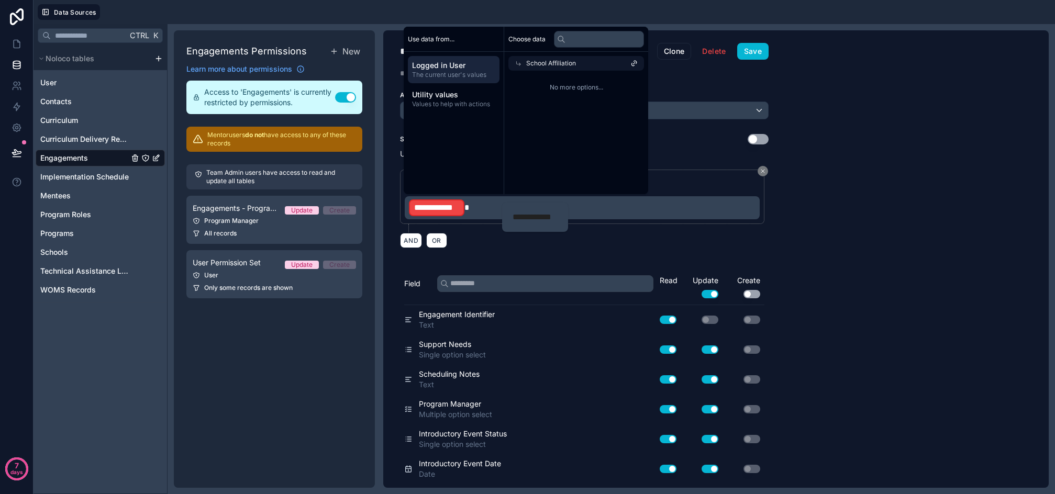
click at [548, 62] on span "School Affiliation" at bounding box center [551, 63] width 50 height 8
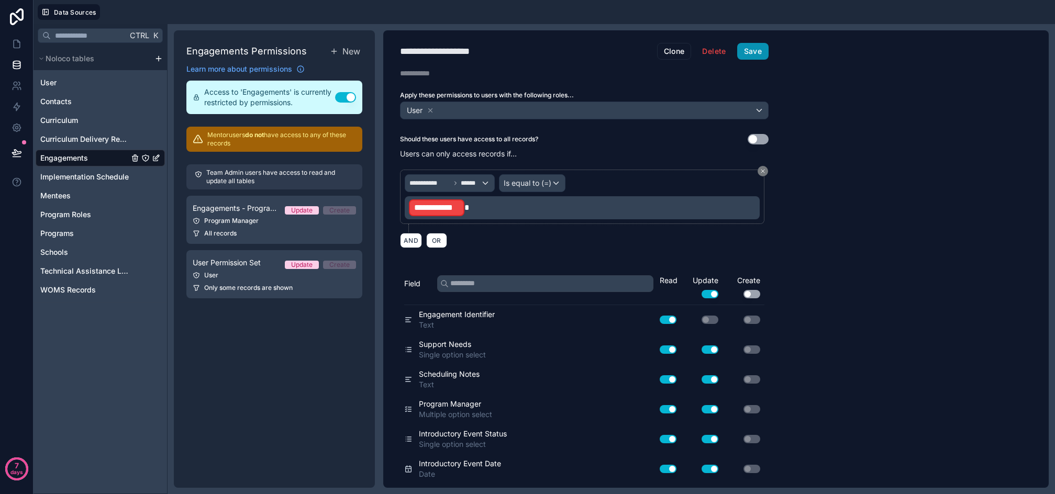
click at [749, 50] on button "Save" at bounding box center [752, 51] width 31 height 17
click at [764, 174] on button at bounding box center [763, 171] width 10 height 10
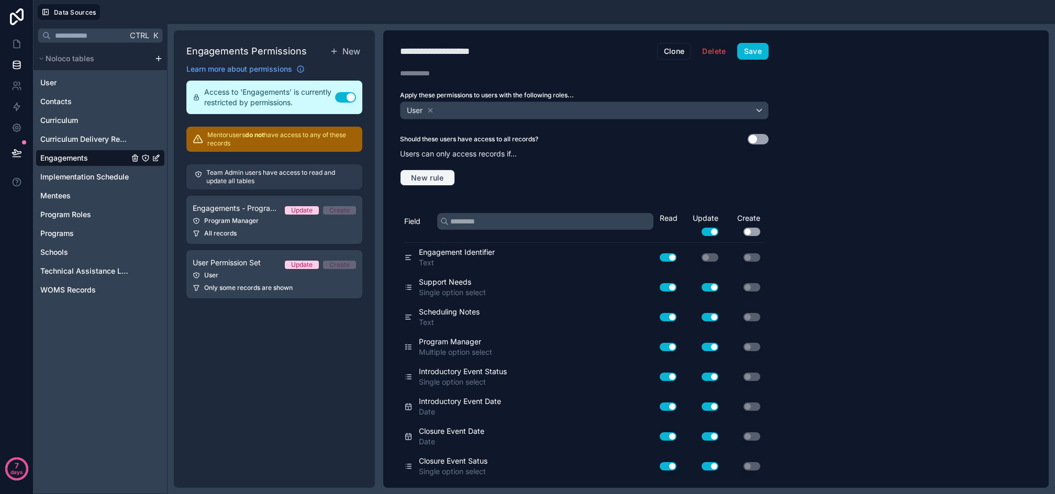
click at [433, 181] on span "New rule" at bounding box center [427, 177] width 41 height 9
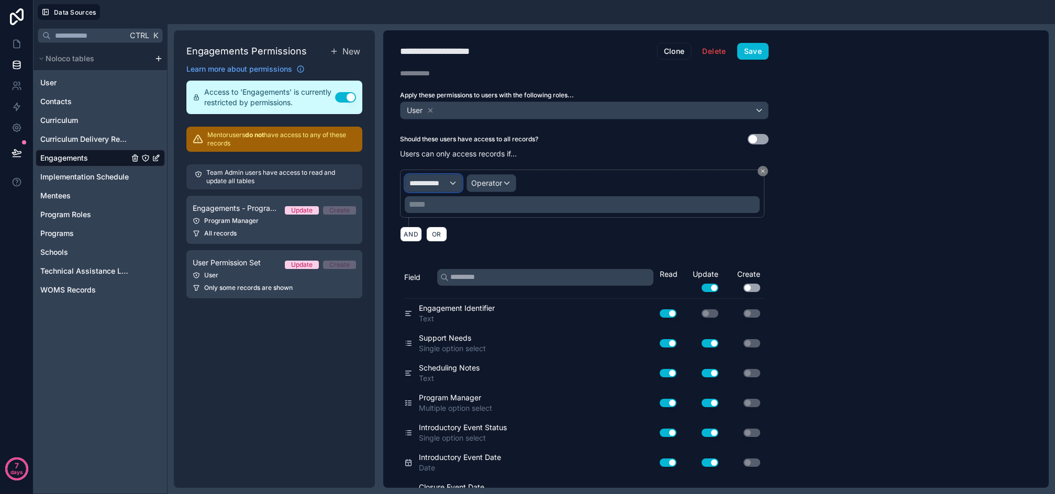
click at [439, 189] on div "**********" at bounding box center [433, 183] width 57 height 17
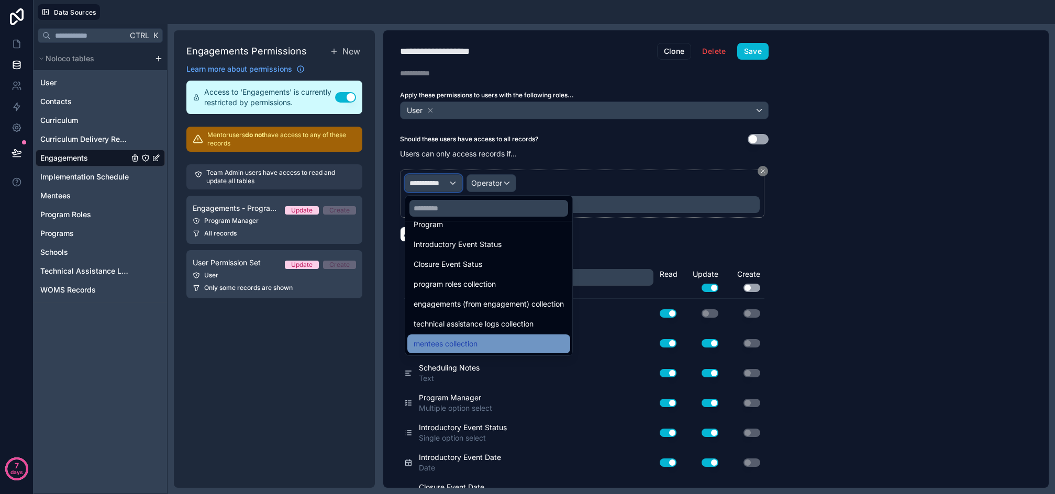
scroll to position [1037, 0]
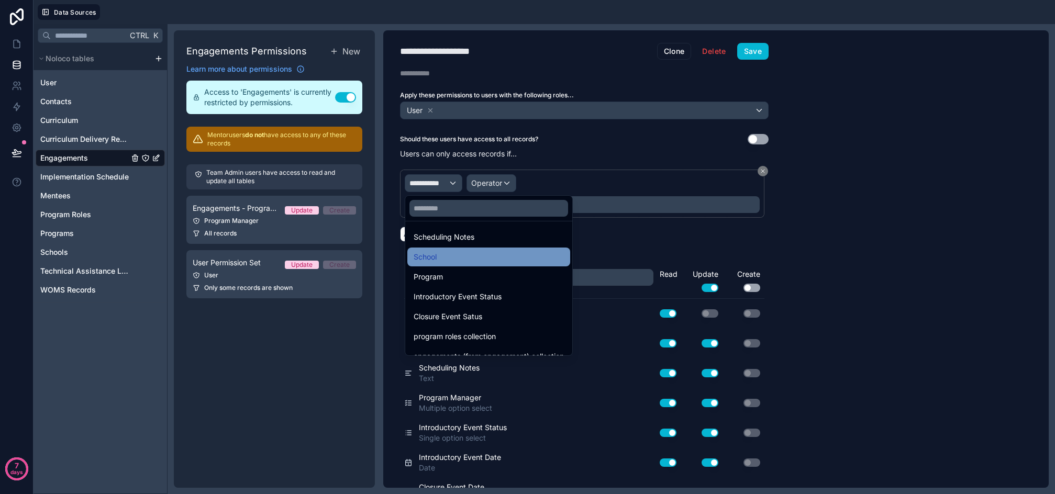
click at [442, 260] on div "School" at bounding box center [489, 257] width 150 height 13
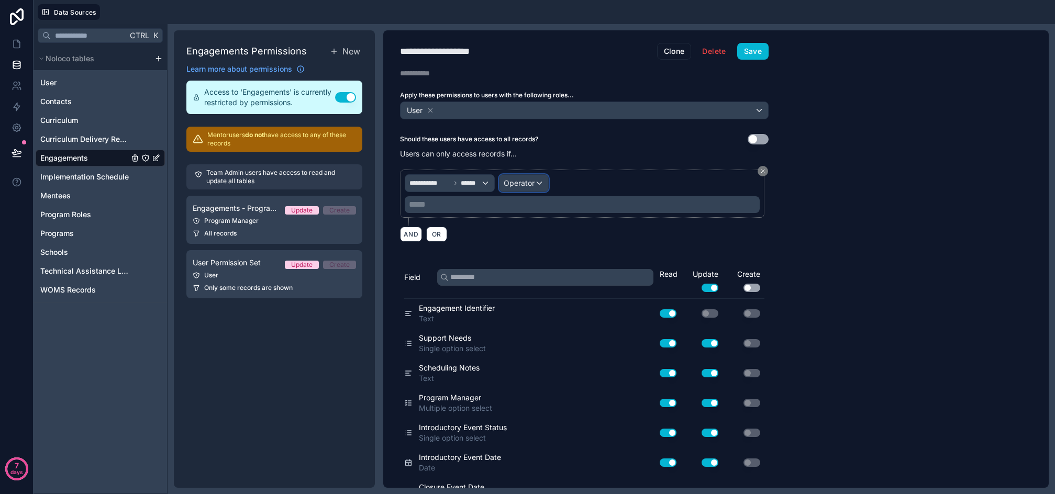
click at [520, 176] on div "Operator" at bounding box center [524, 183] width 49 height 17
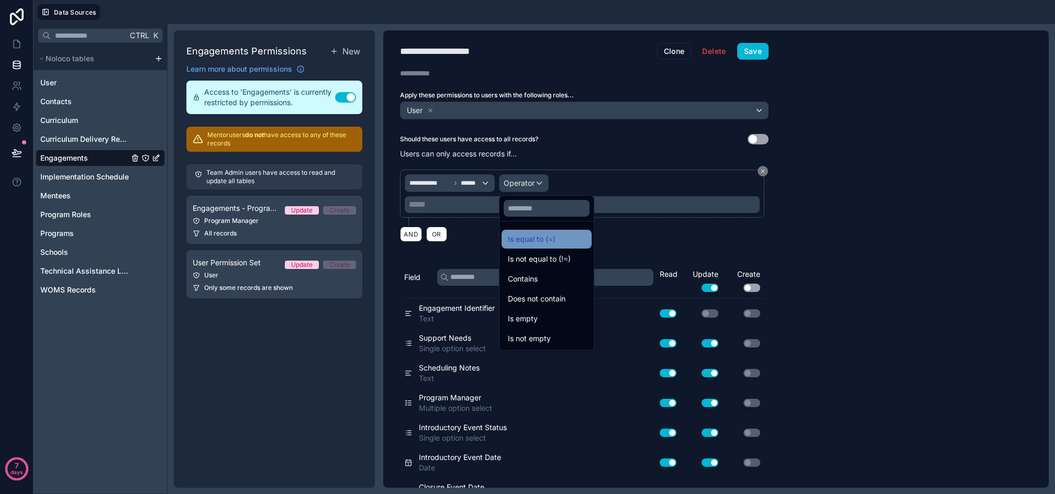
click at [539, 241] on span "Is equal to (=)" at bounding box center [532, 239] width 48 height 13
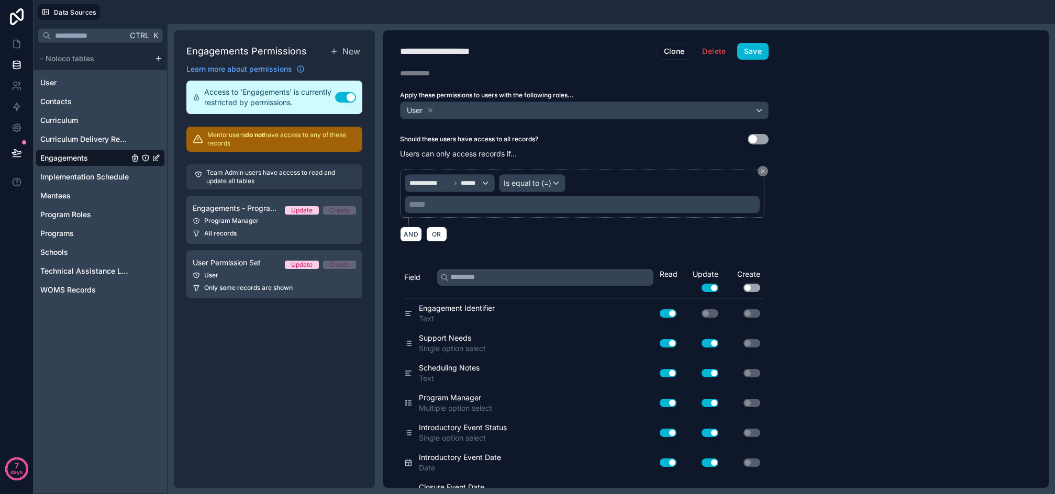
click at [448, 207] on p "***** ﻿" at bounding box center [583, 204] width 349 height 13
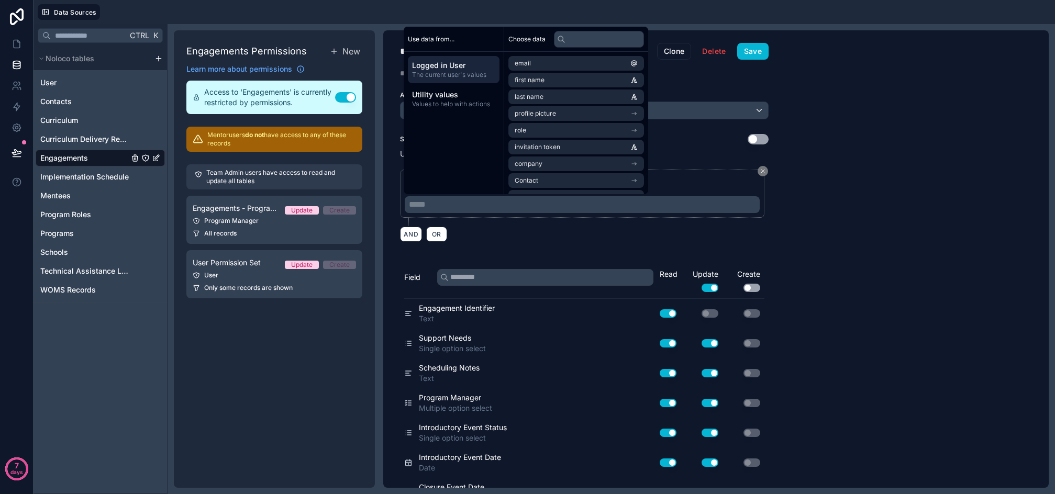
click at [442, 70] on span "Logged in User" at bounding box center [453, 65] width 83 height 10
click at [570, 148] on li "School Affiliation" at bounding box center [576, 145] width 136 height 15
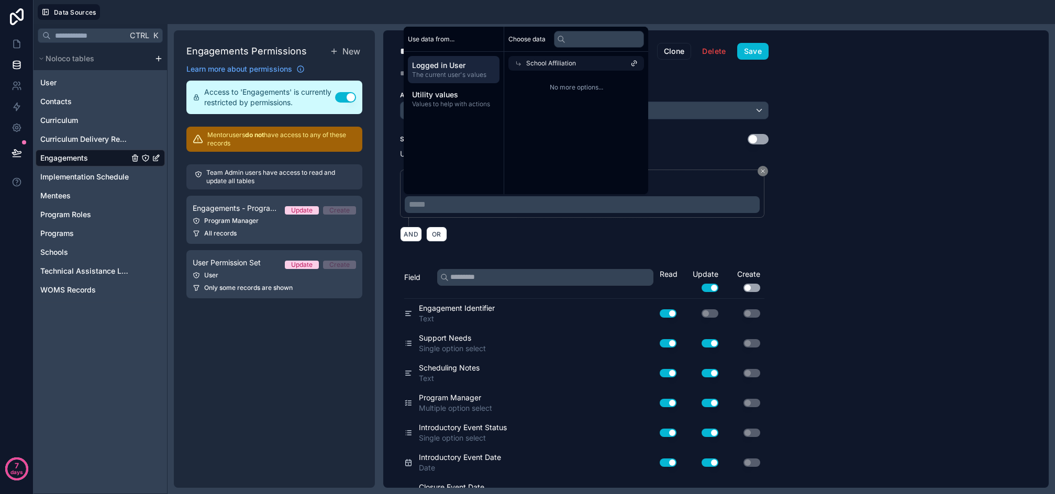
scroll to position [0, 0]
click at [577, 57] on div "School Affiliation" at bounding box center [576, 63] width 136 height 15
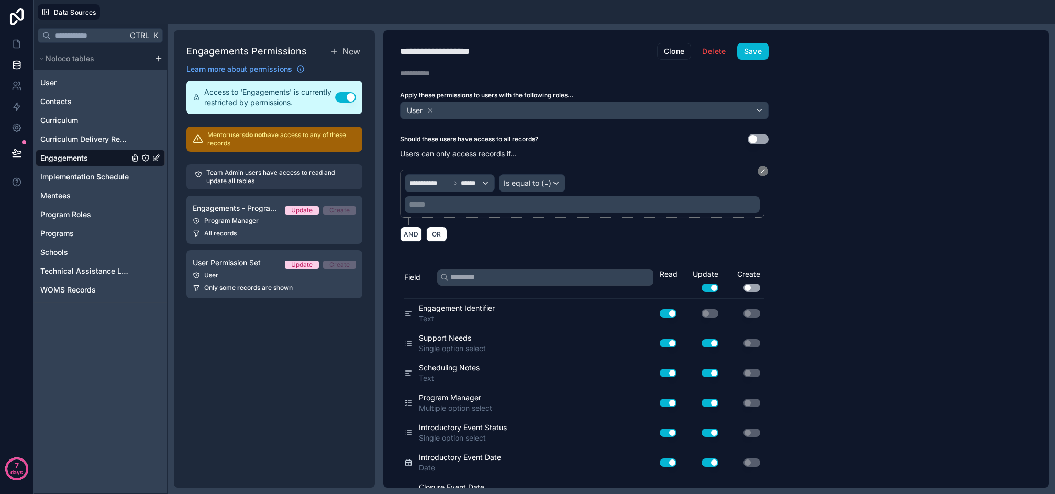
click at [472, 204] on p "***** ﻿" at bounding box center [583, 204] width 349 height 13
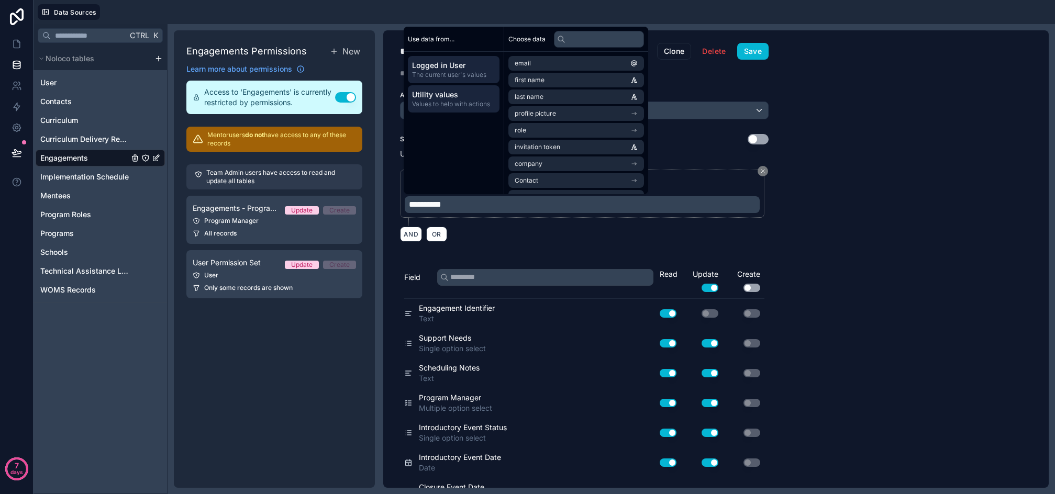
click at [468, 107] on span "Values to help with actions" at bounding box center [453, 104] width 83 height 8
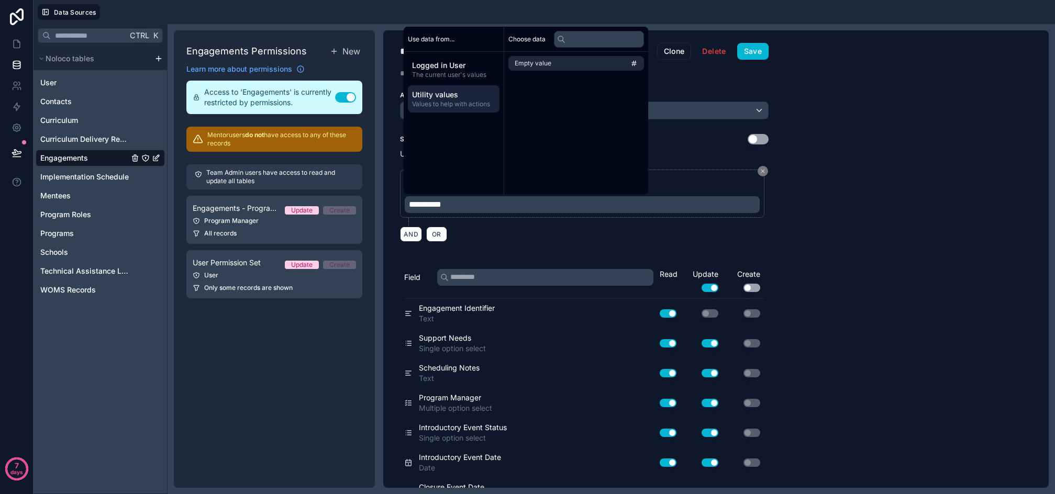
click at [431, 84] on div "Logged in User The current user's values Utility values Values to help with act…" at bounding box center [454, 84] width 100 height 65
click at [431, 79] on span "The current user's values" at bounding box center [453, 75] width 83 height 8
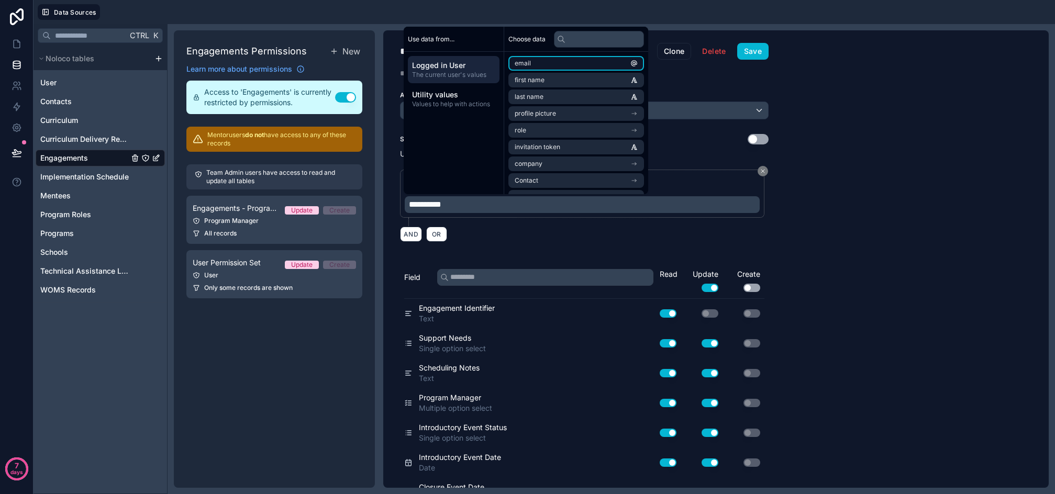
click at [561, 64] on li "email" at bounding box center [576, 63] width 136 height 15
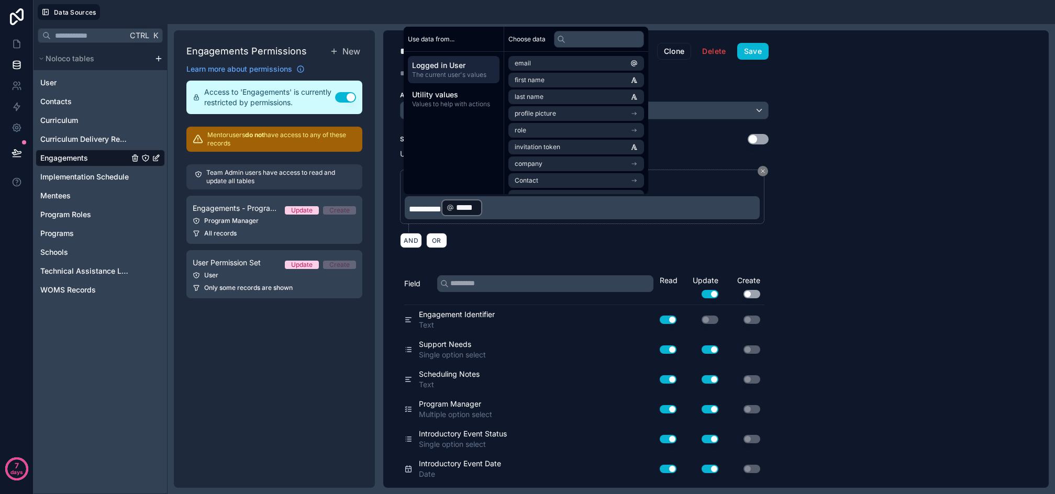
click at [505, 211] on p "**********" at bounding box center [583, 207] width 349 height 19
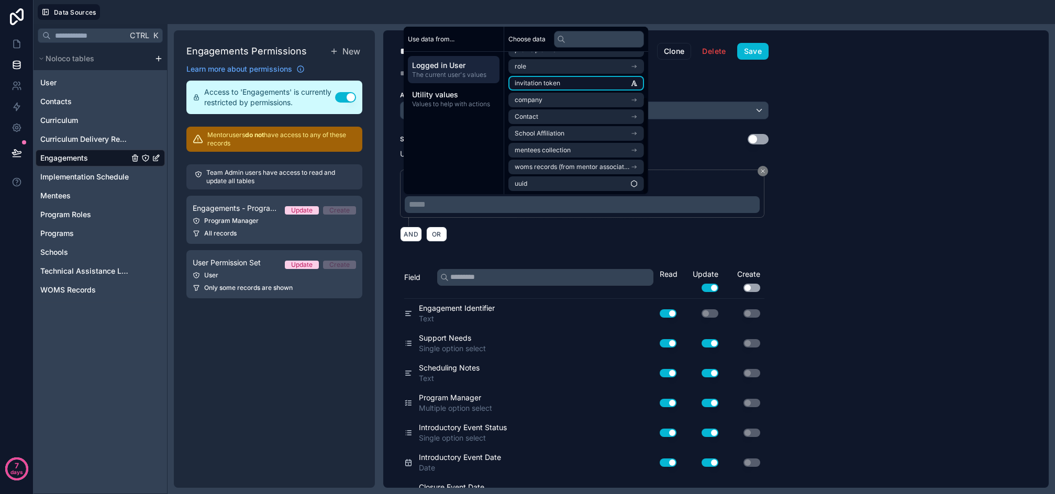
scroll to position [65, 0]
click at [589, 131] on li "School Affiliation" at bounding box center [576, 132] width 136 height 15
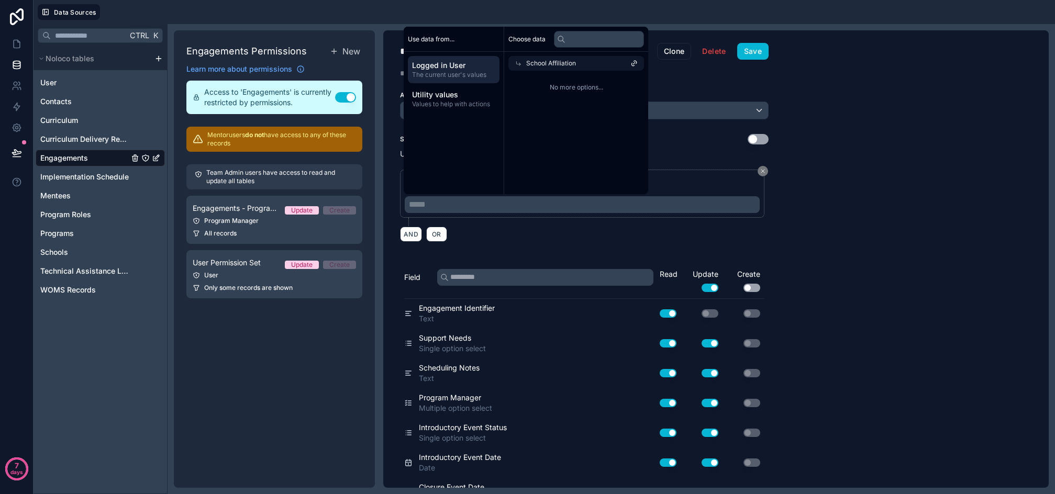
click at [578, 84] on span "No more options..." at bounding box center [576, 87] width 136 height 8
click at [636, 61] on icon at bounding box center [635, 62] width 3 height 3
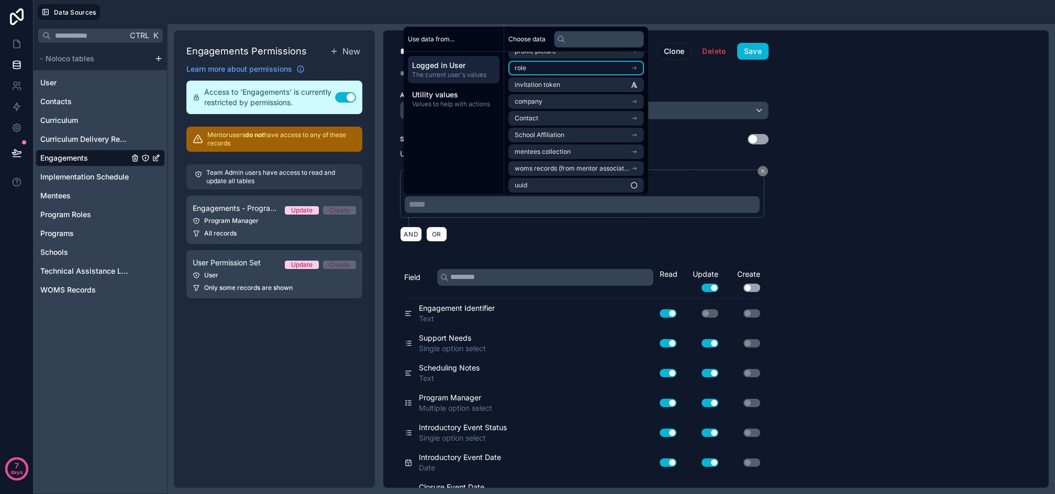
scroll to position [65, 0]
click at [574, 132] on li "School Affiliation" at bounding box center [576, 132] width 136 height 15
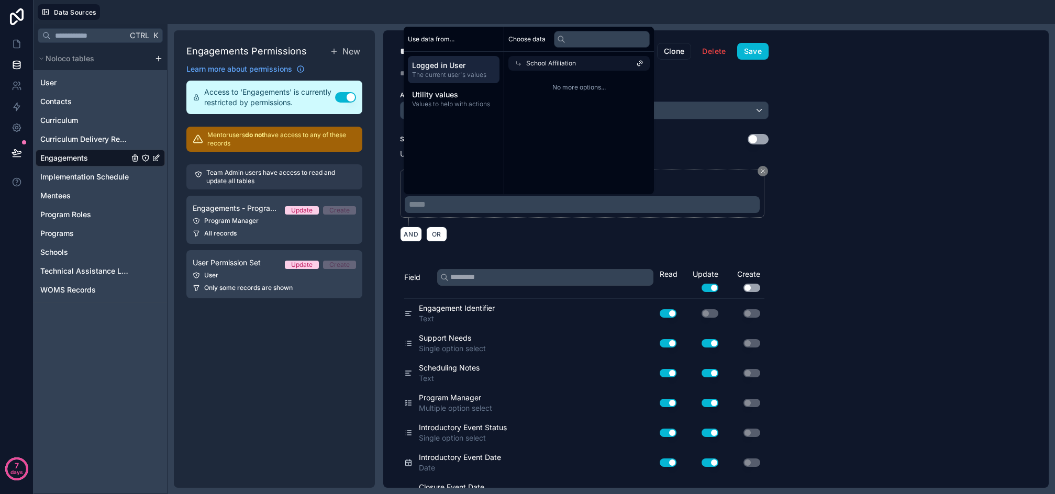
scroll to position [0, 0]
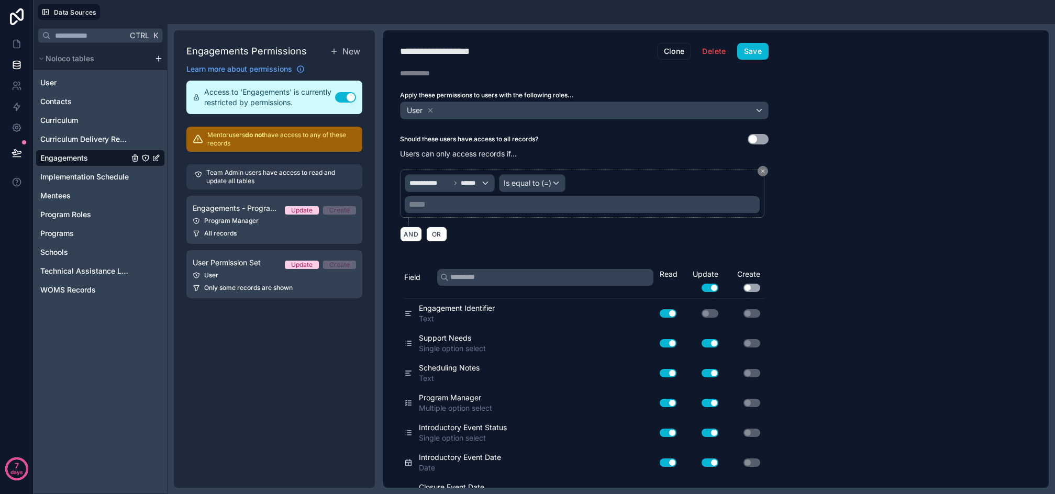
click at [491, 198] on p "***** ﻿" at bounding box center [583, 204] width 349 height 13
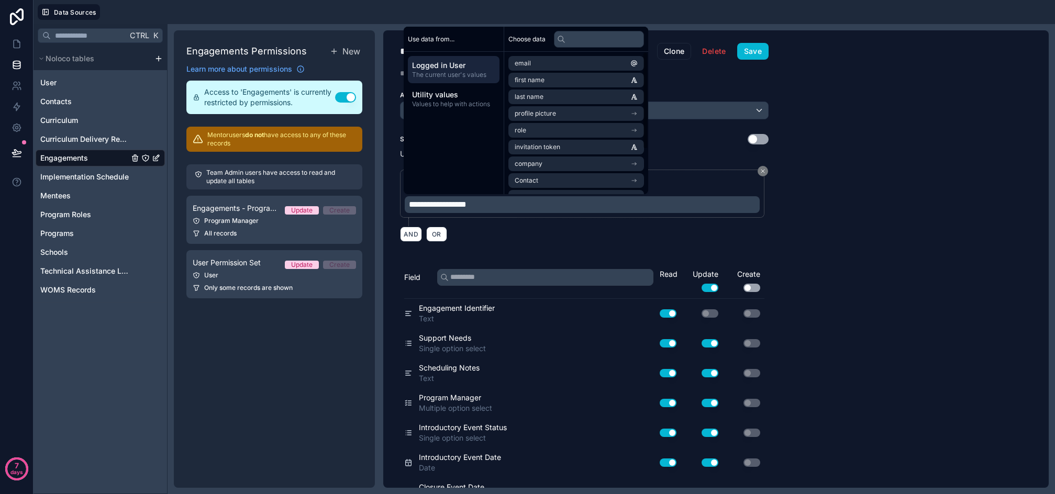
click at [824, 202] on div "**********" at bounding box center [716, 259] width 666 height 458
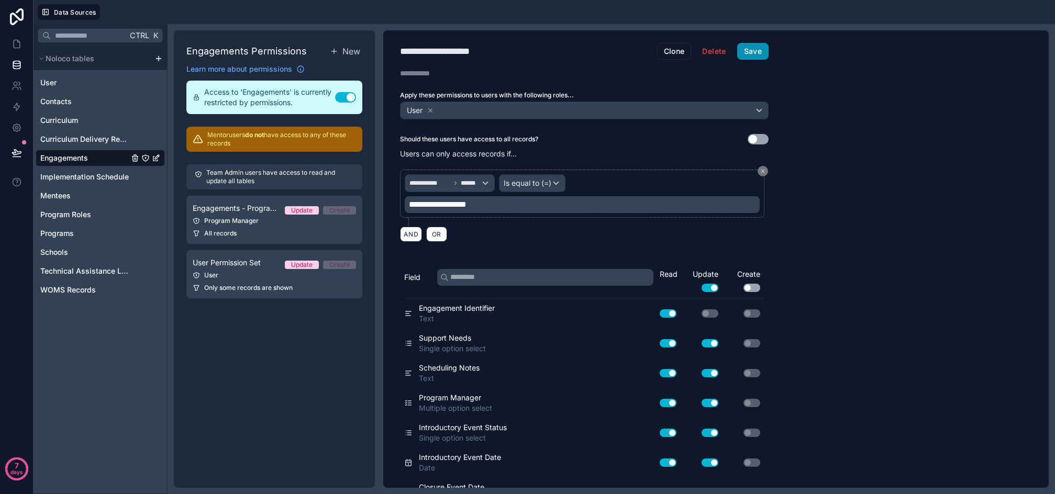
click at [758, 54] on button "Save" at bounding box center [752, 51] width 31 height 17
click at [13, 49] on icon at bounding box center [17, 44] width 10 height 10
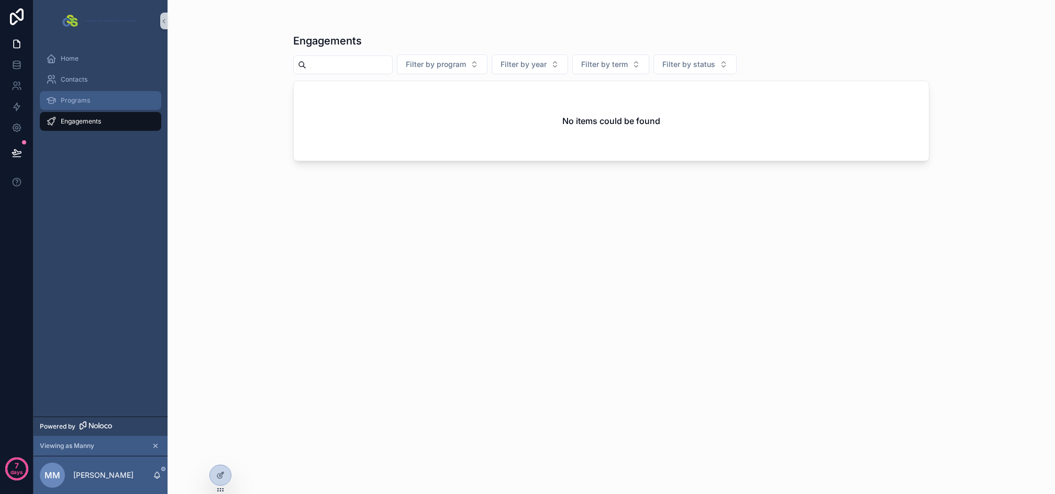
click at [65, 99] on span "Programs" at bounding box center [75, 100] width 29 height 8
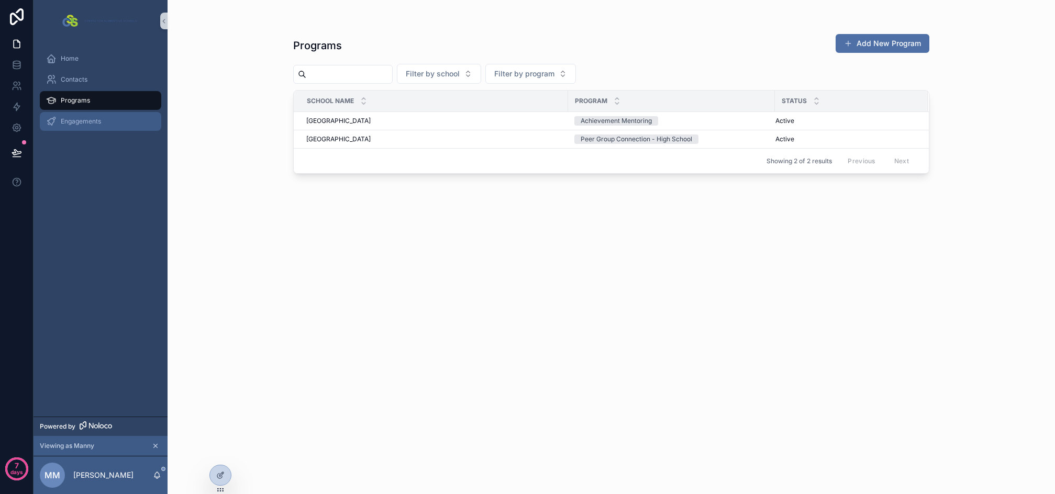
click at [96, 118] on span "Engagements" at bounding box center [81, 121] width 40 height 8
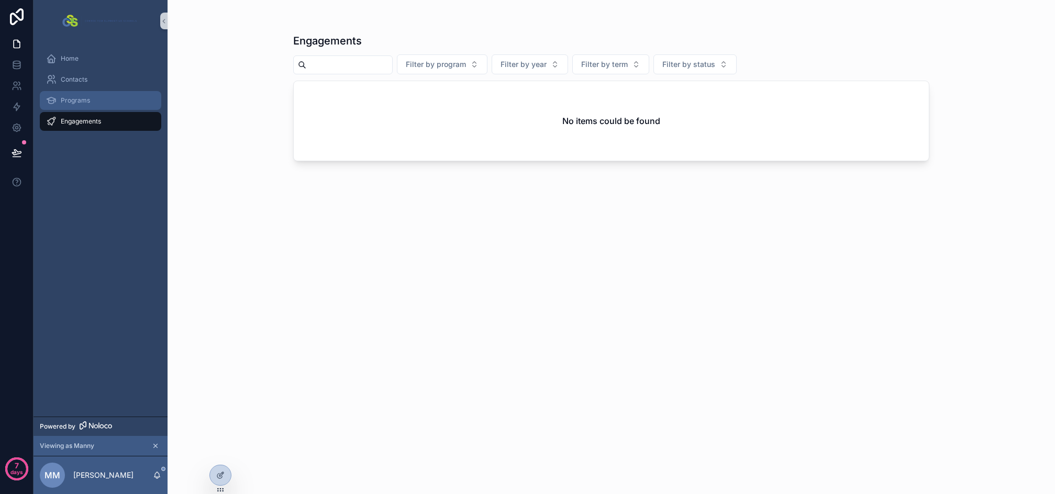
click at [90, 104] on div "Programs" at bounding box center [100, 100] width 109 height 17
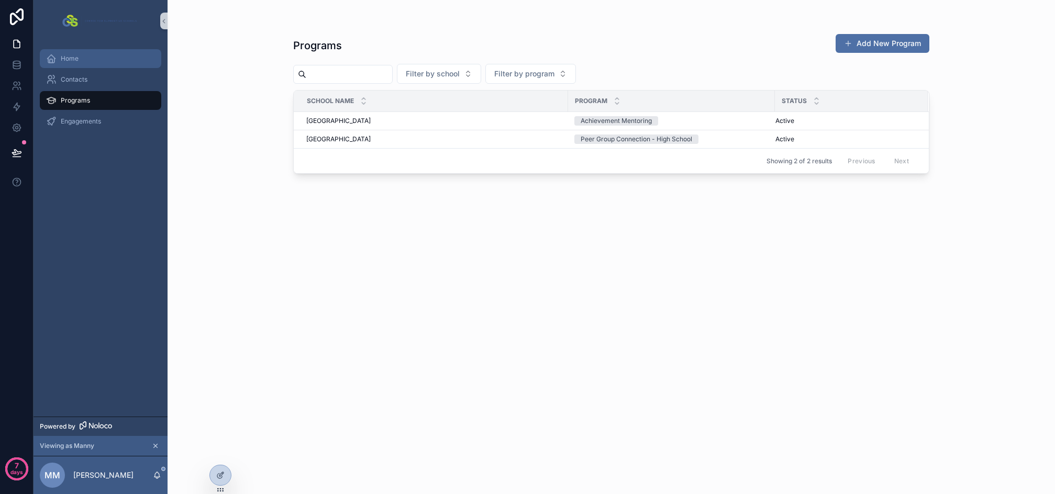
click at [81, 60] on div "Home" at bounding box center [100, 58] width 109 height 17
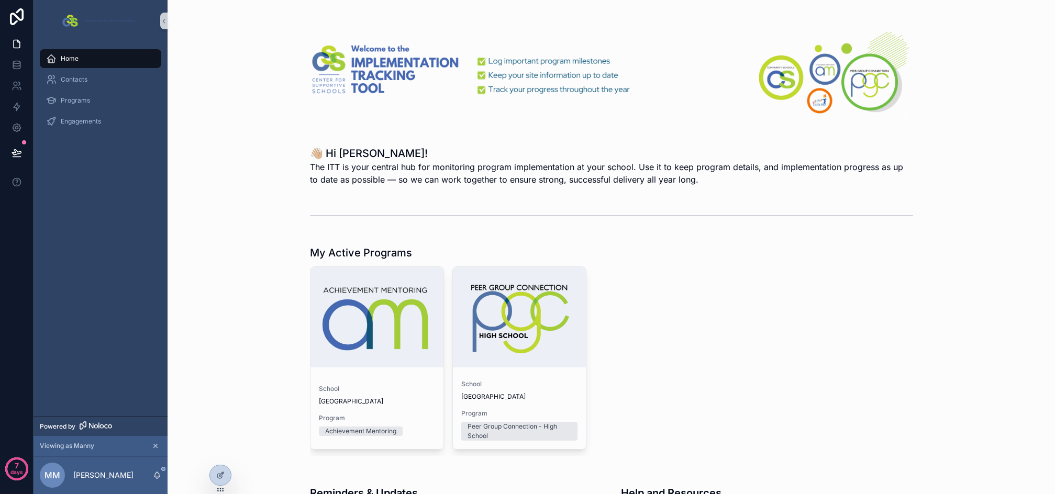
click at [157, 448] on icon "scrollable content" at bounding box center [155, 445] width 7 height 7
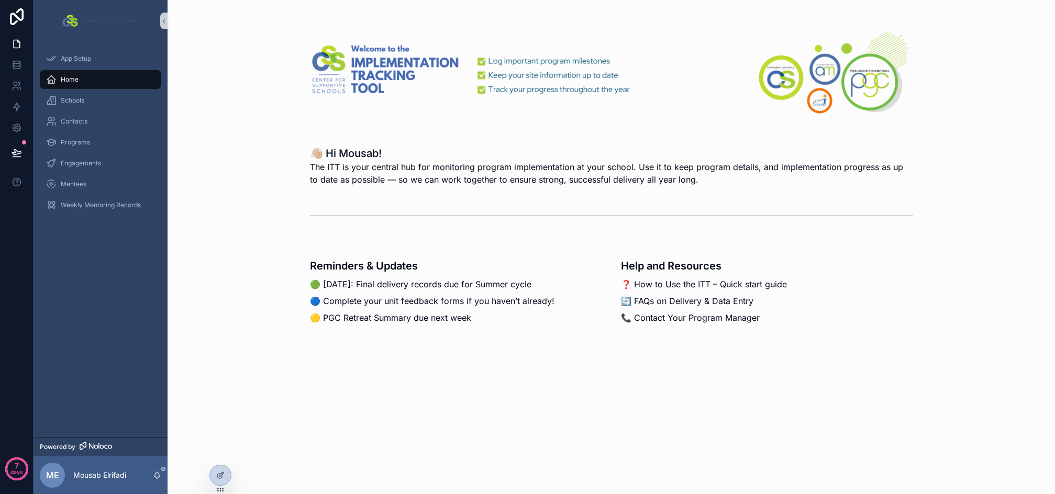
click at [230, 300] on div "Reminders & Updates 🟢 [DATE]: Final delivery records due for Summer cycle 🔵 Com…" at bounding box center [611, 286] width 871 height 91
